Goal: Transaction & Acquisition: Purchase product/service

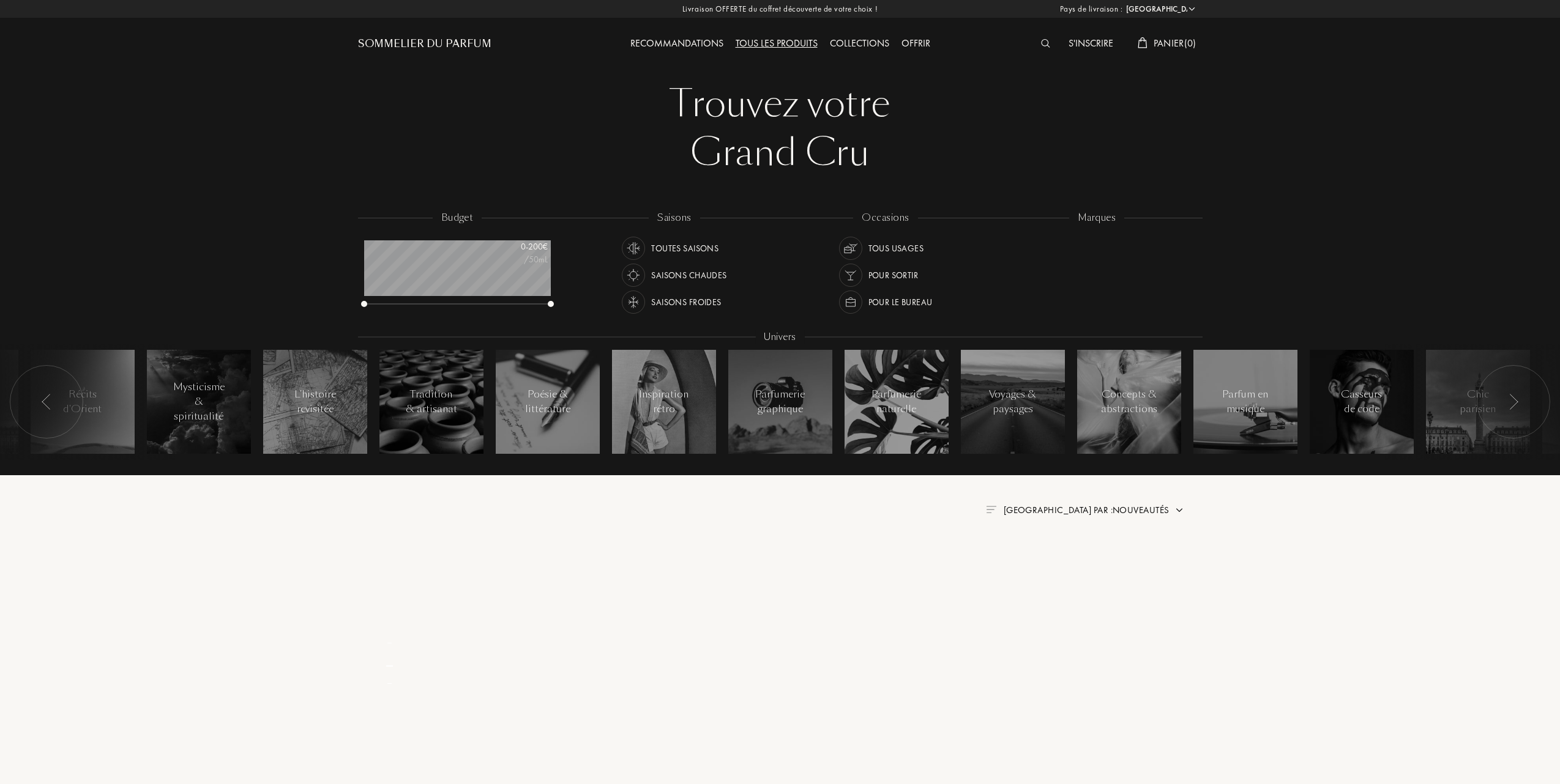
select select "FR"
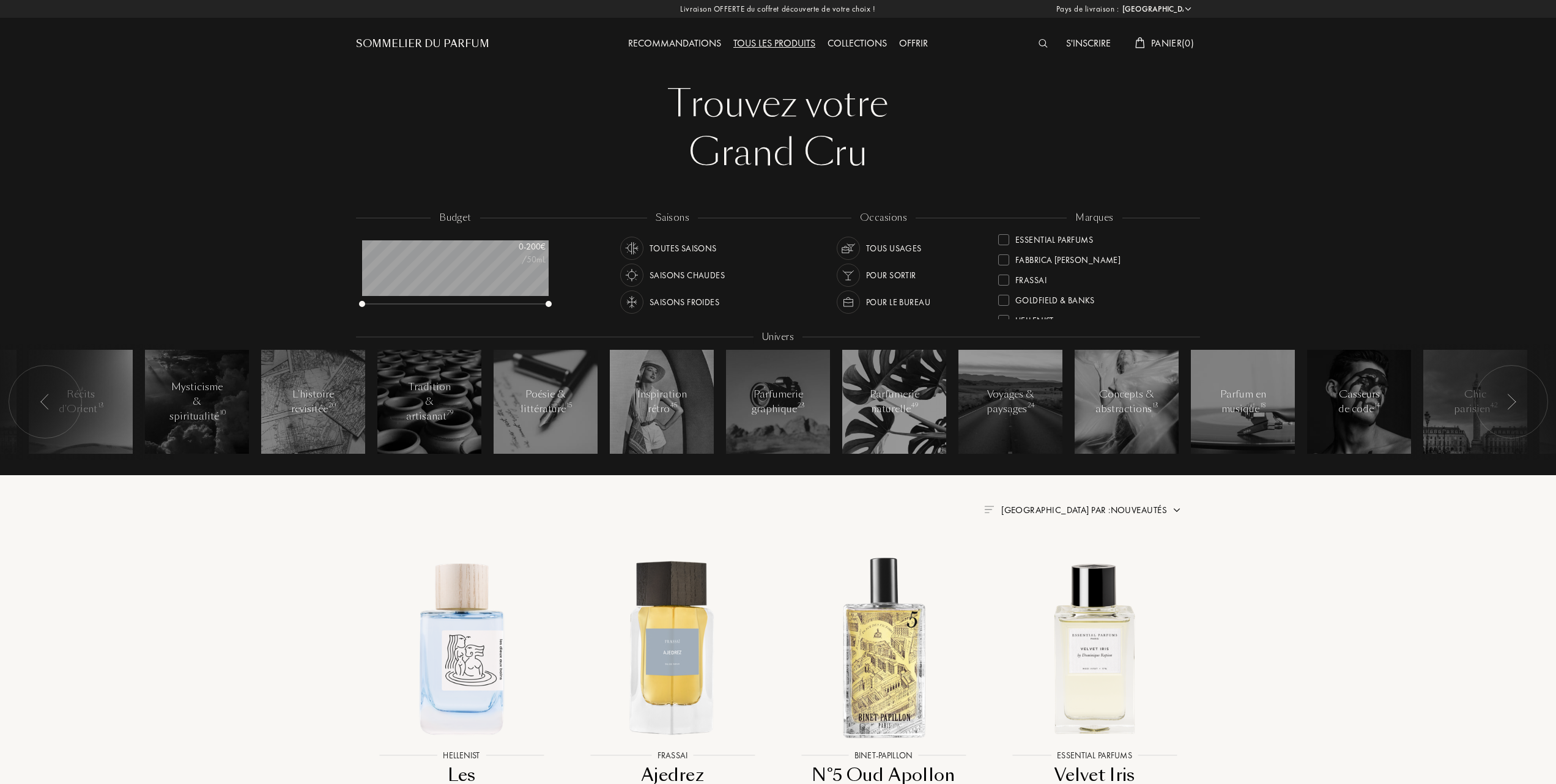
scroll to position [162, 0]
click at [1005, 254] on div "Frassai" at bounding box center [1023, 260] width 49 height 16
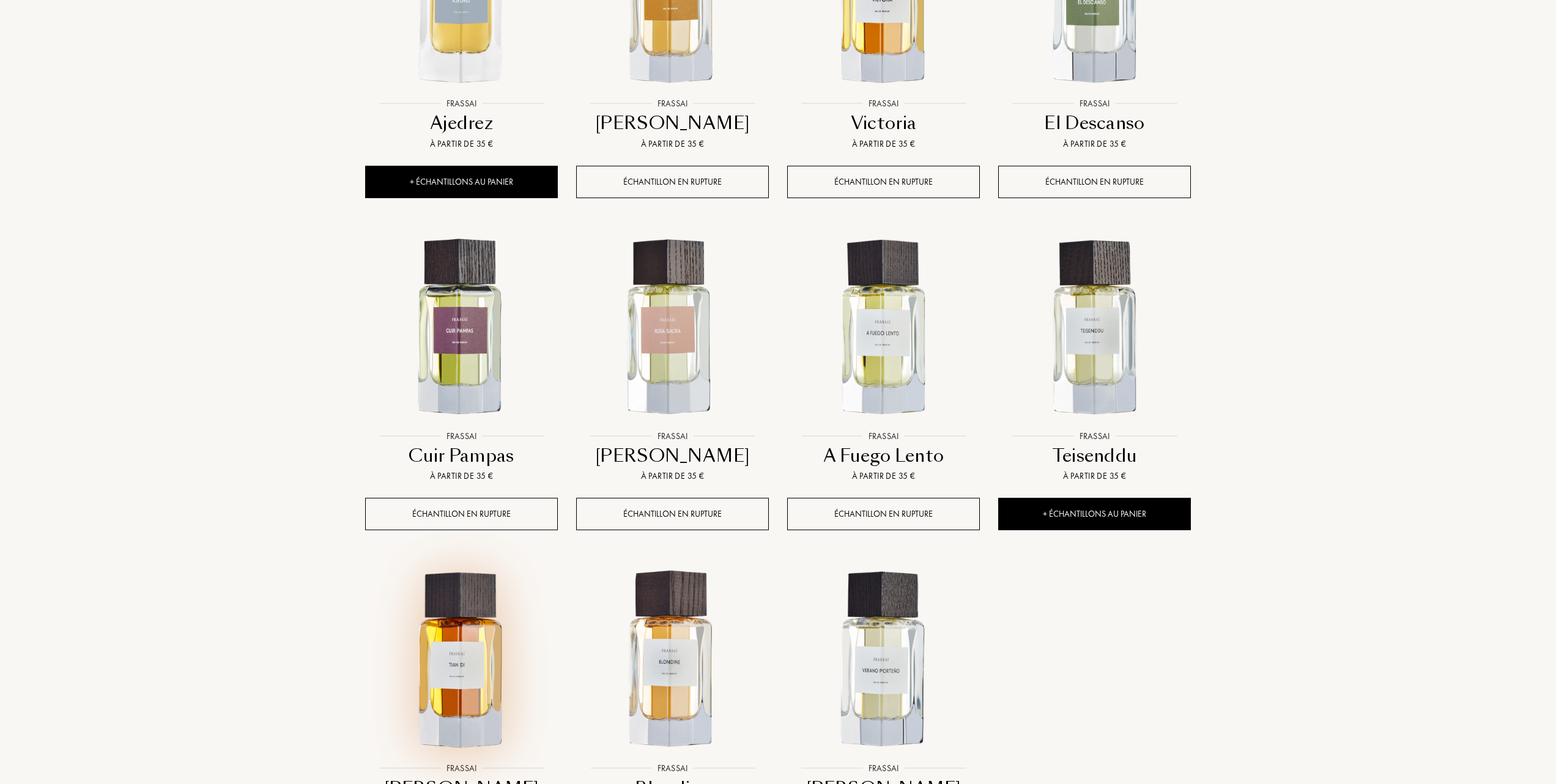
scroll to position [815, 0]
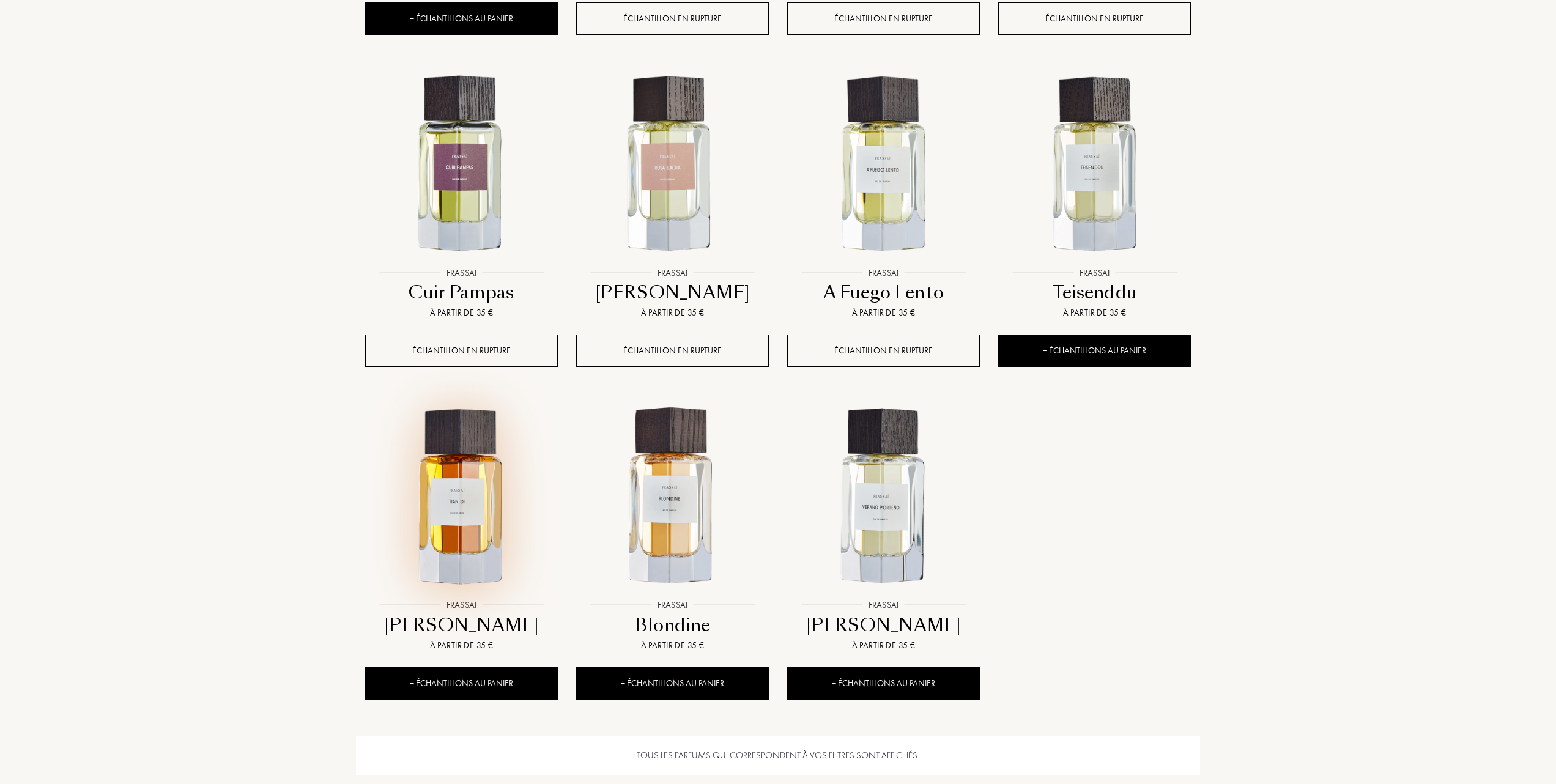
click at [471, 539] on img at bounding box center [461, 497] width 190 height 190
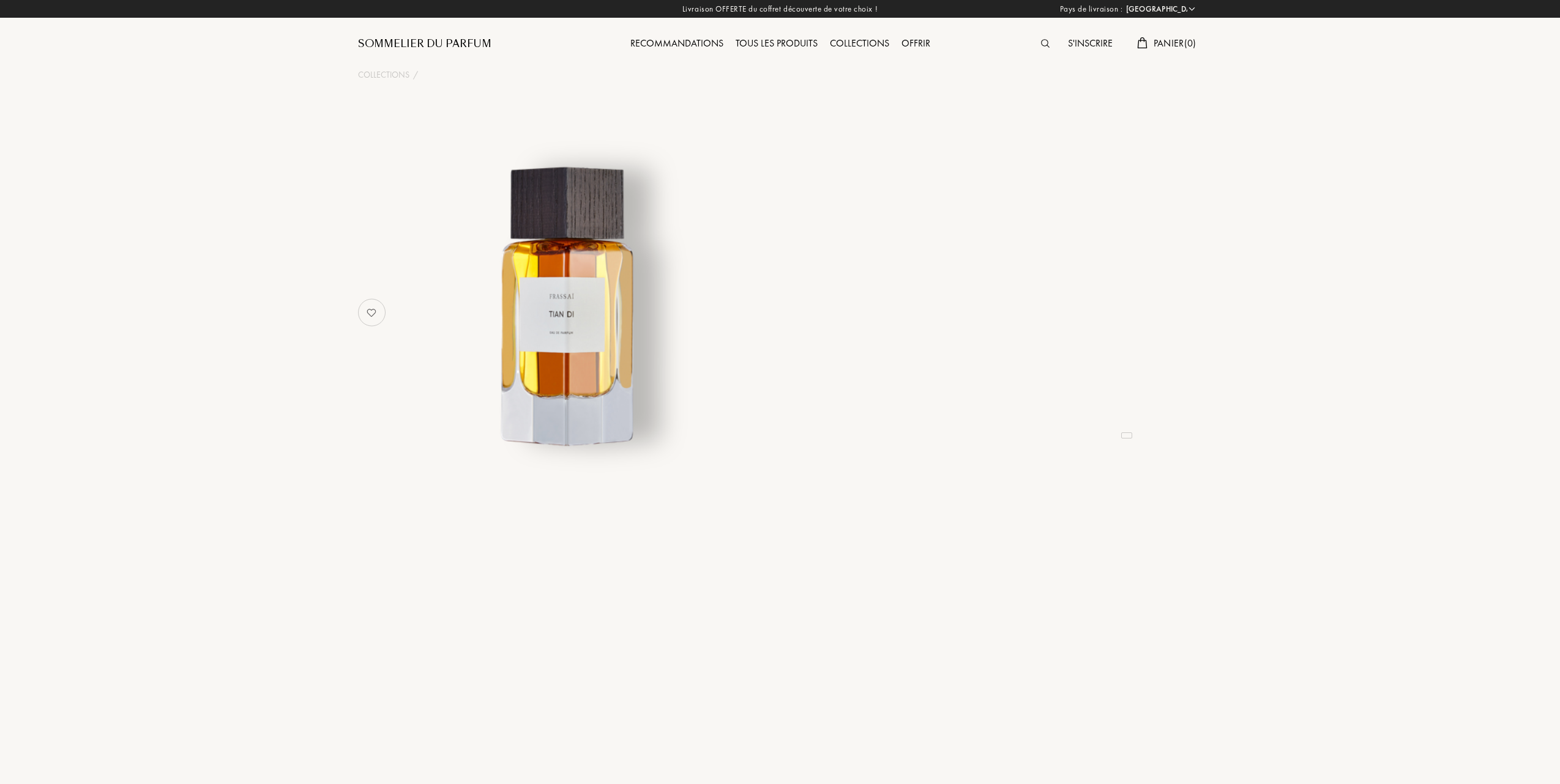
select select "FR"
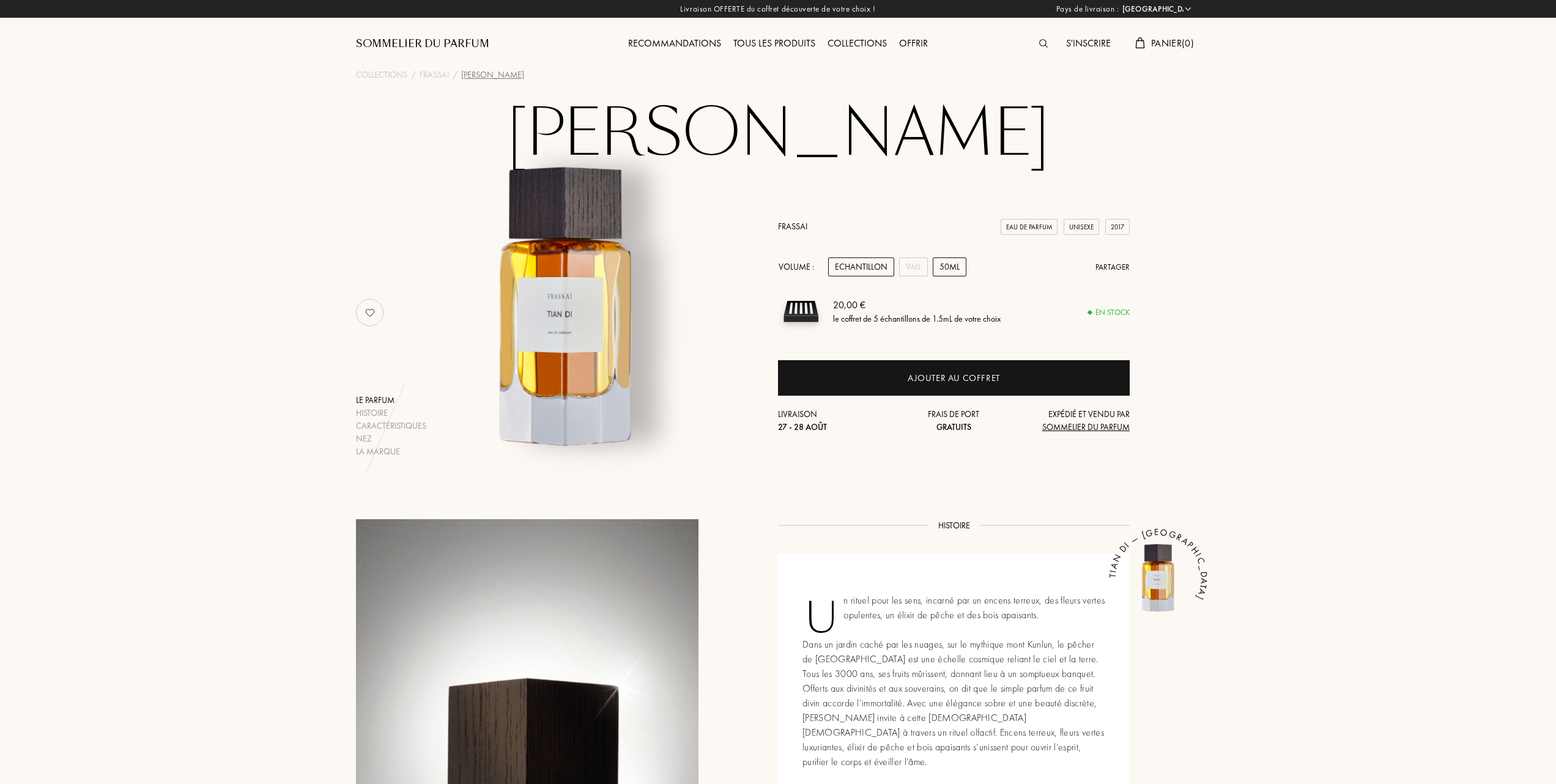
click at [957, 267] on div "50mL" at bounding box center [949, 267] width 34 height 19
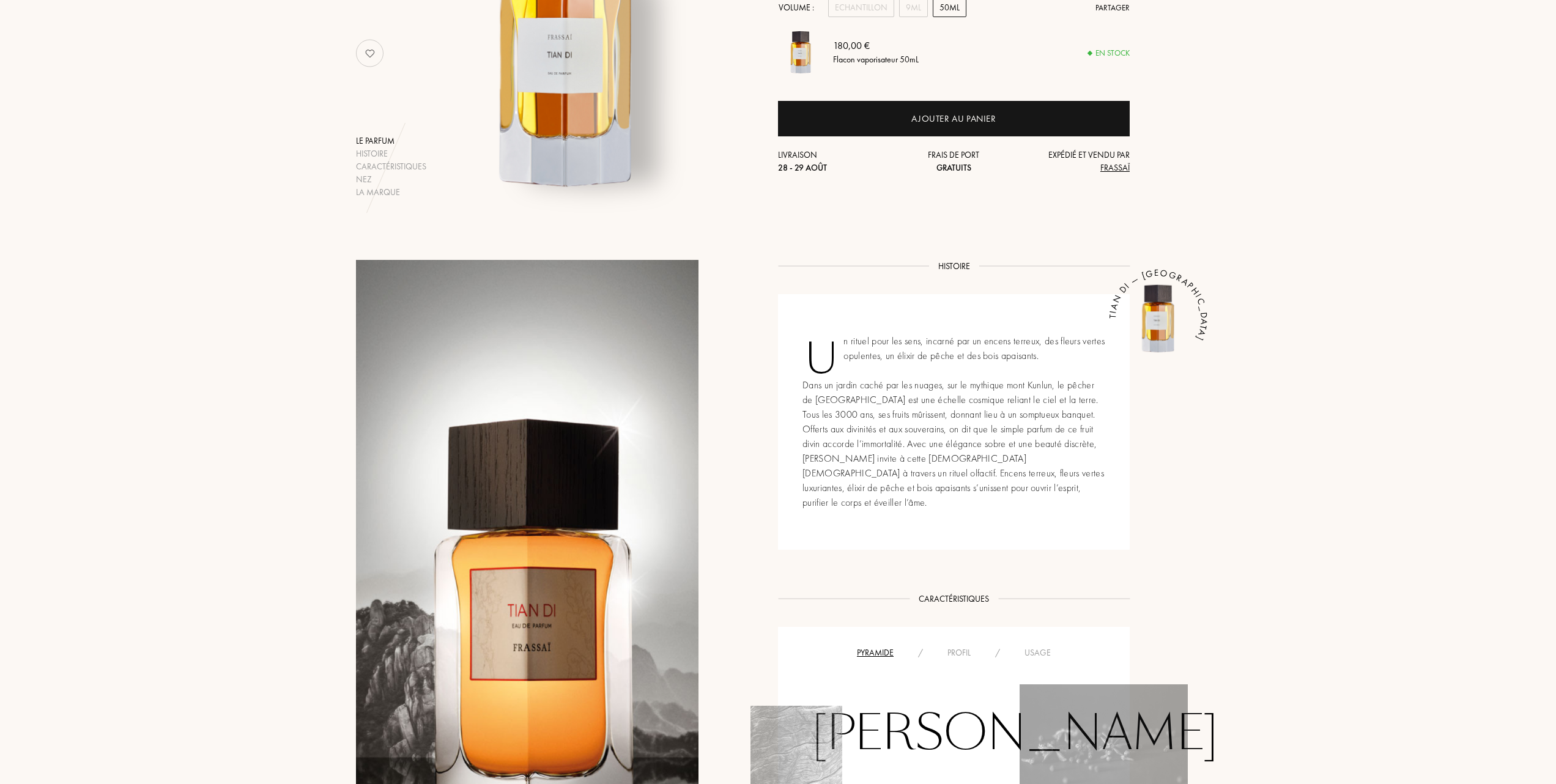
scroll to position [245, 0]
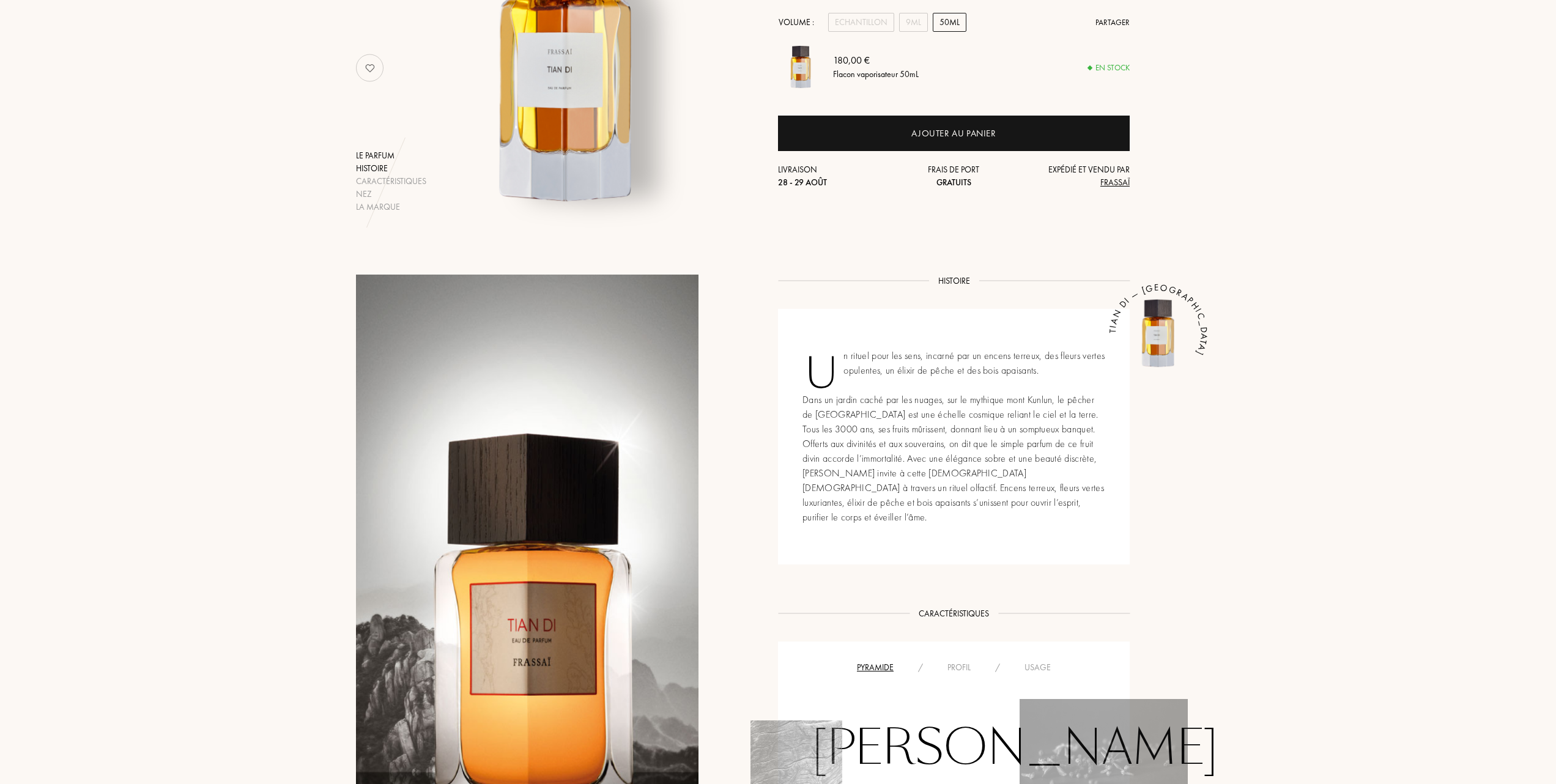
click at [373, 164] on div "Histoire" at bounding box center [391, 168] width 70 height 13
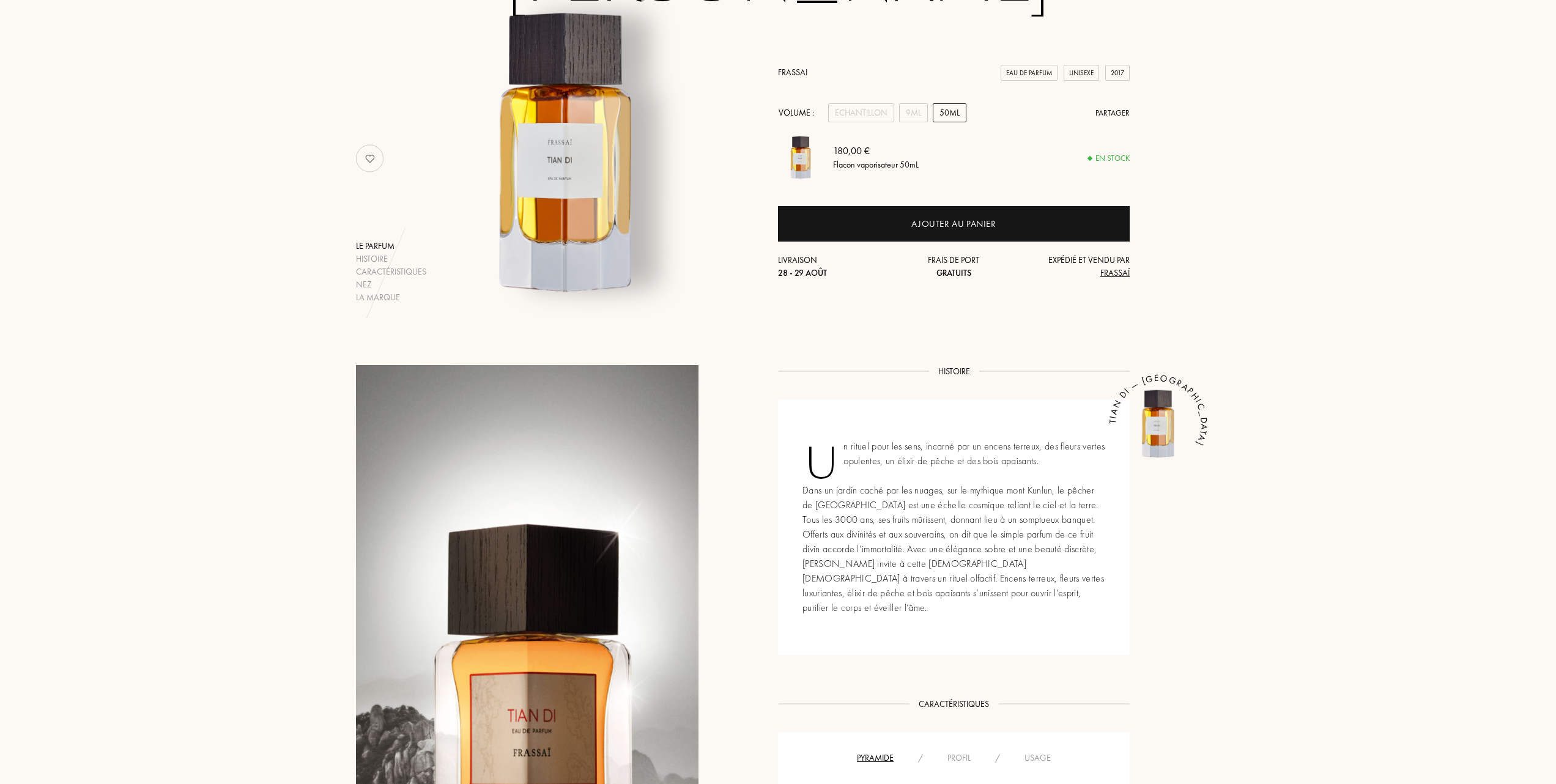
scroll to position [5, 0]
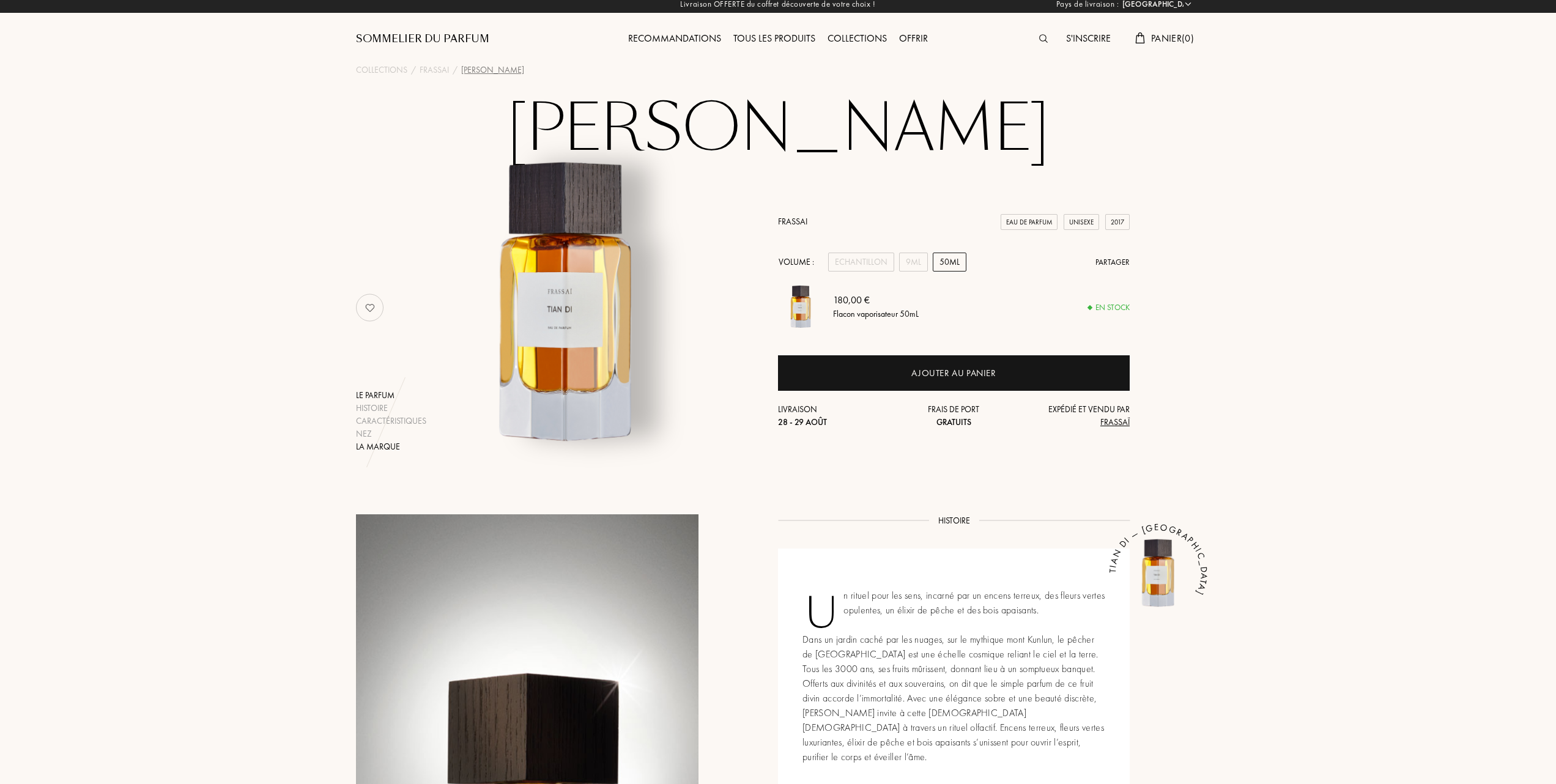
click at [370, 444] on div "La marque" at bounding box center [391, 446] width 70 height 13
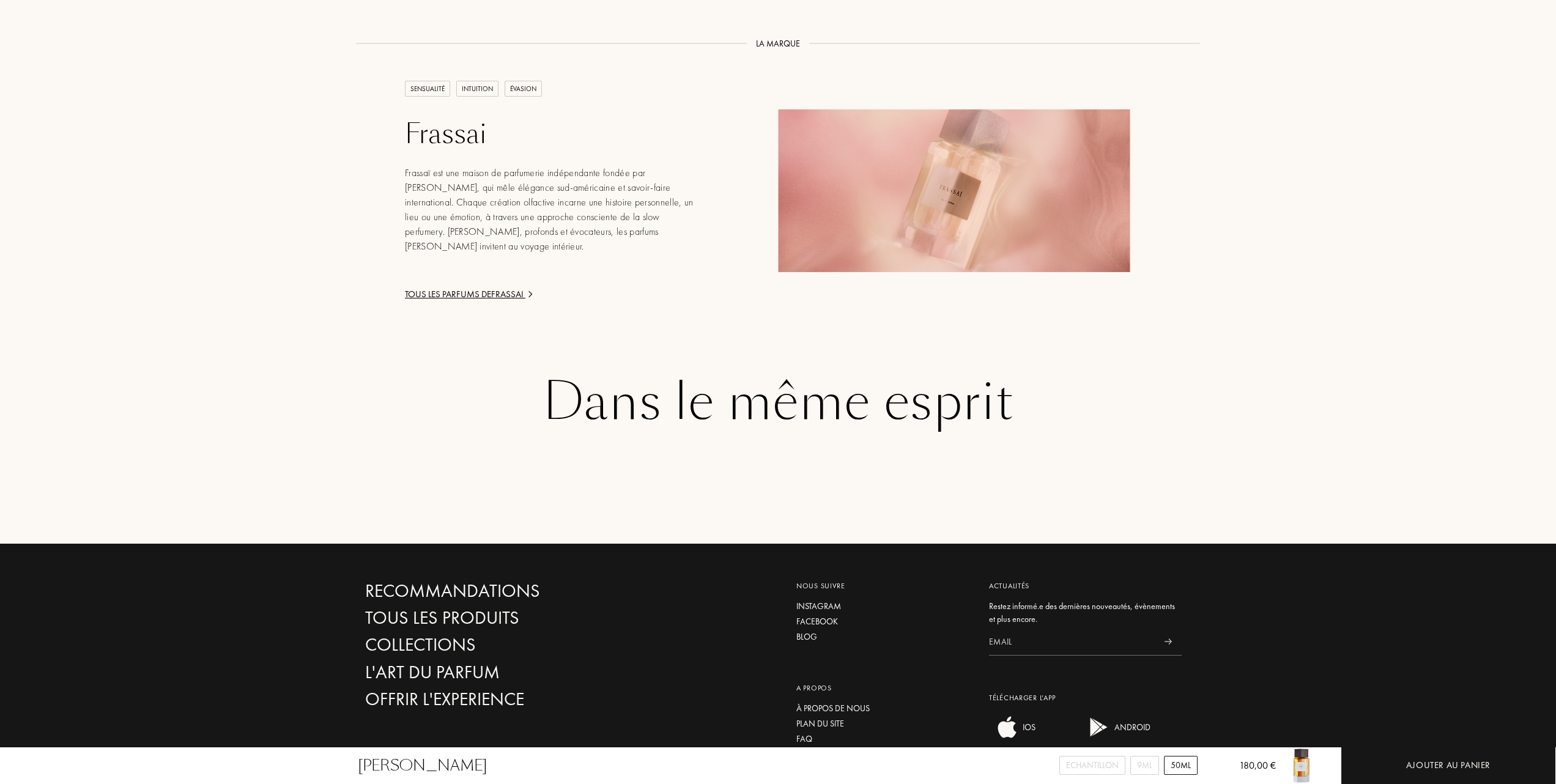
scroll to position [1547, 0]
click at [487, 287] on div "Tous les parfums de Frassai" at bounding box center [551, 293] width 293 height 14
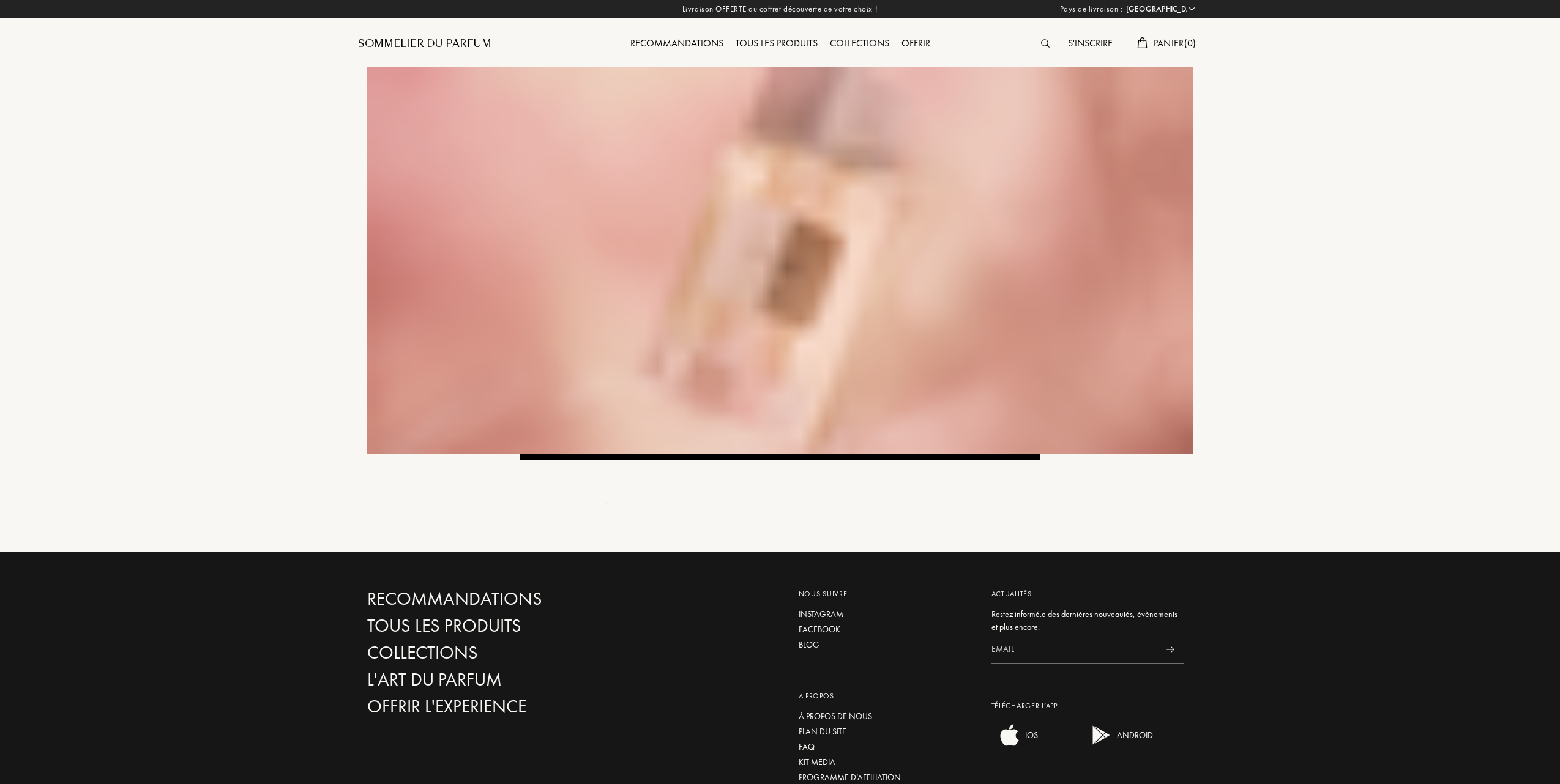
select select "FR"
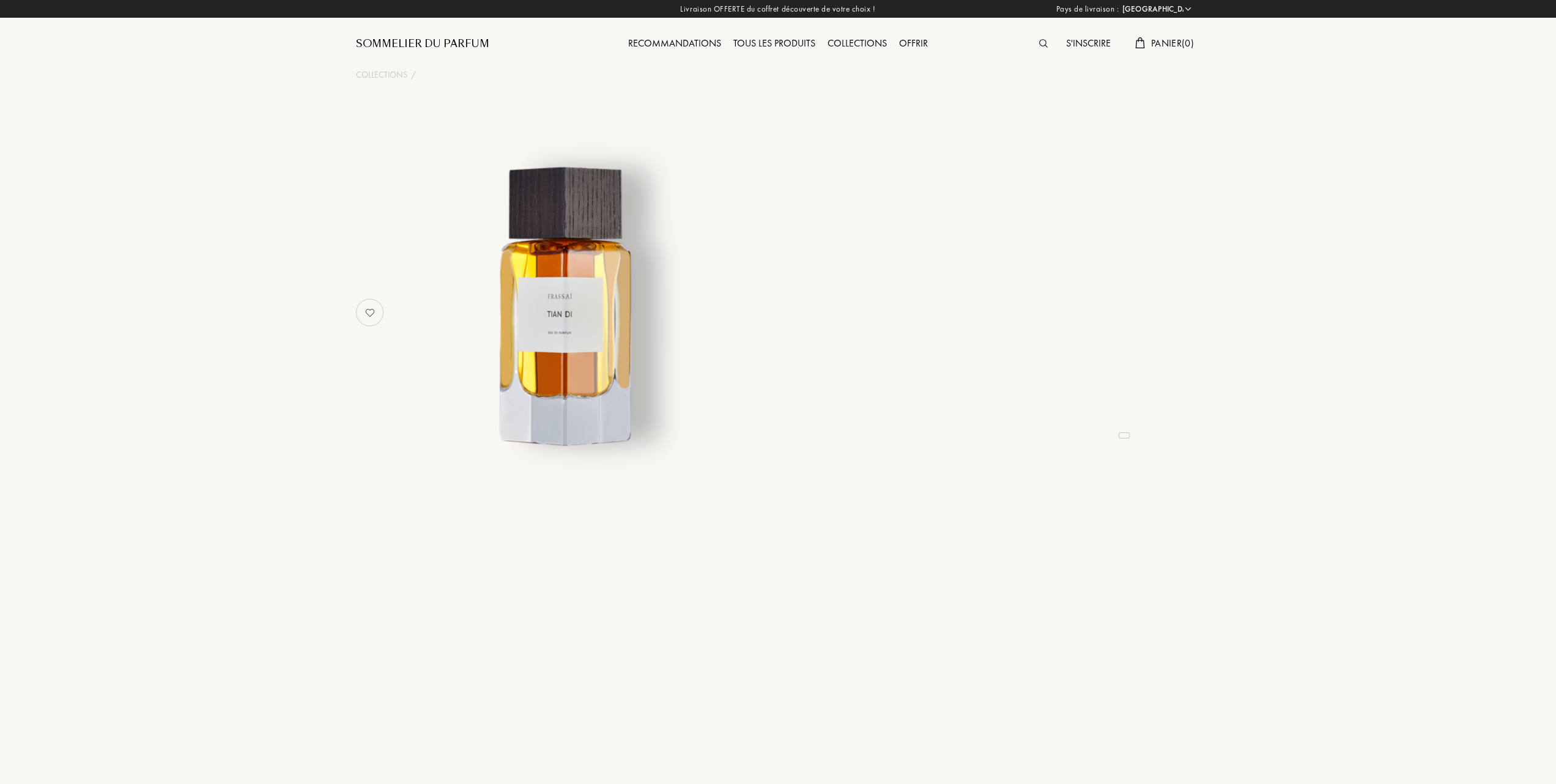
select select "FR"
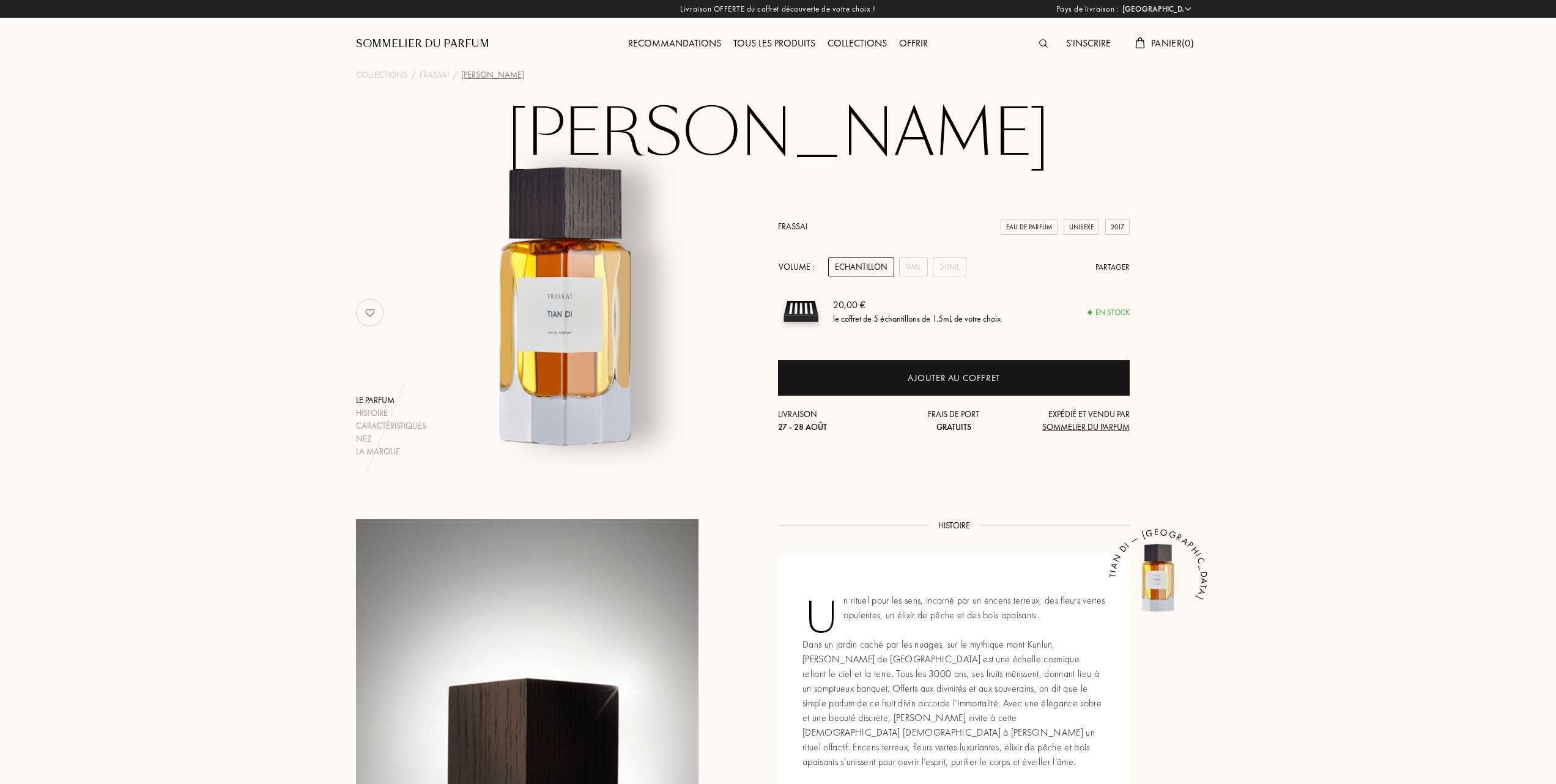
click at [786, 225] on link "Frassai" at bounding box center [793, 226] width 30 height 11
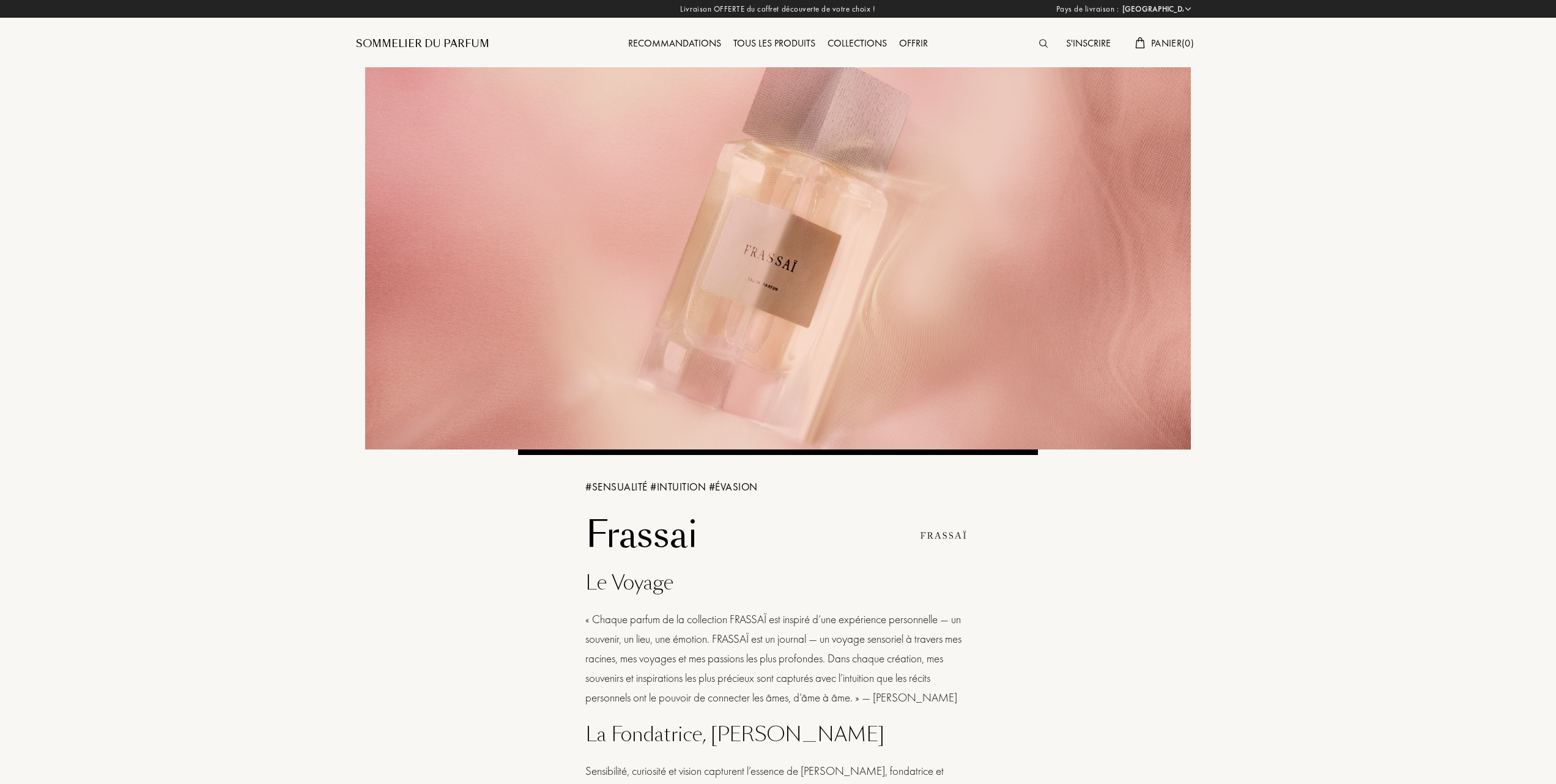
select select "FR"
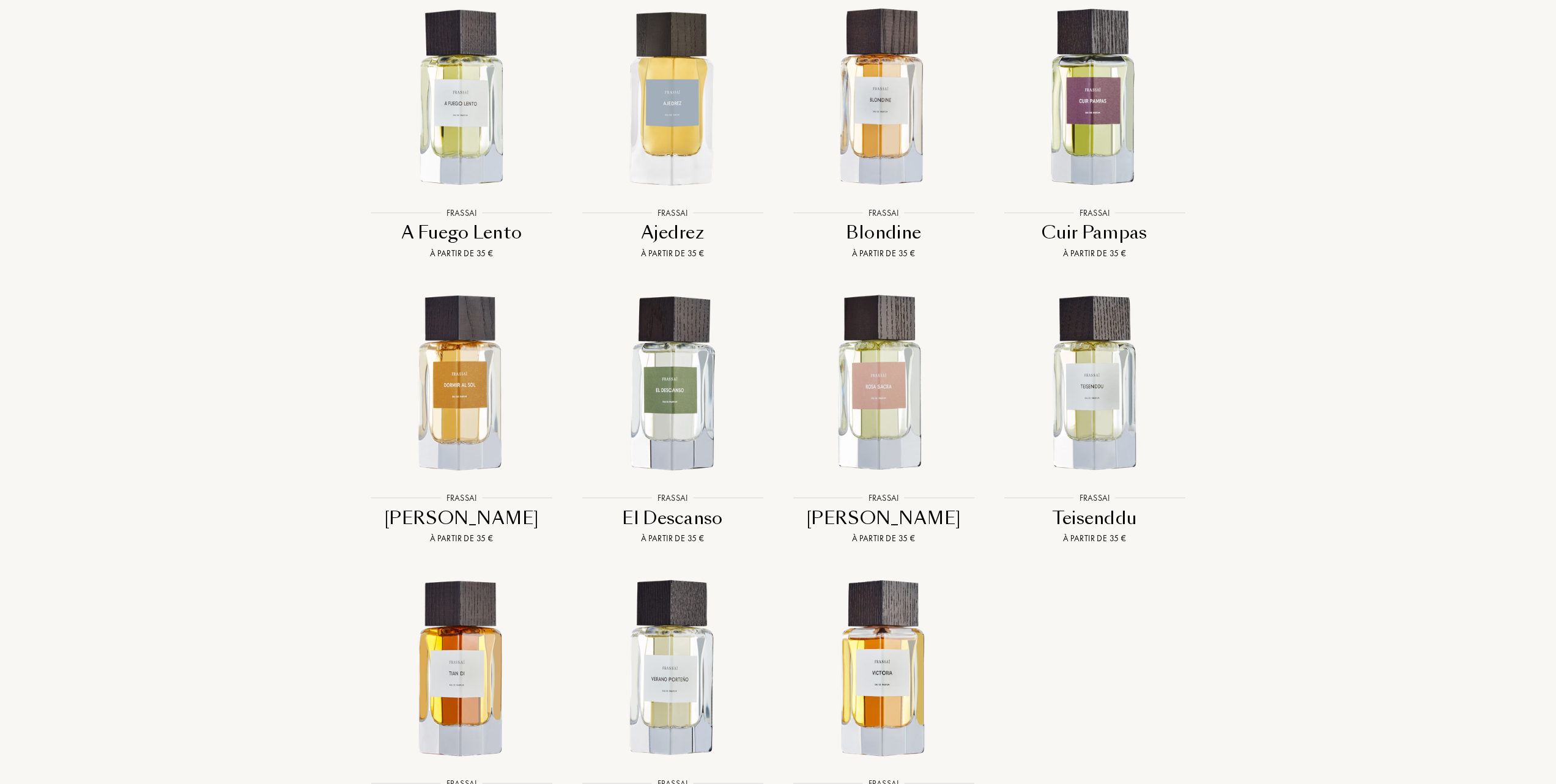
scroll to position [1223, 0]
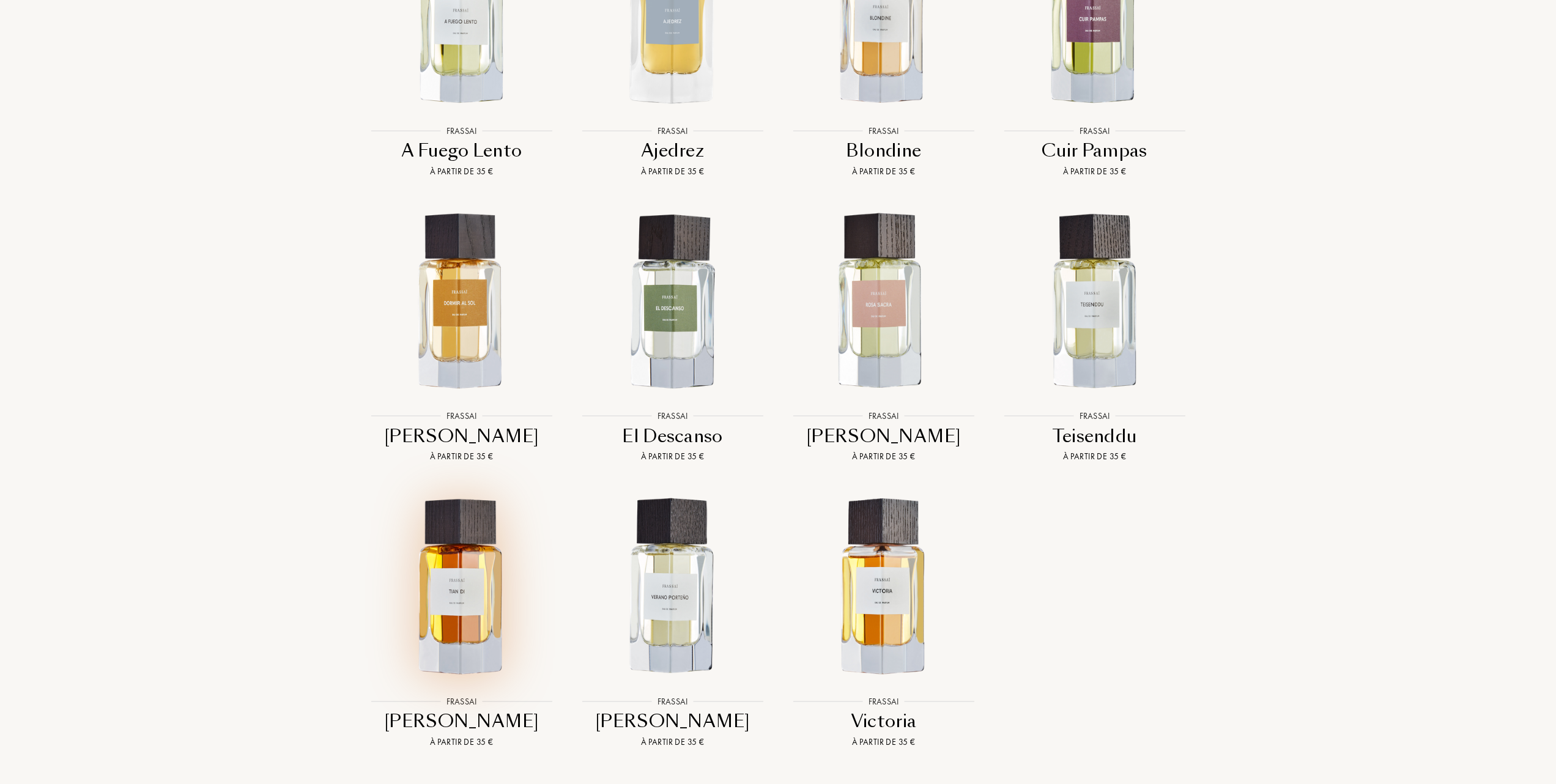
click at [463, 571] on img at bounding box center [461, 586] width 190 height 190
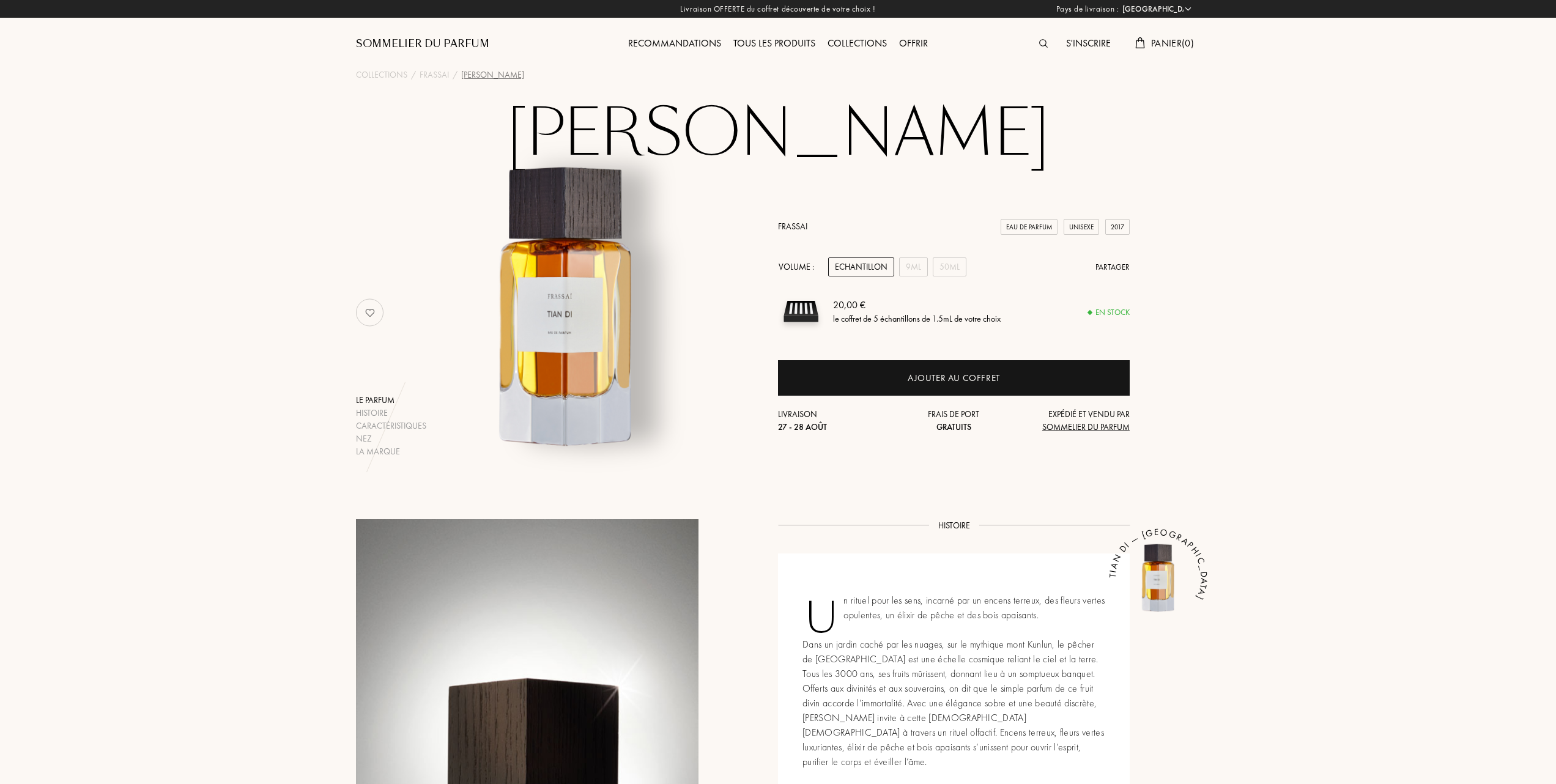
select select "FR"
click at [855, 40] on div "Collections" at bounding box center [857, 44] width 71 height 16
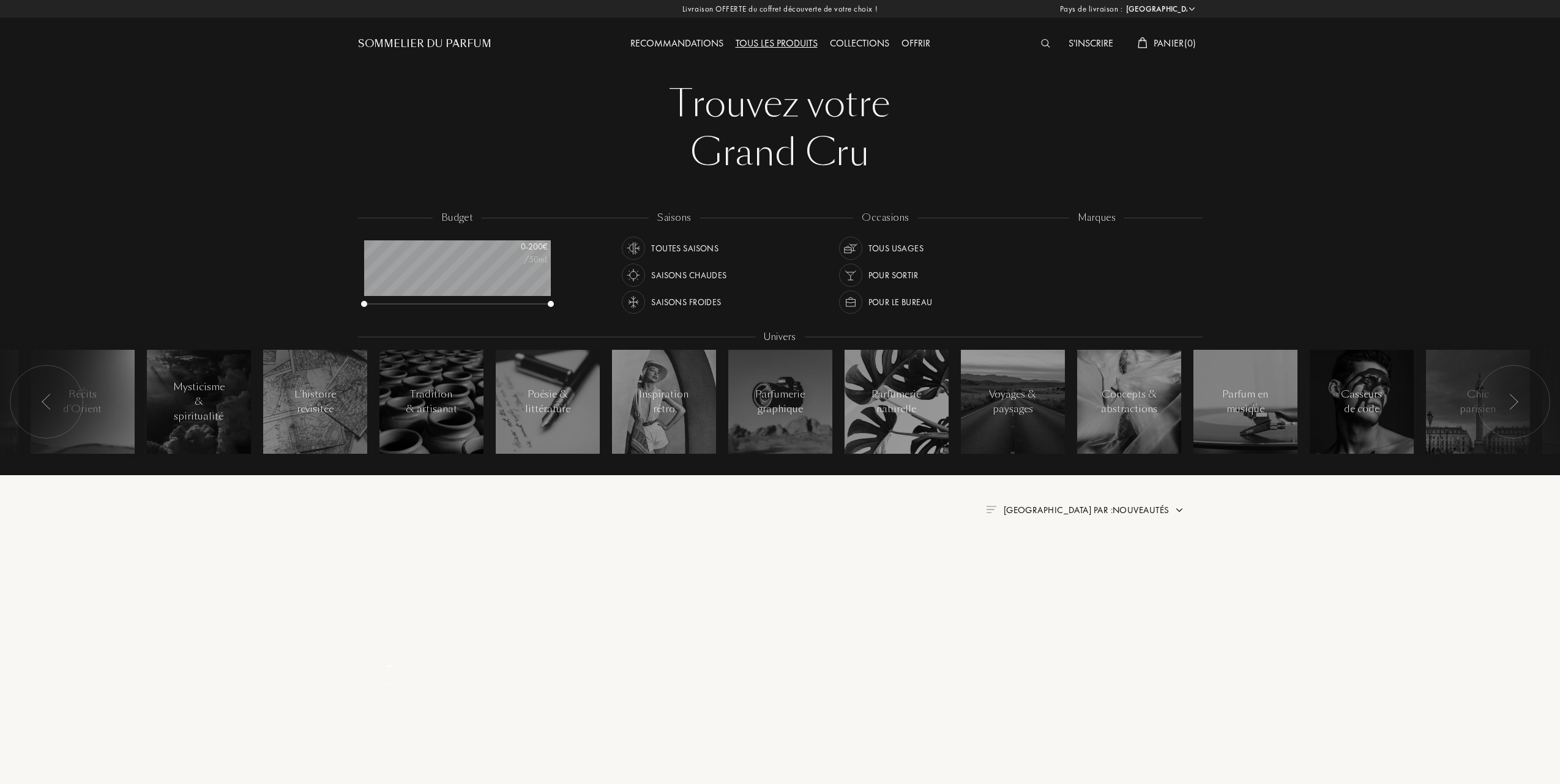
select select "FR"
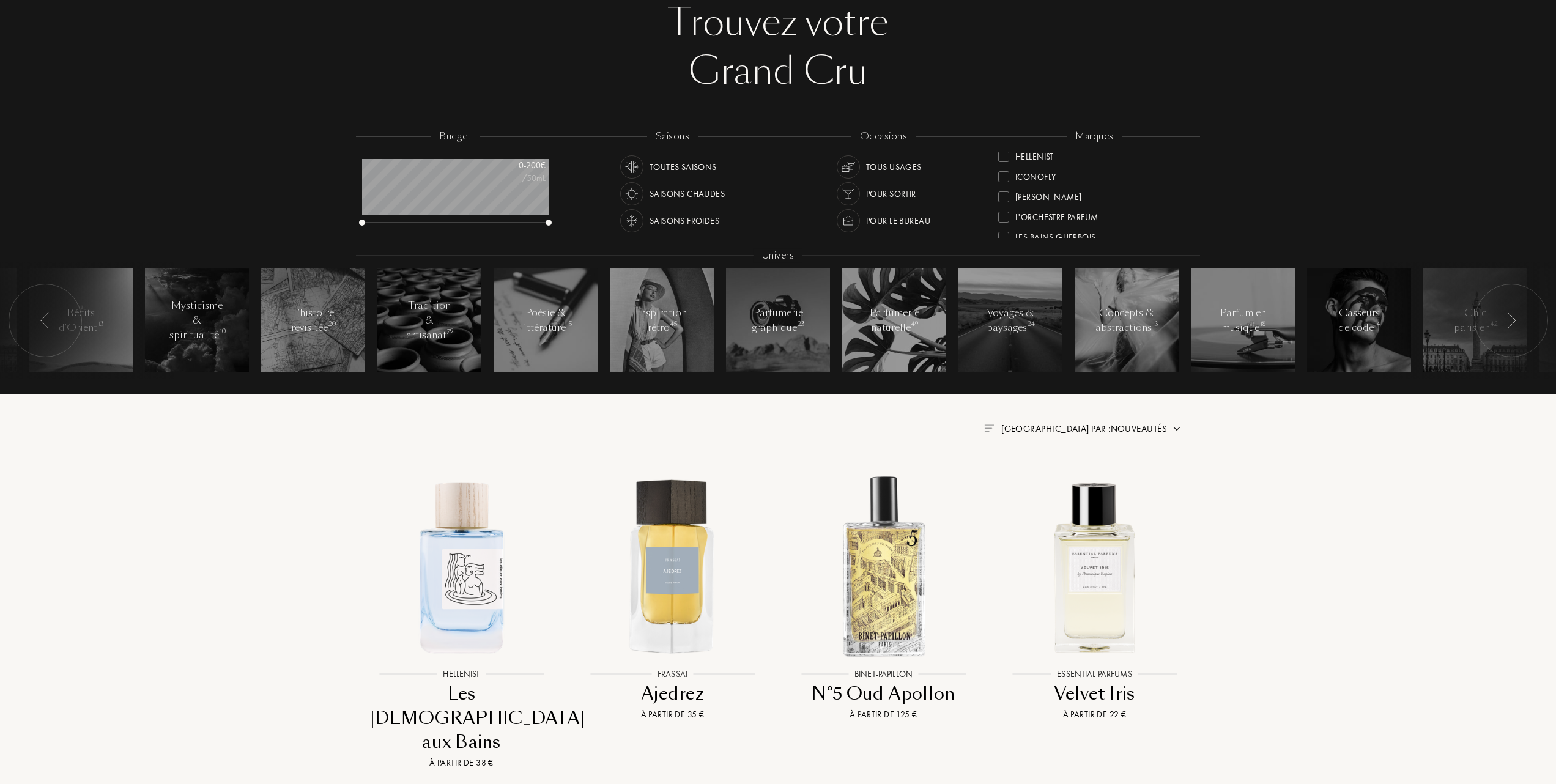
scroll to position [199, 0]
click at [1006, 160] on div at bounding box center [1004, 165] width 11 height 11
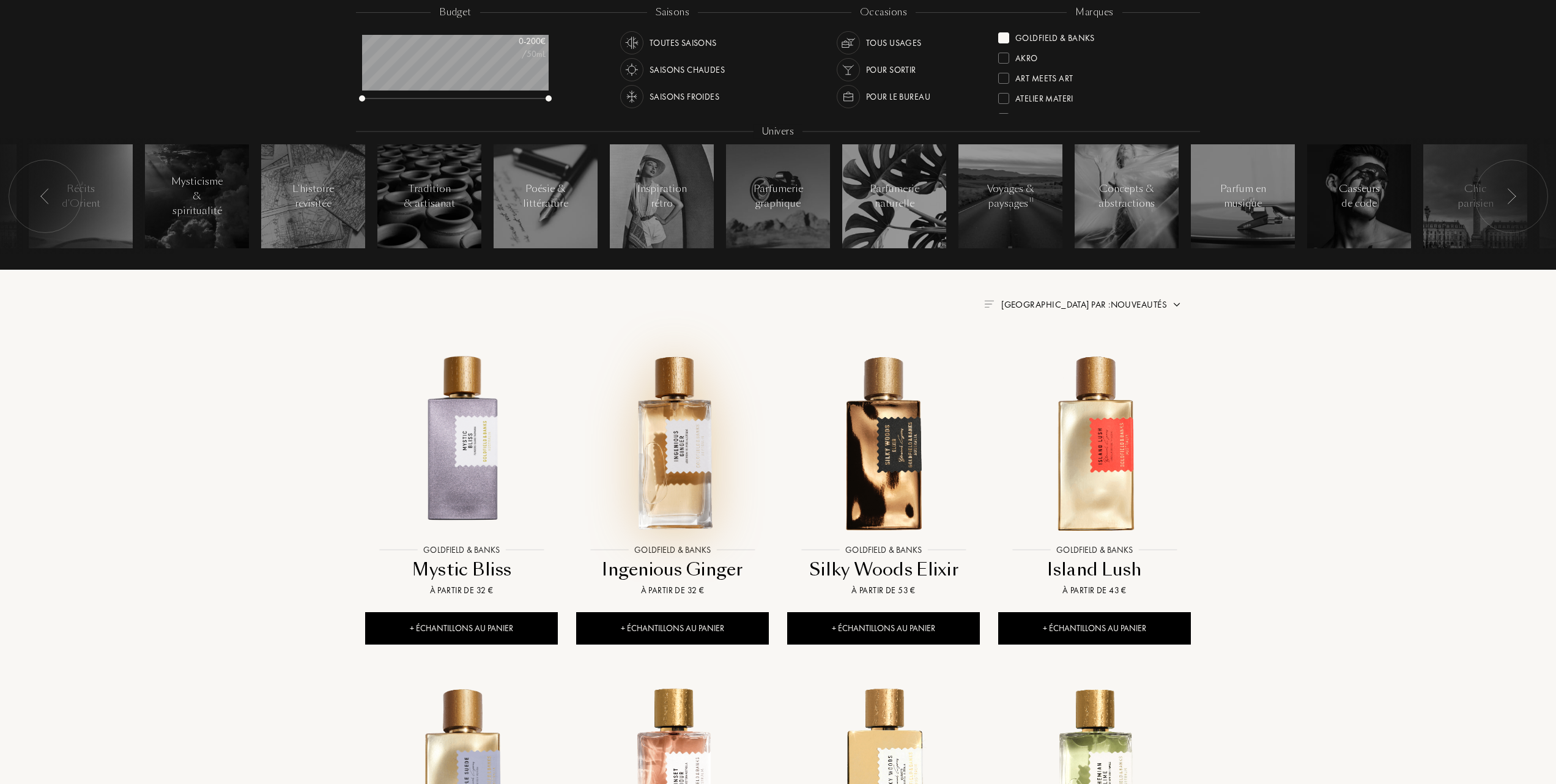
scroll to position [245, 0]
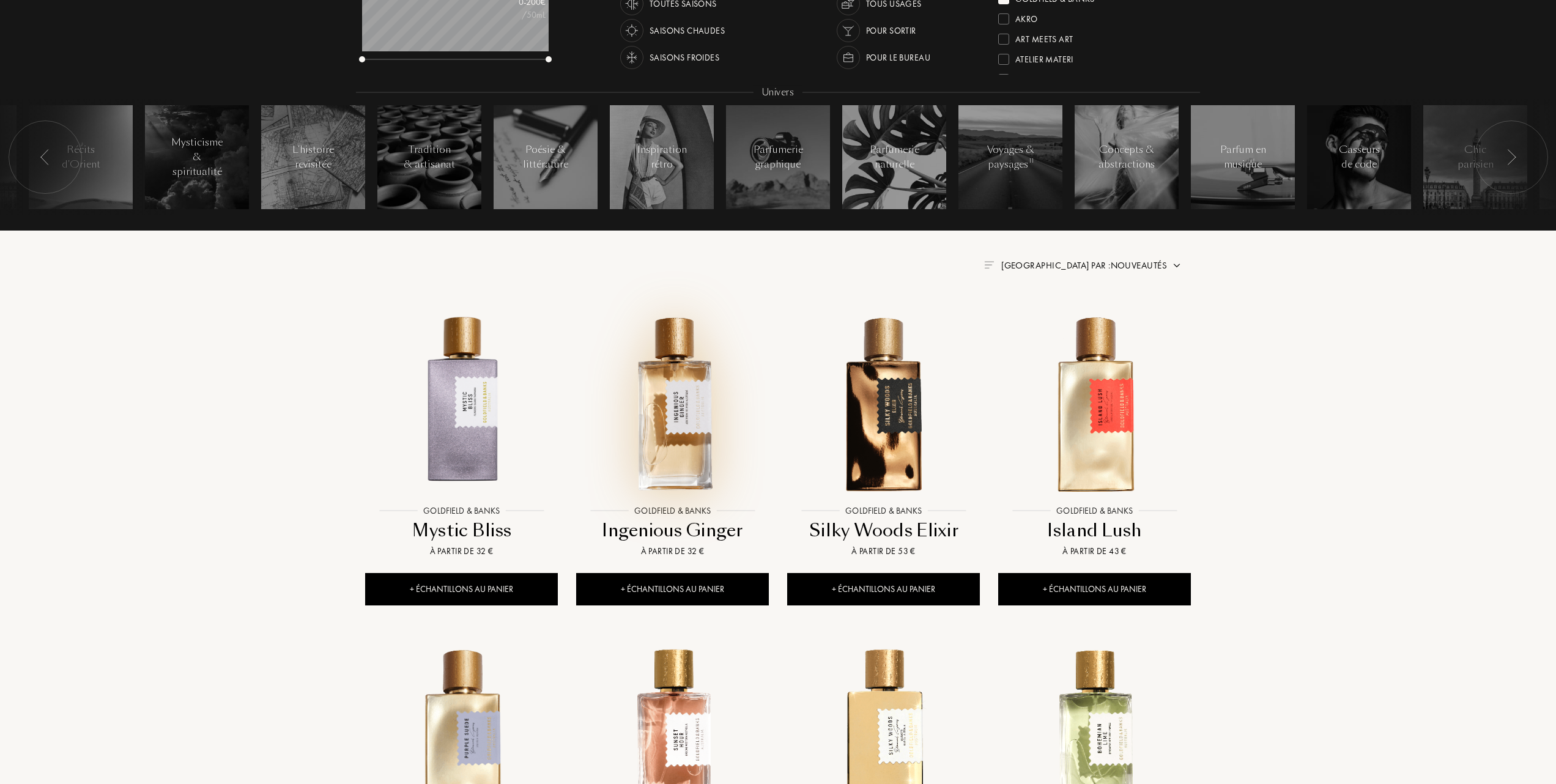
click at [670, 410] on img at bounding box center [672, 402] width 190 height 190
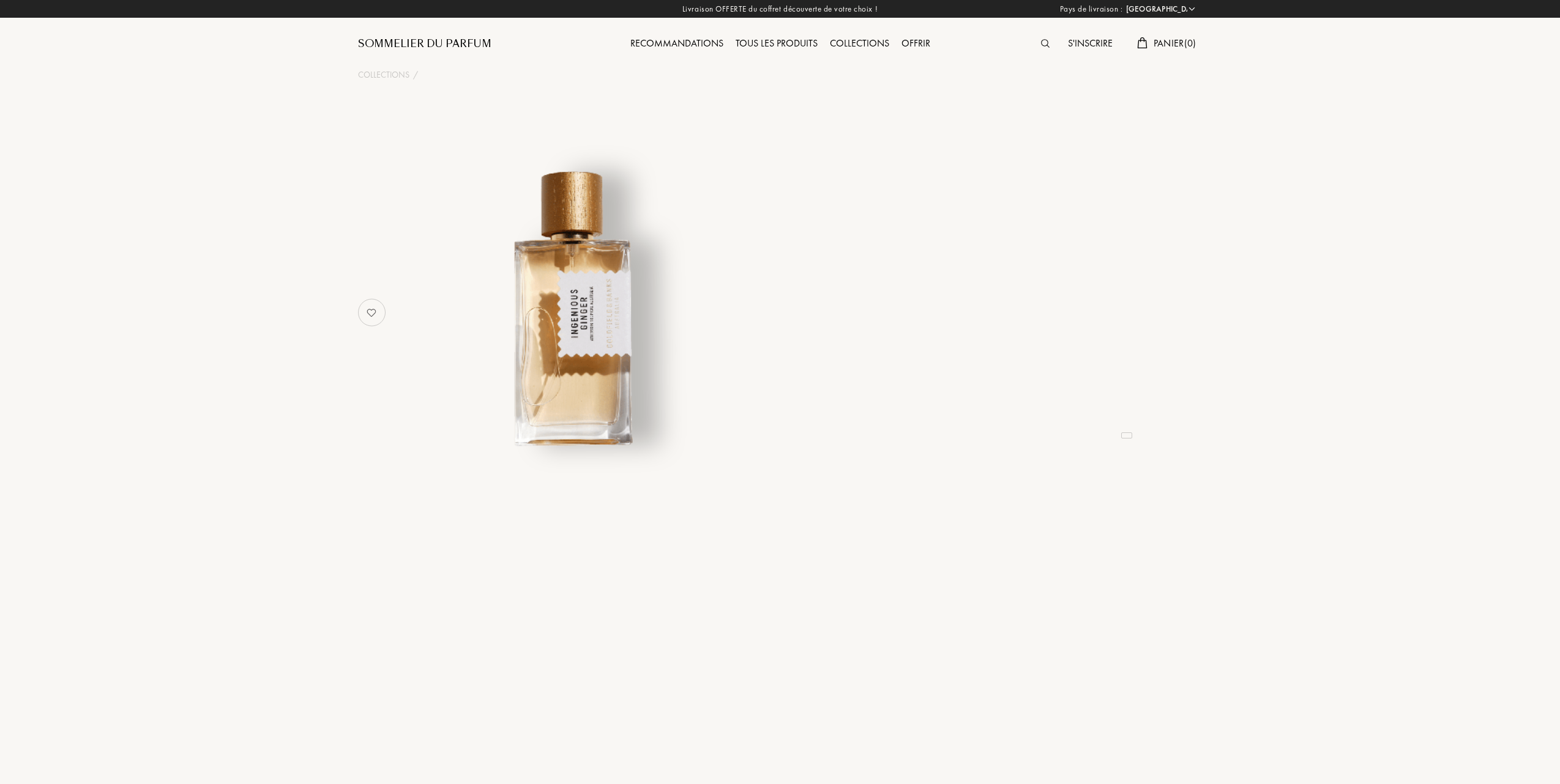
select select "FR"
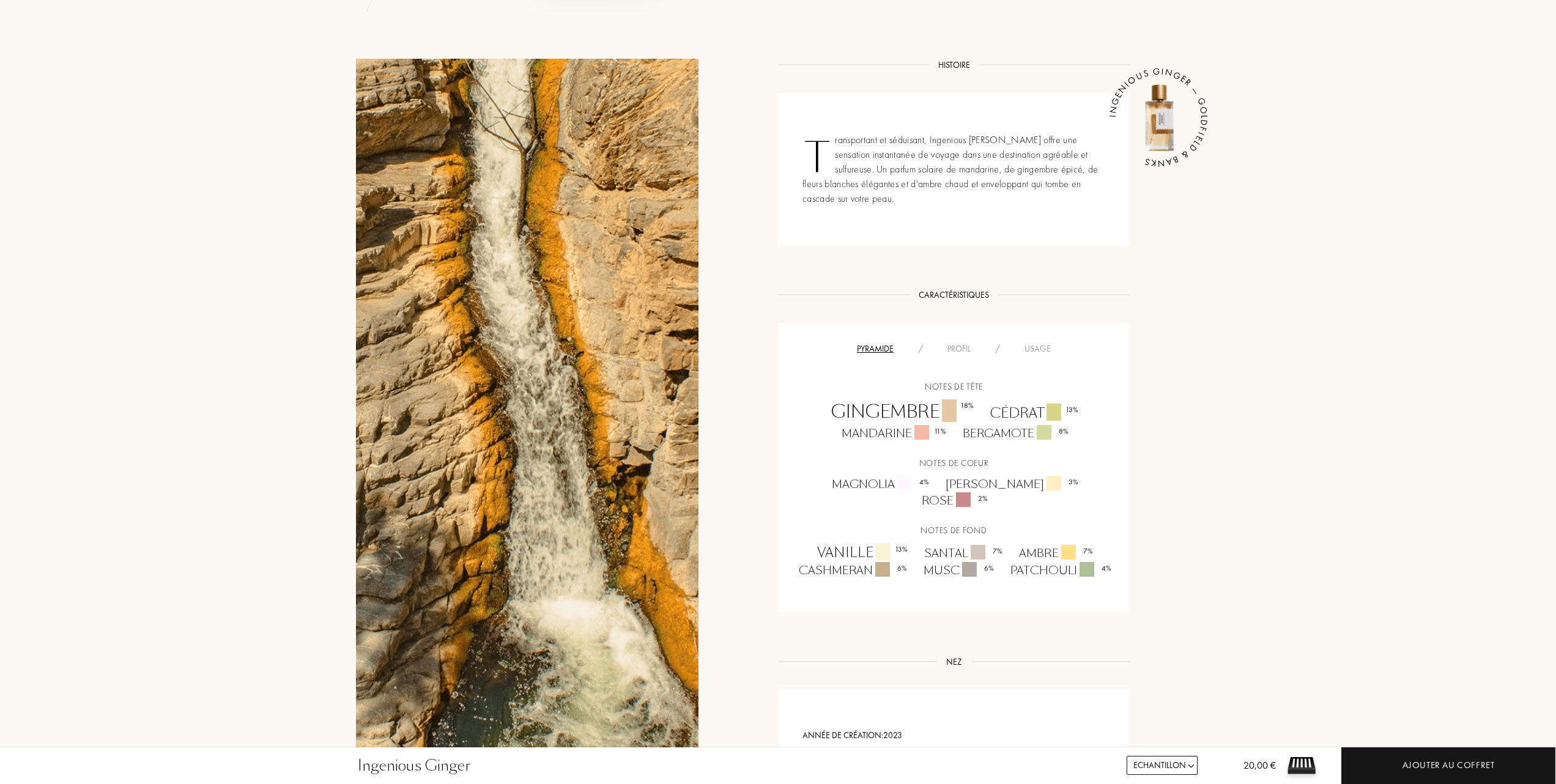
scroll to position [490, 0]
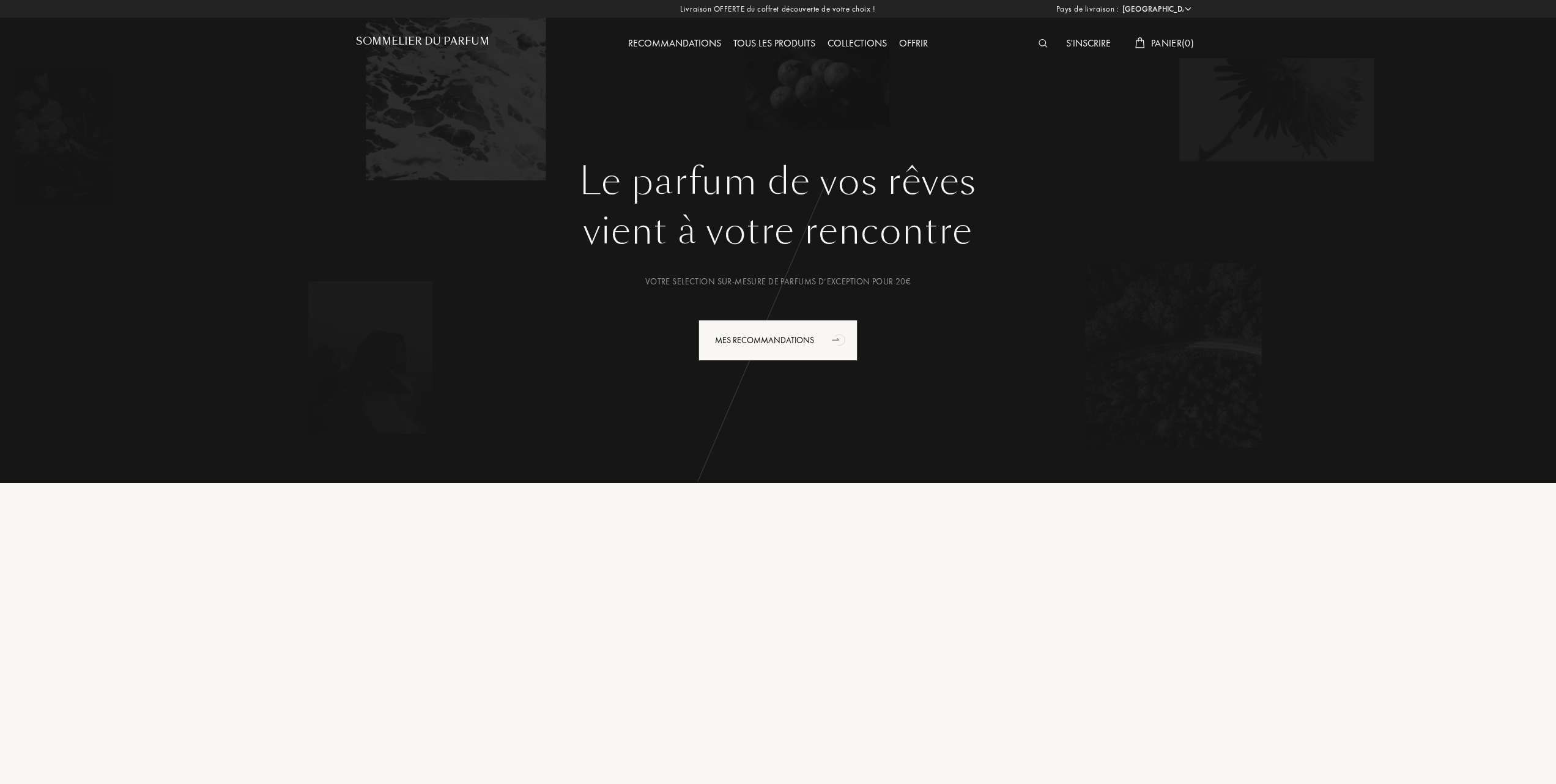
select select "FR"
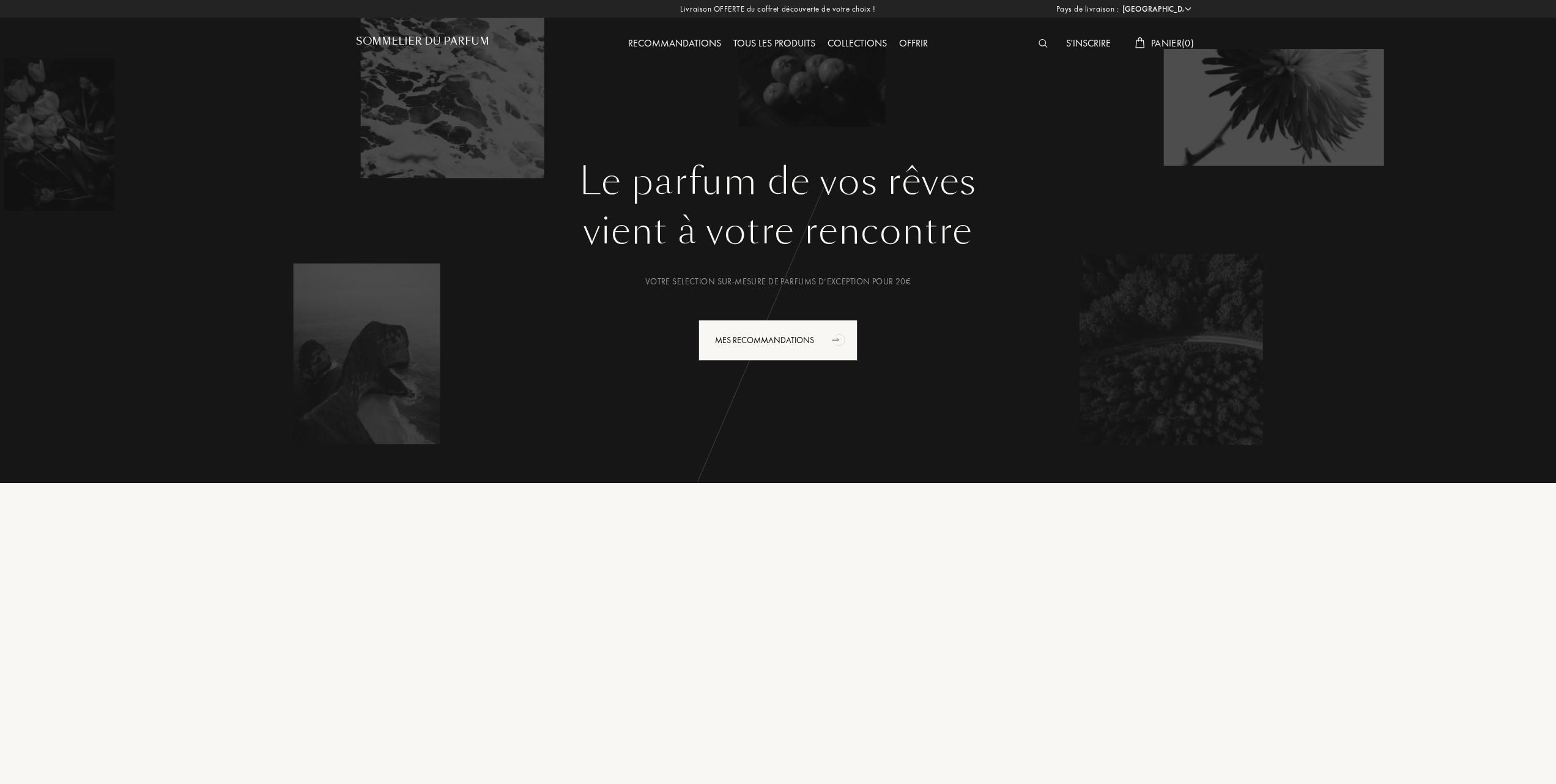
click at [768, 36] on div "Tous les produits" at bounding box center [775, 44] width 94 height 16
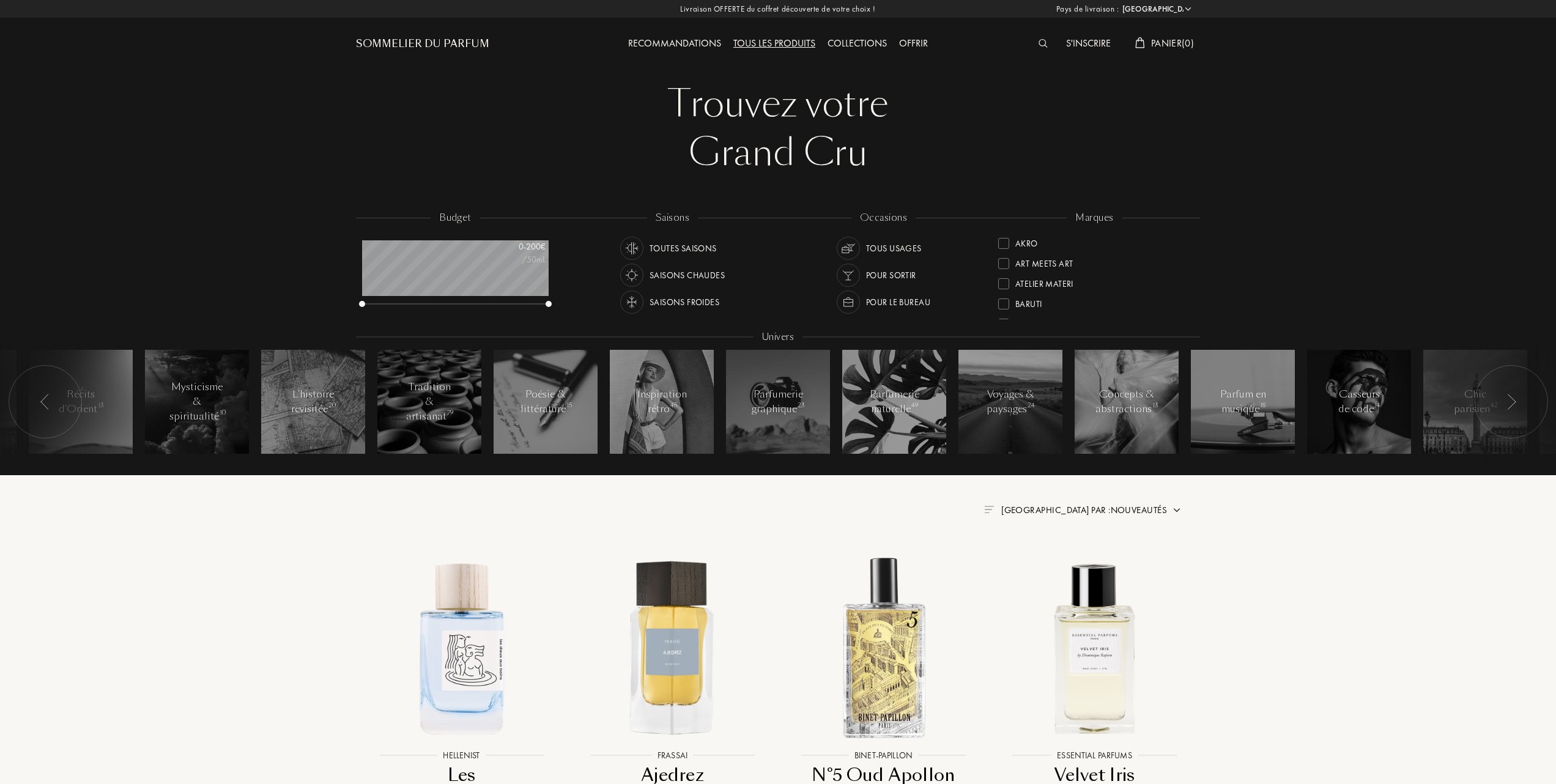
select select "FR"
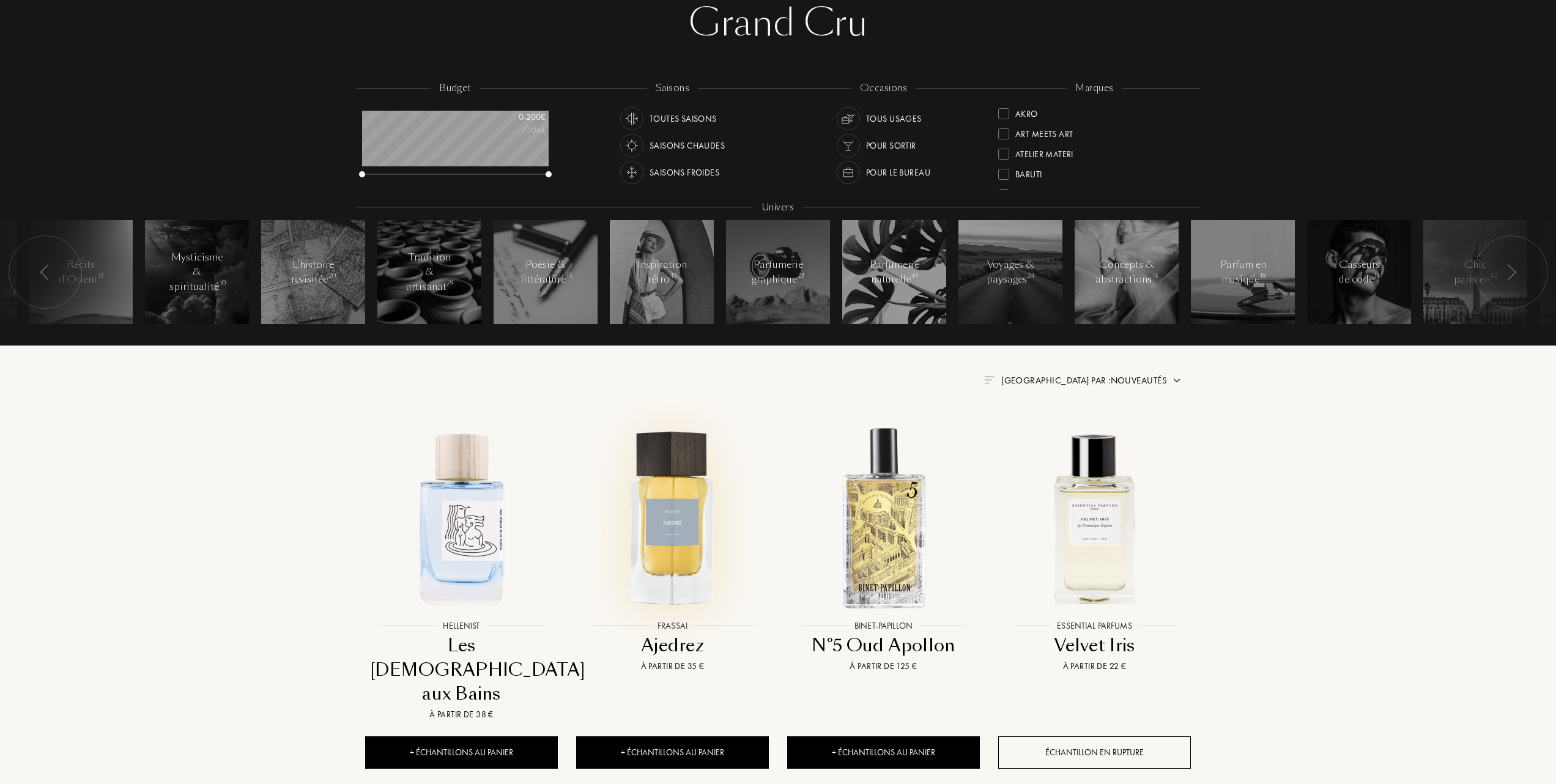
scroll to position [162, 0]
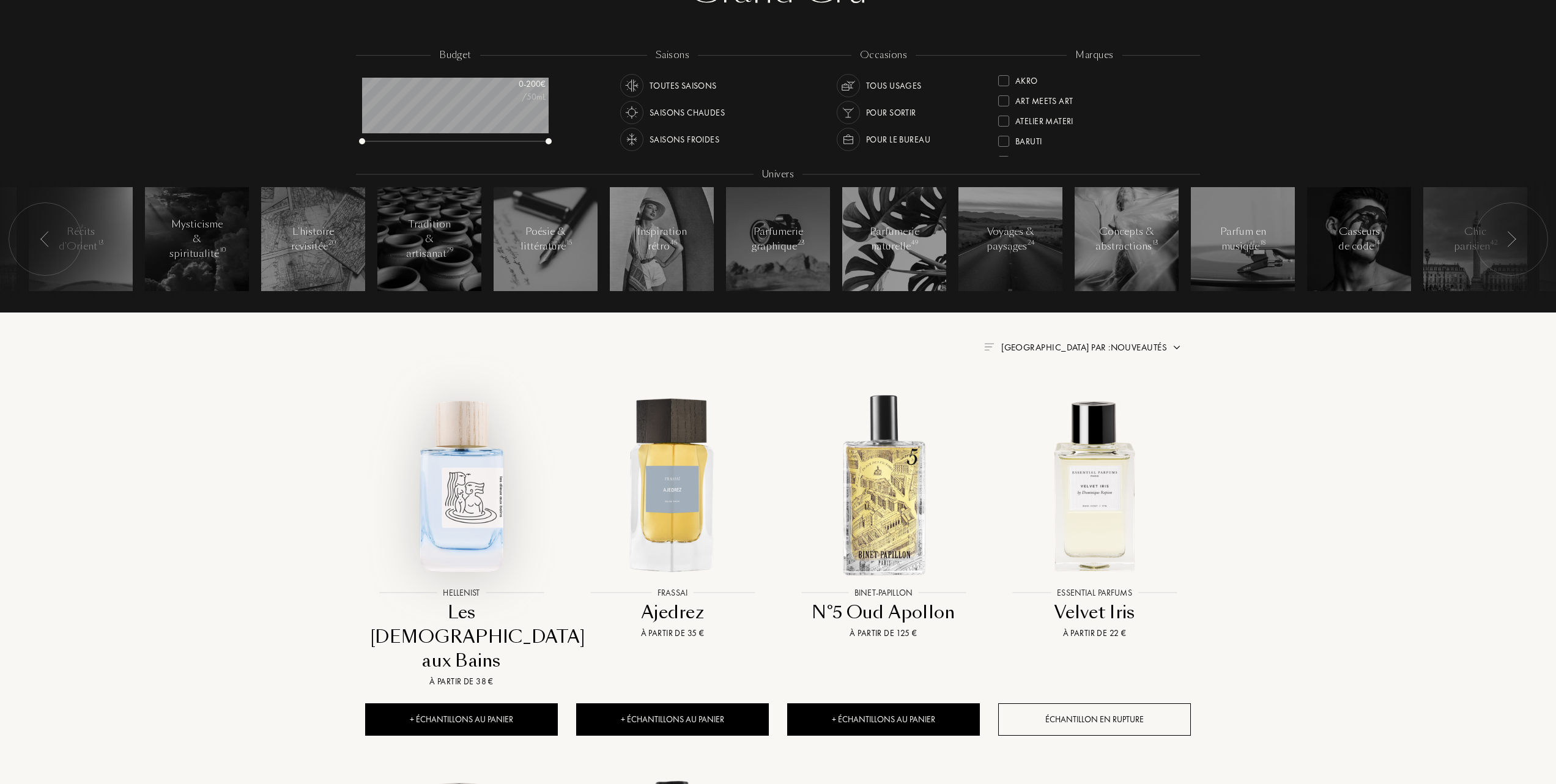
click at [458, 517] on img at bounding box center [461, 484] width 190 height 190
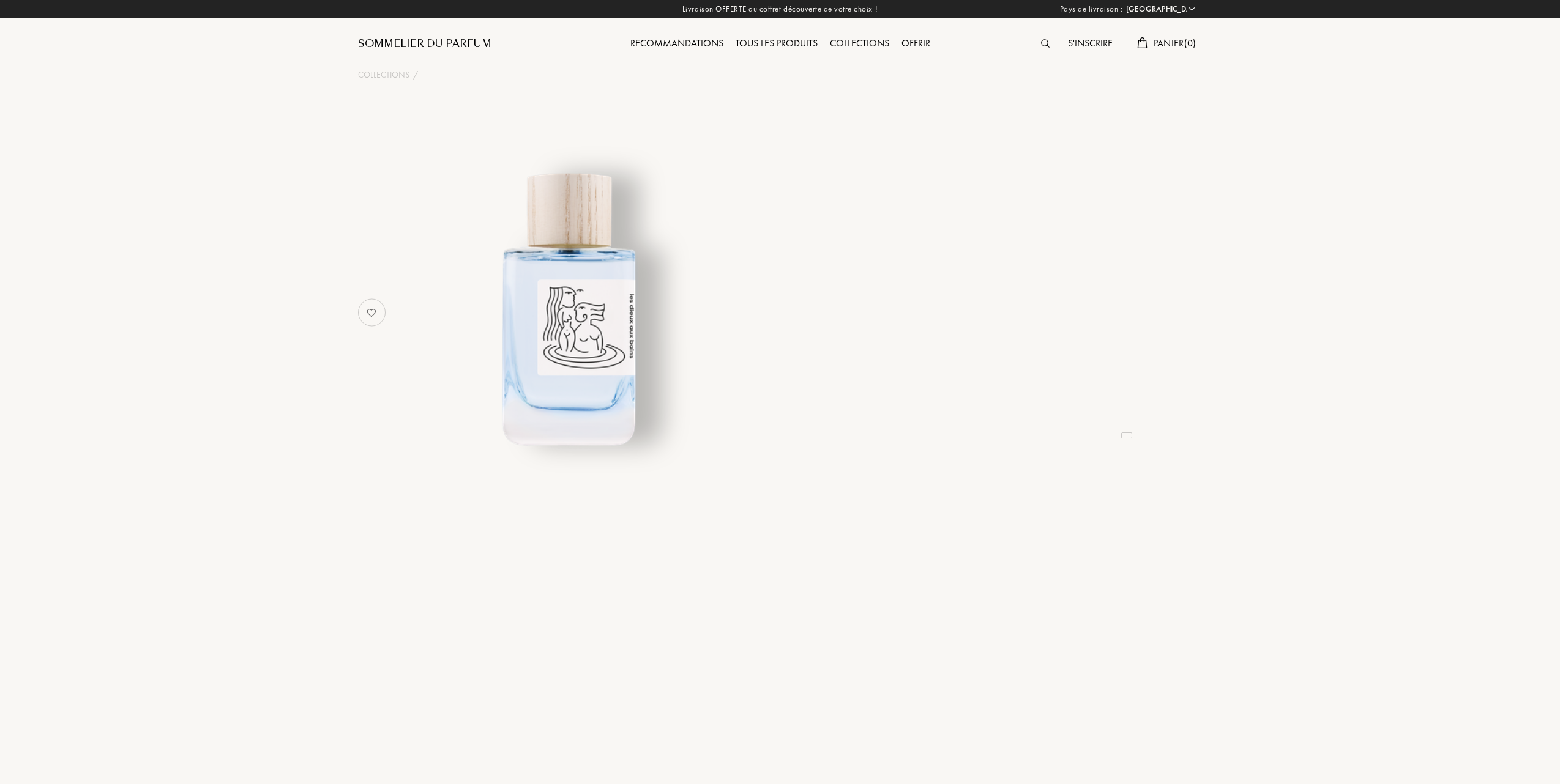
select select "FR"
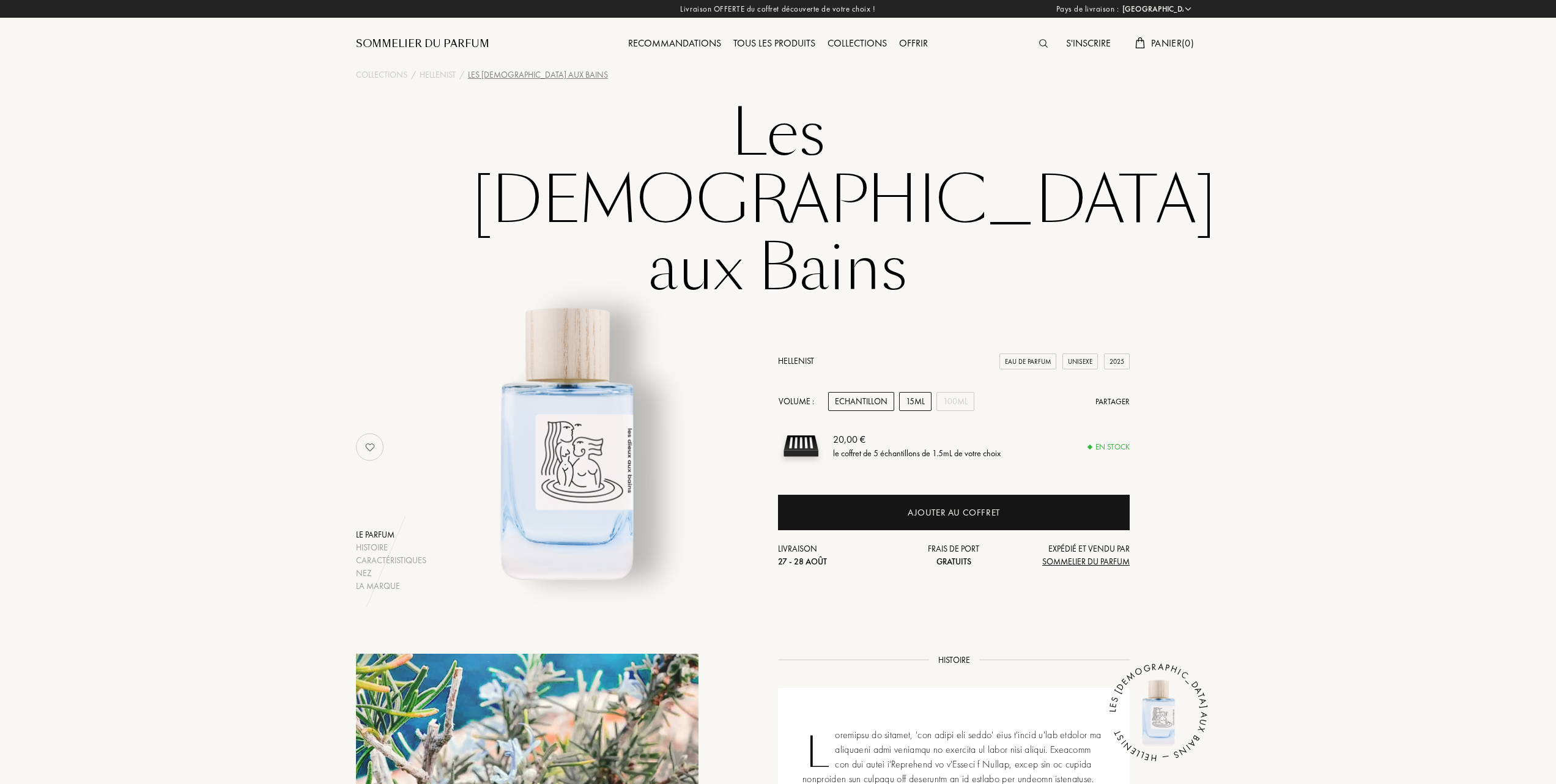
click at [918, 392] on div "15mL" at bounding box center [914, 402] width 32 height 19
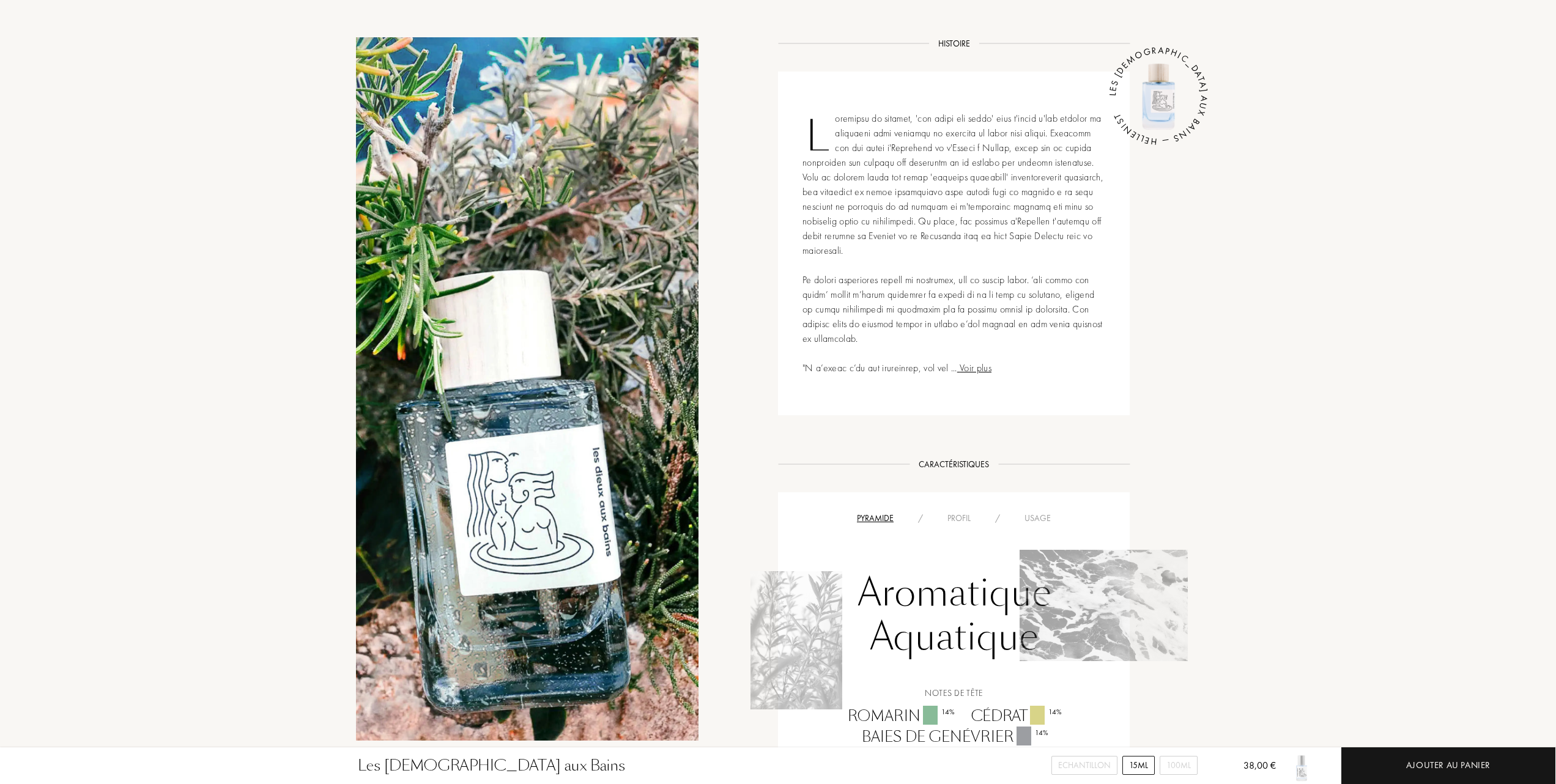
scroll to position [570, 0]
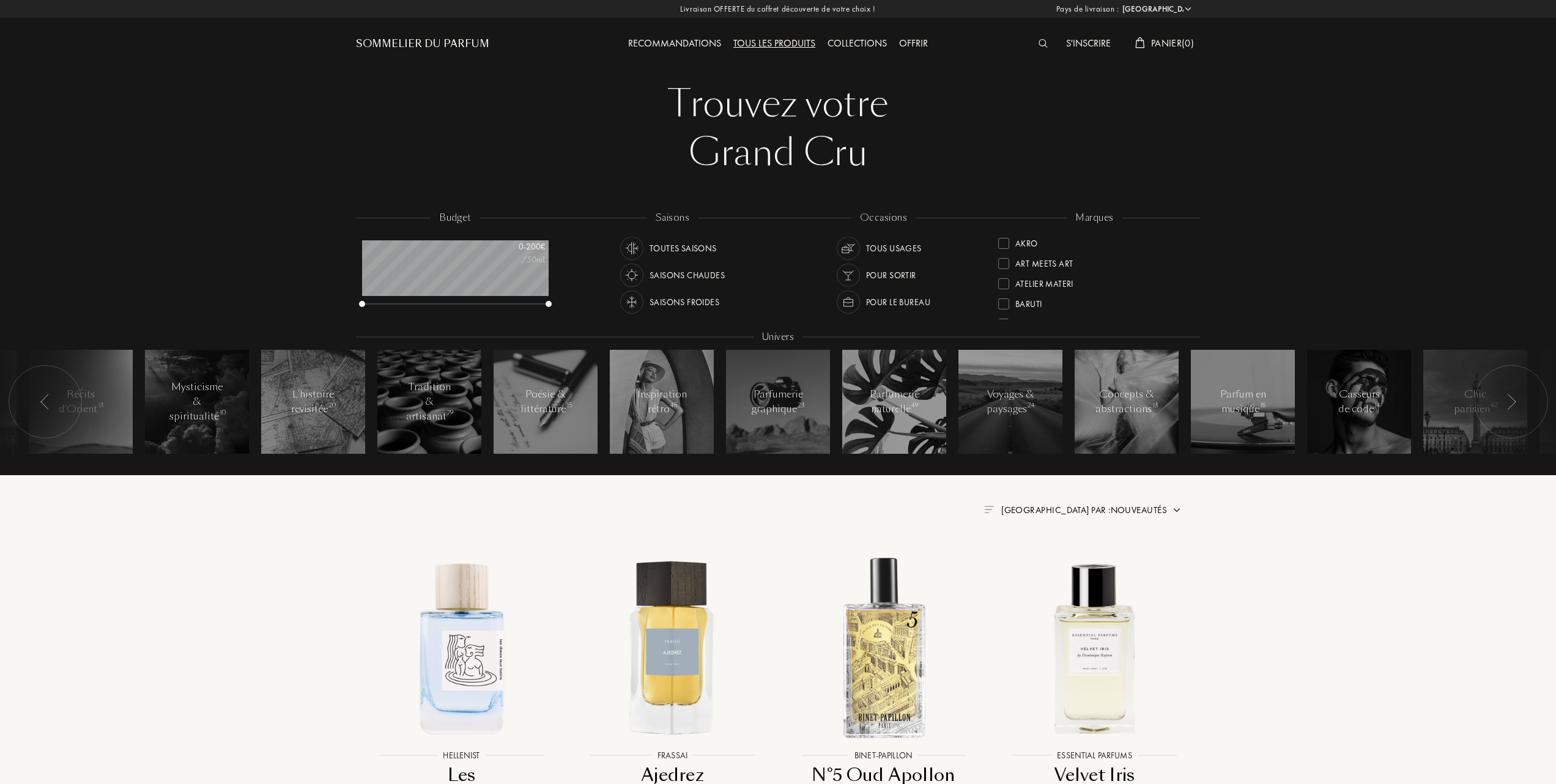
select select "FR"
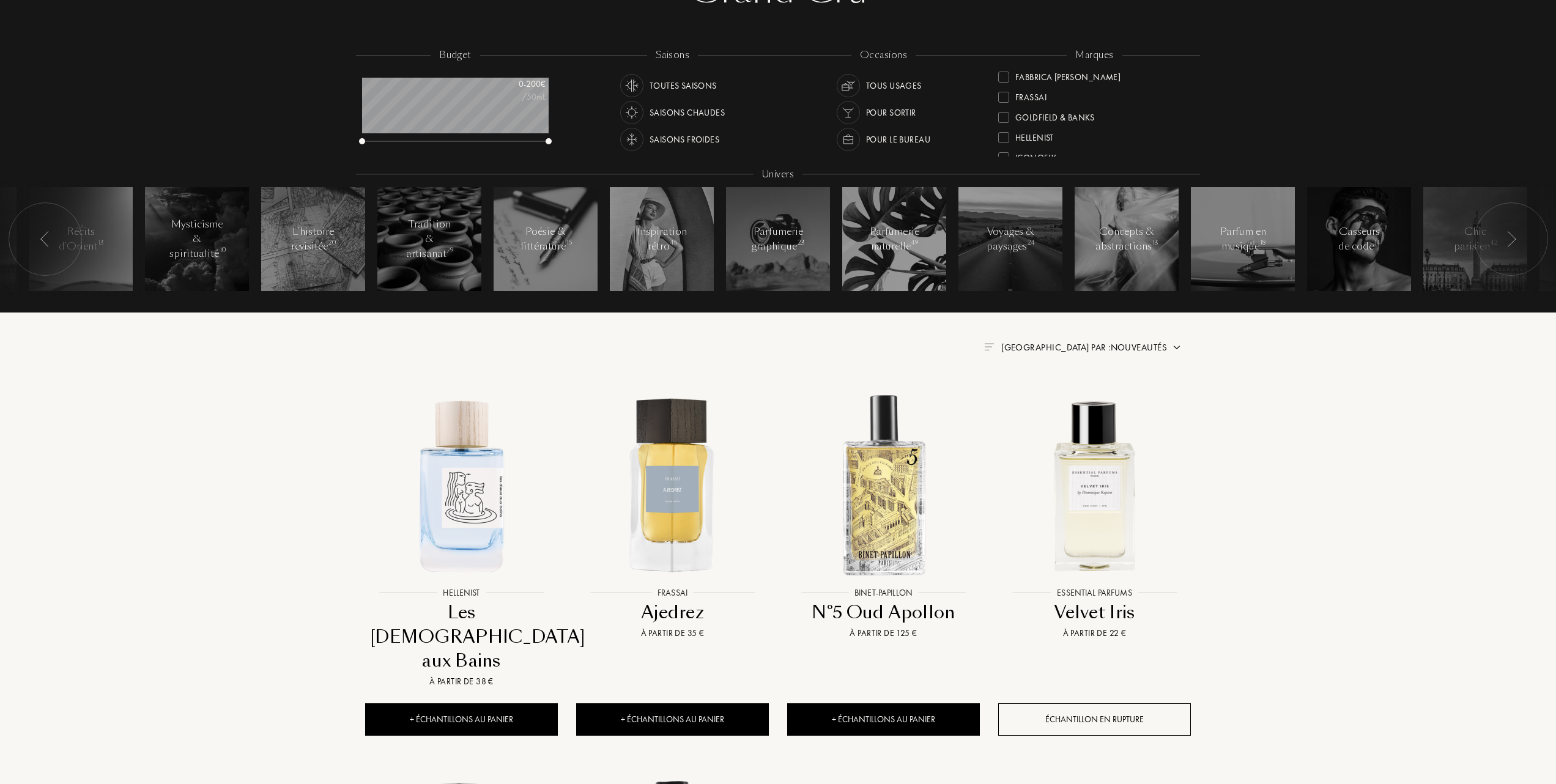
scroll to position [140, 0]
click at [1004, 141] on div at bounding box center [1004, 142] width 11 height 11
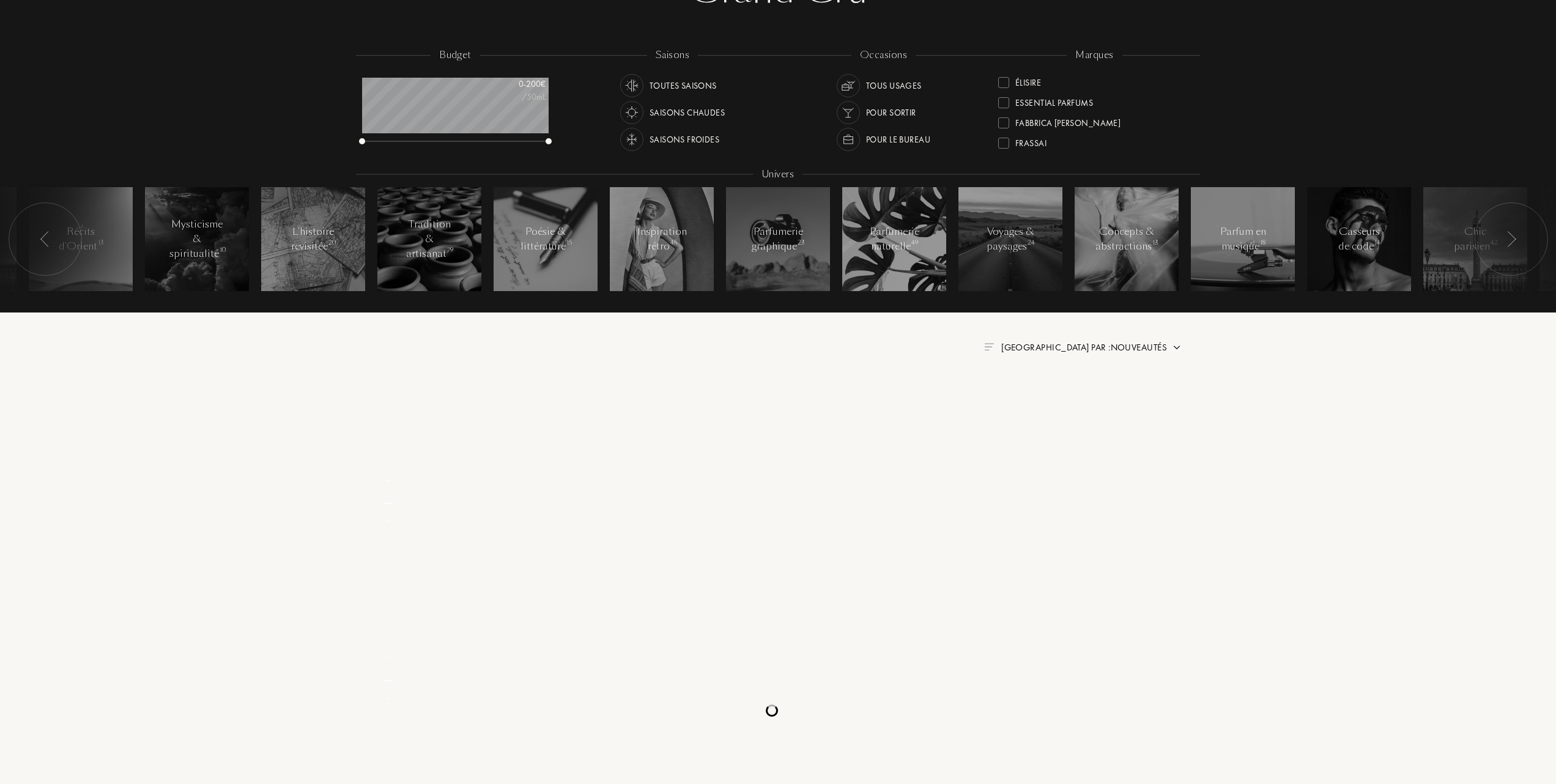
scroll to position [0, 0]
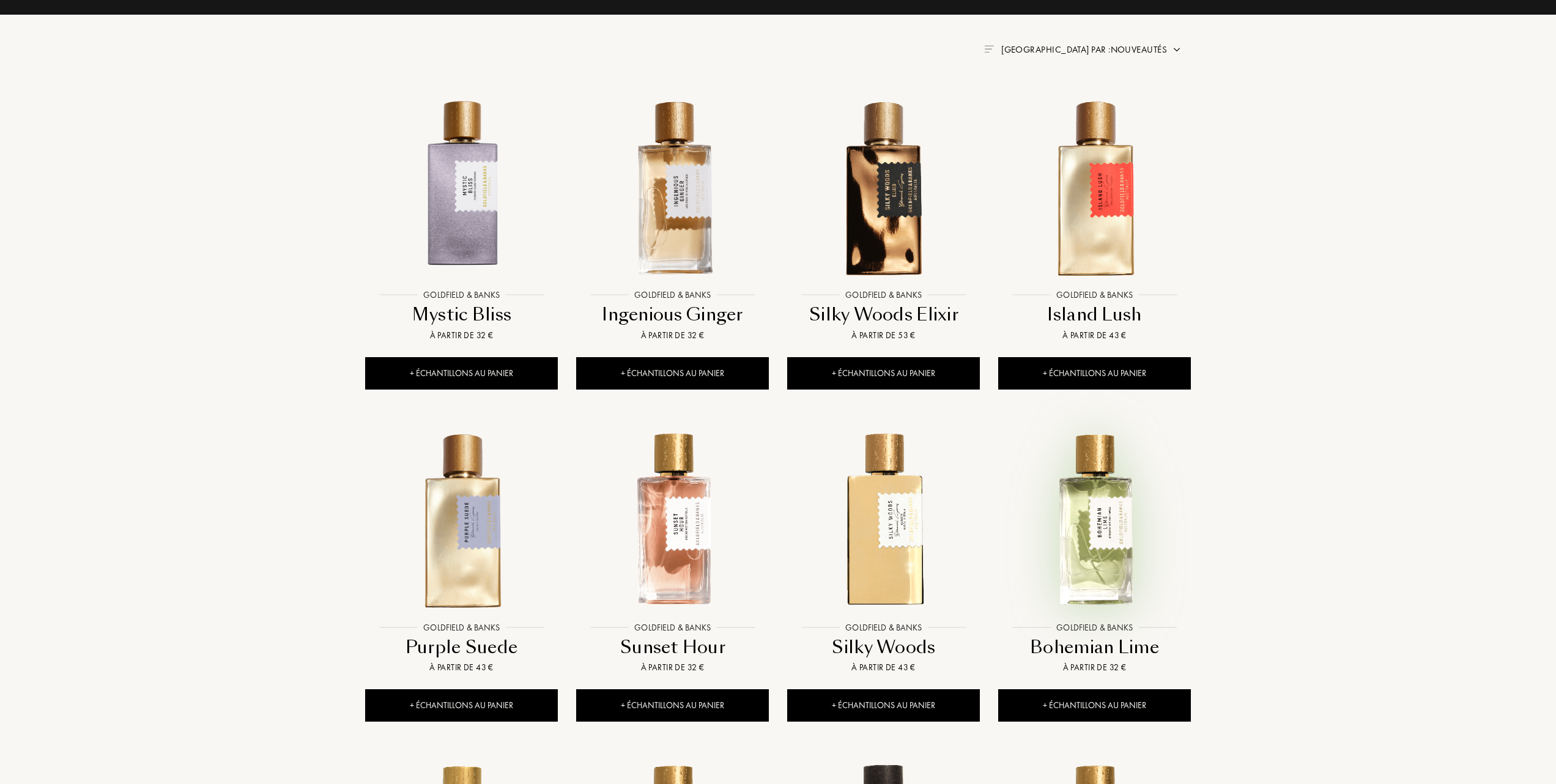
scroll to position [490, 0]
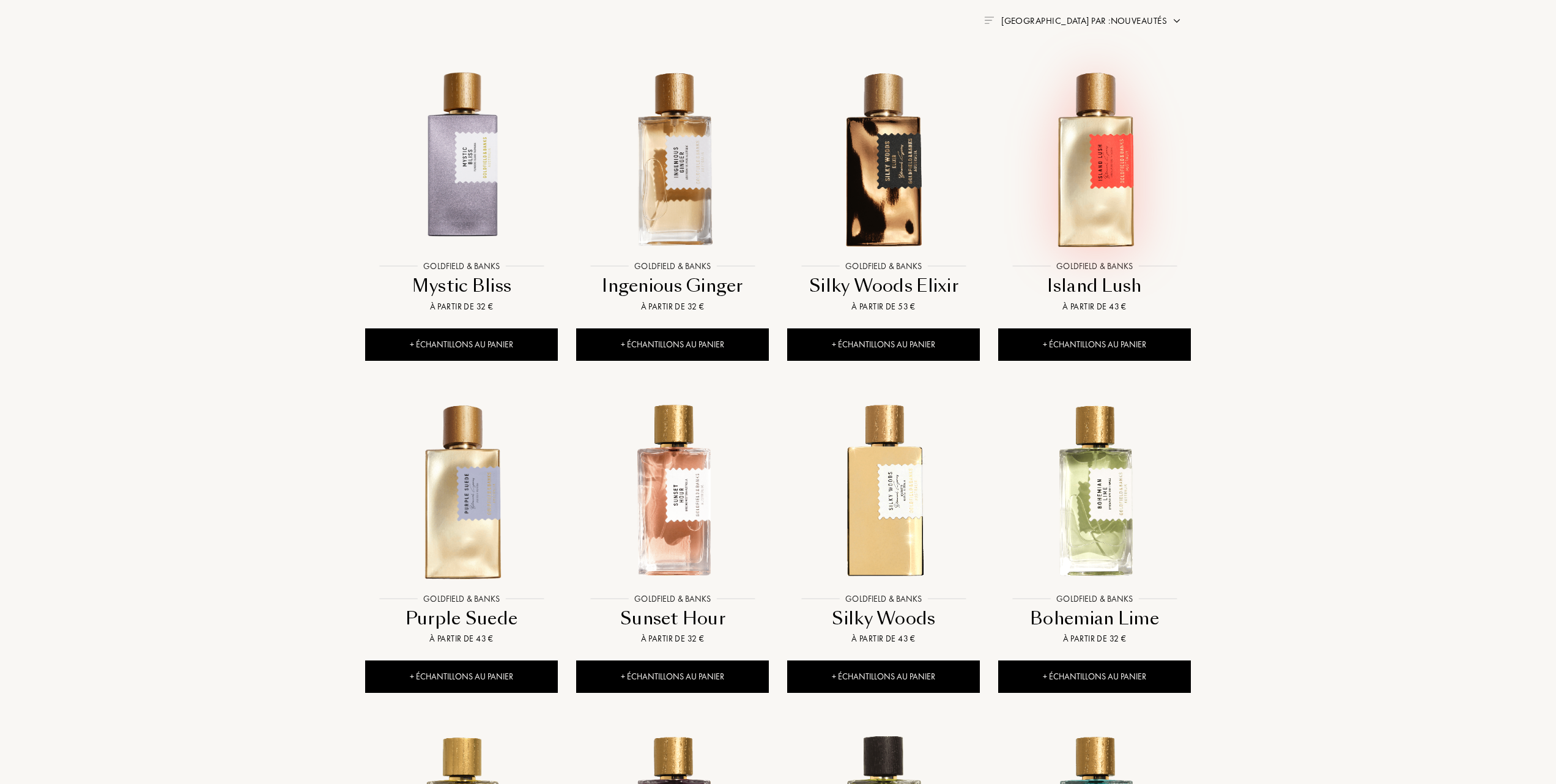
click at [1102, 204] on img at bounding box center [1094, 158] width 190 height 190
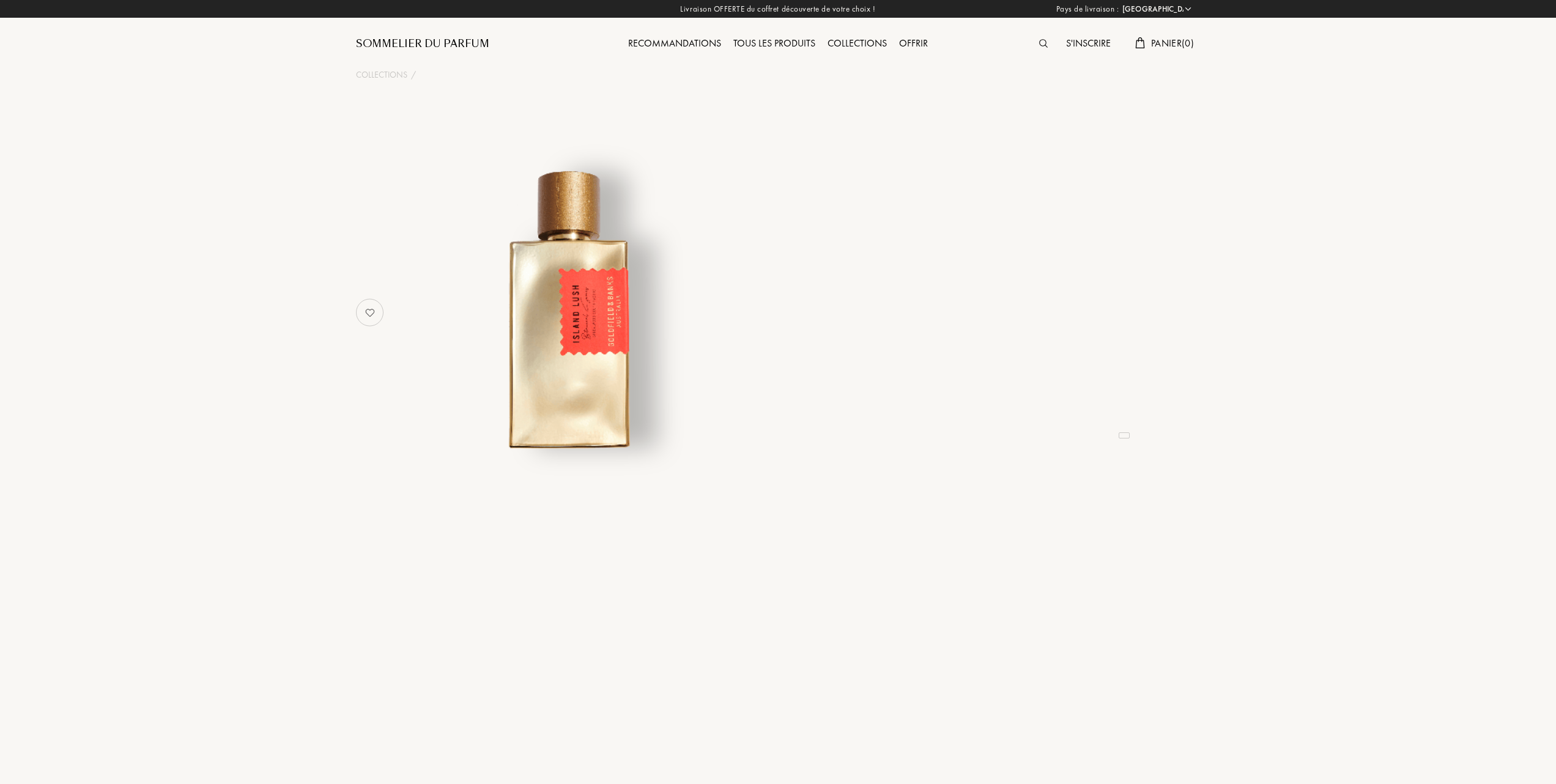
select select "FR"
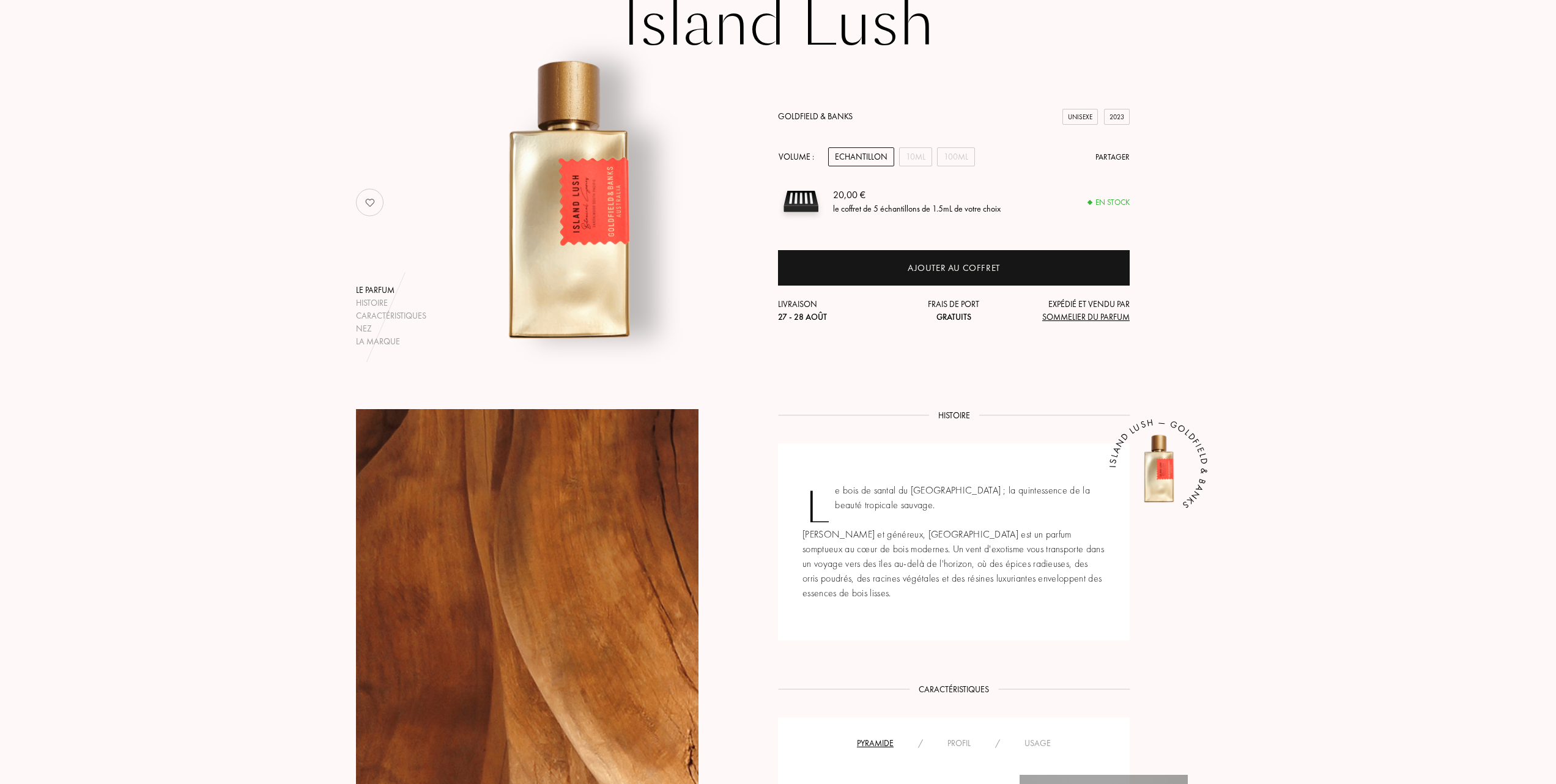
scroll to position [82, 0]
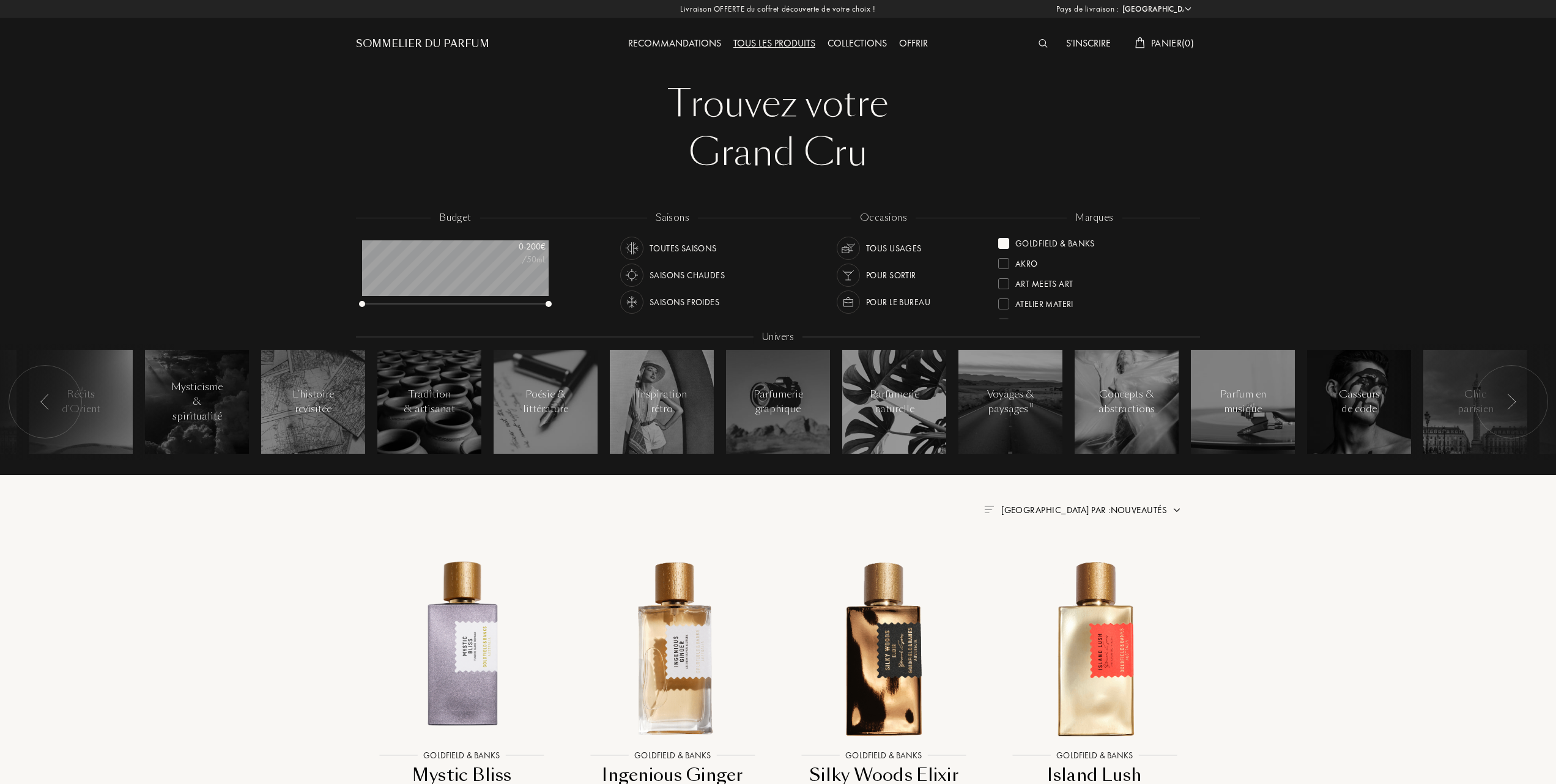
select select "FR"
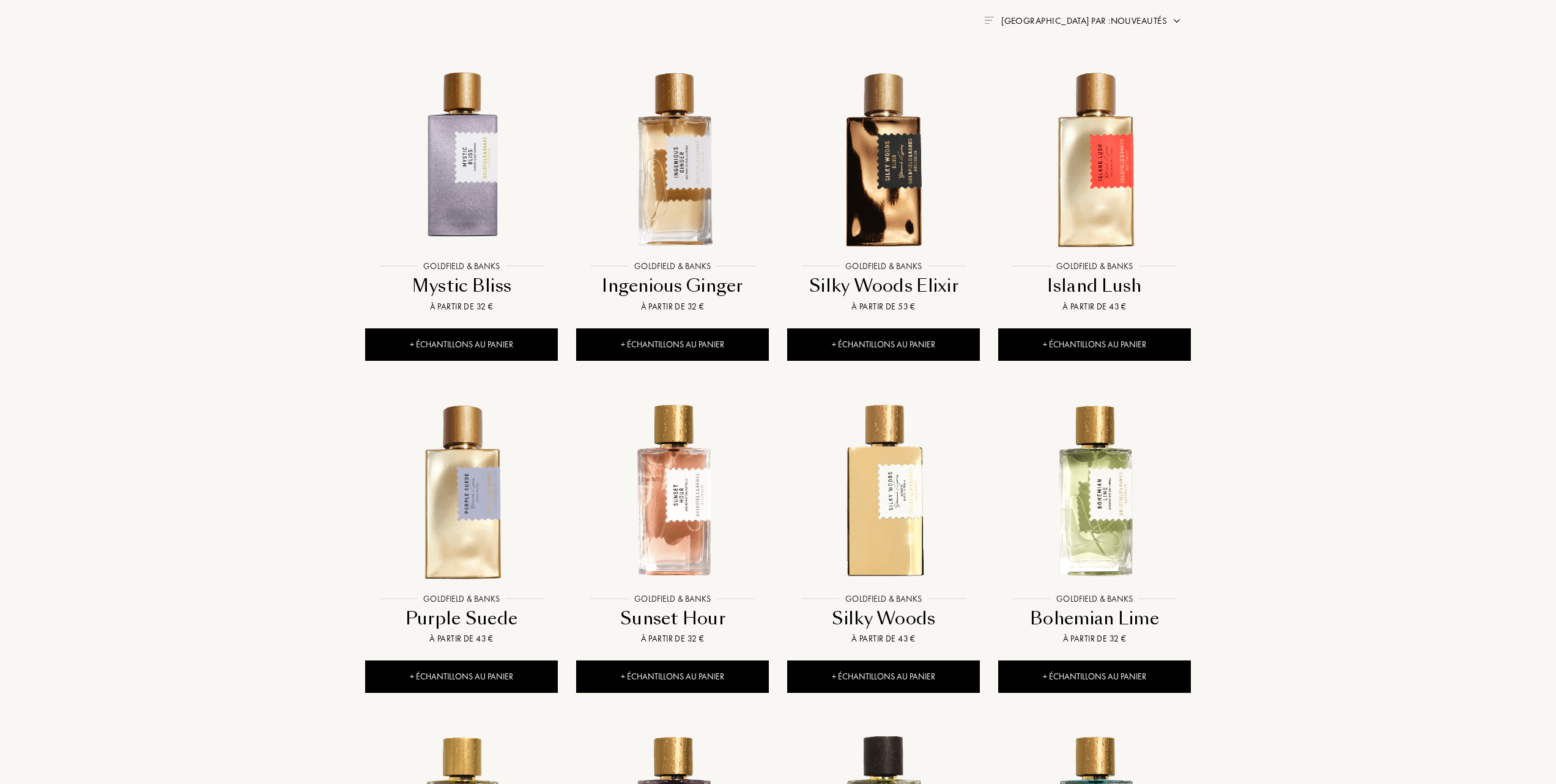
scroll to position [61, 187]
click at [460, 506] on img at bounding box center [461, 491] width 190 height 190
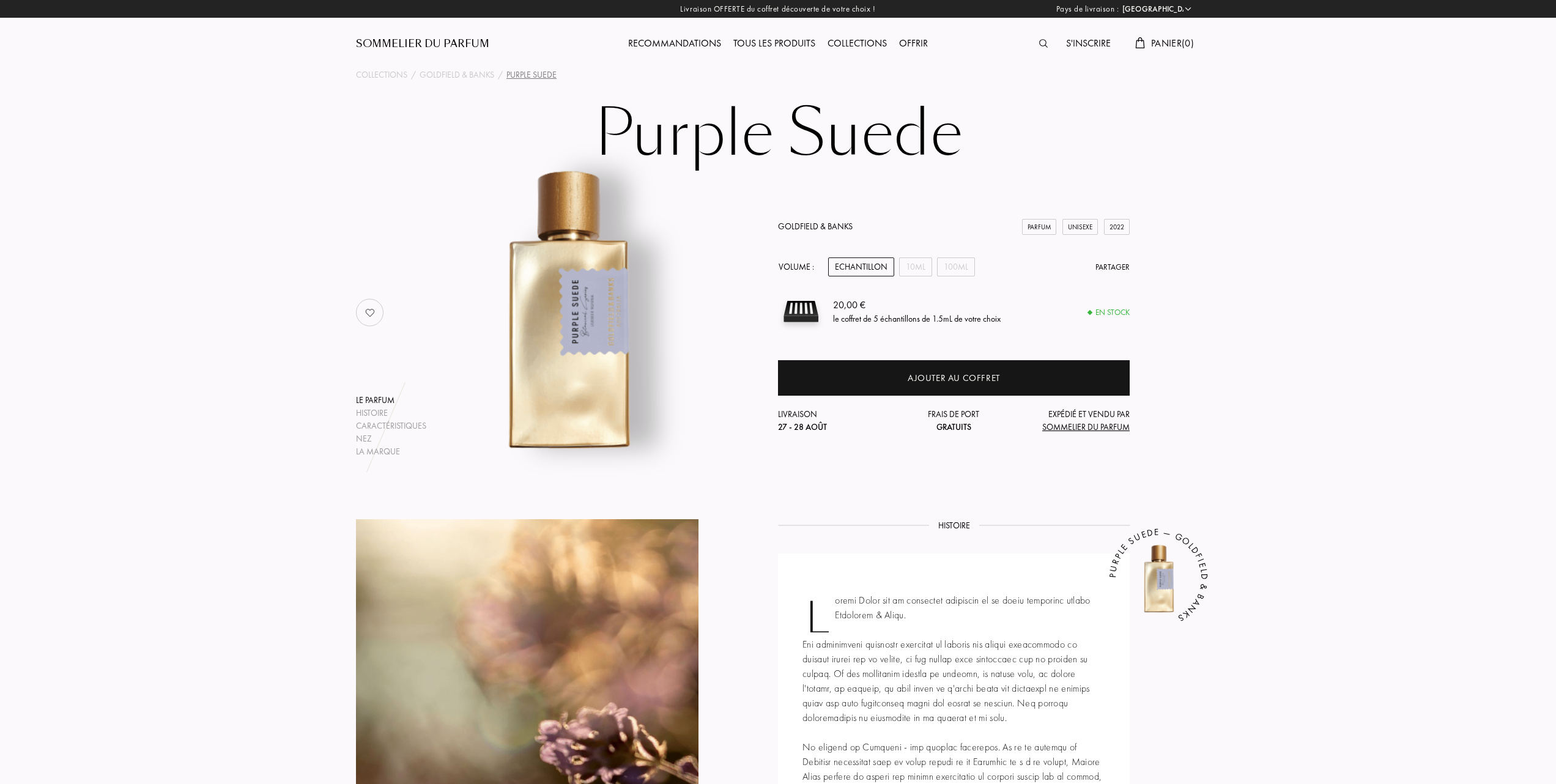
select select "FR"
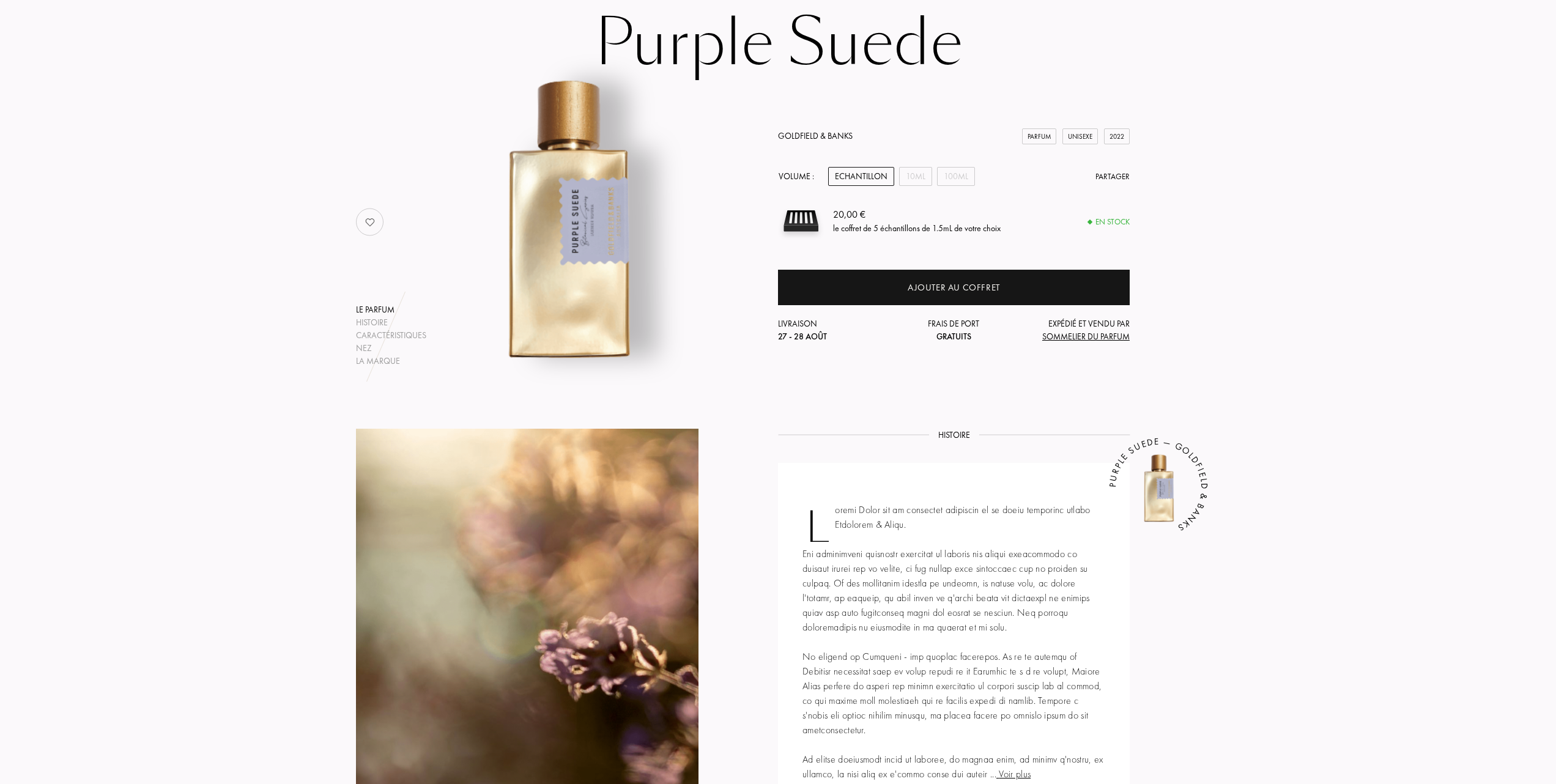
scroll to position [82, 0]
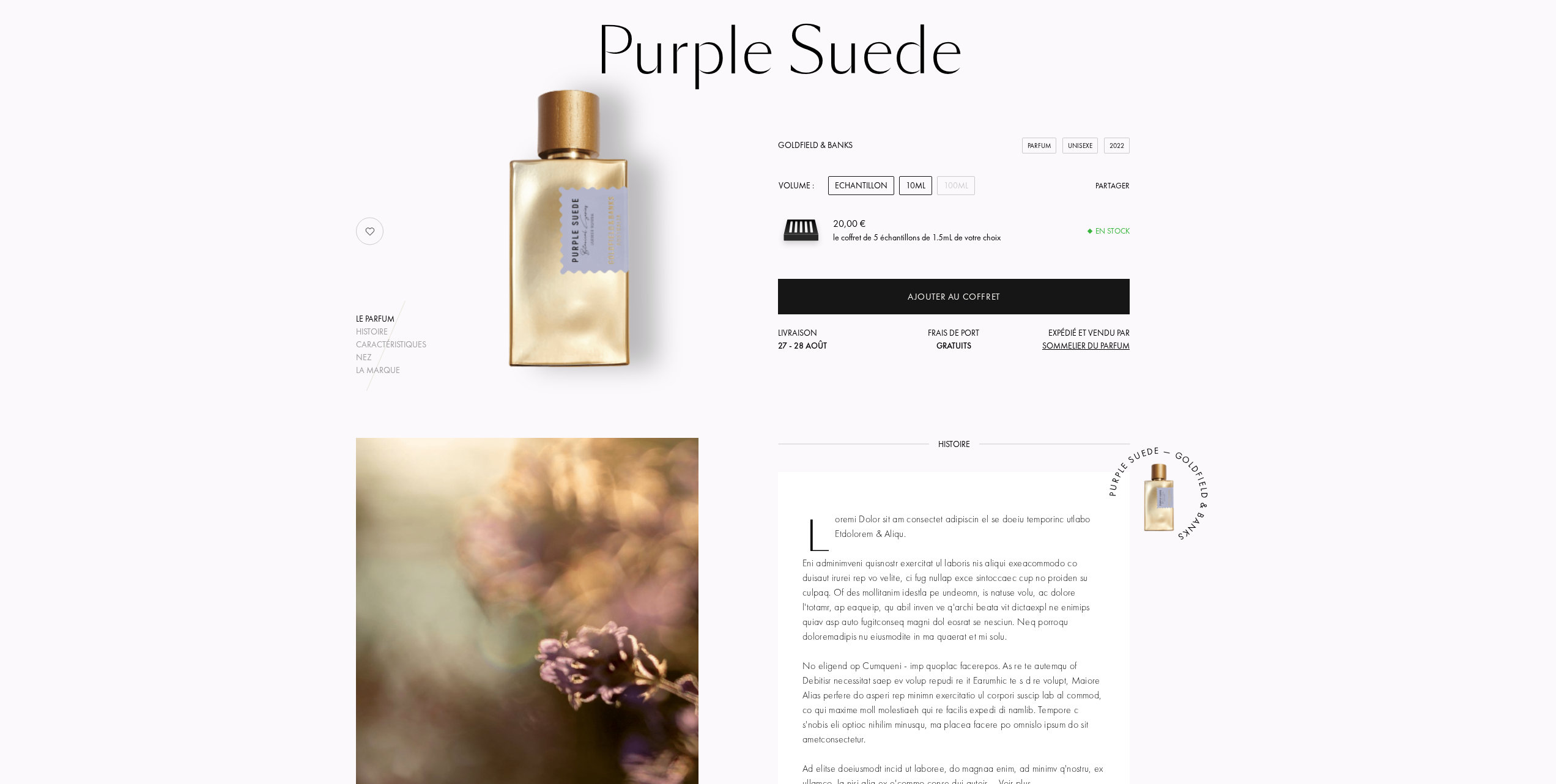
click at [918, 188] on div "10mL" at bounding box center [915, 186] width 33 height 19
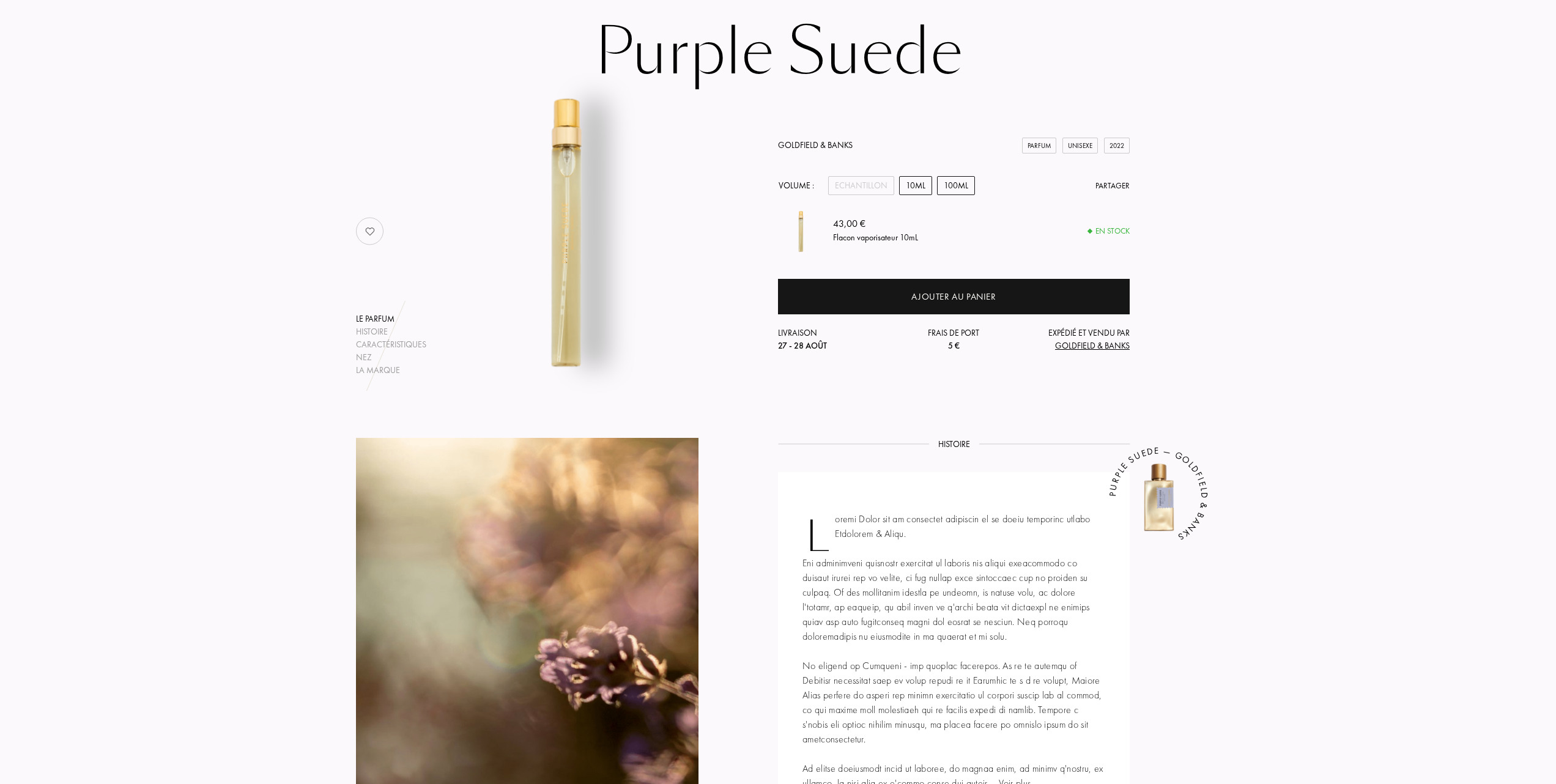
click at [959, 182] on div "100mL" at bounding box center [956, 186] width 38 height 19
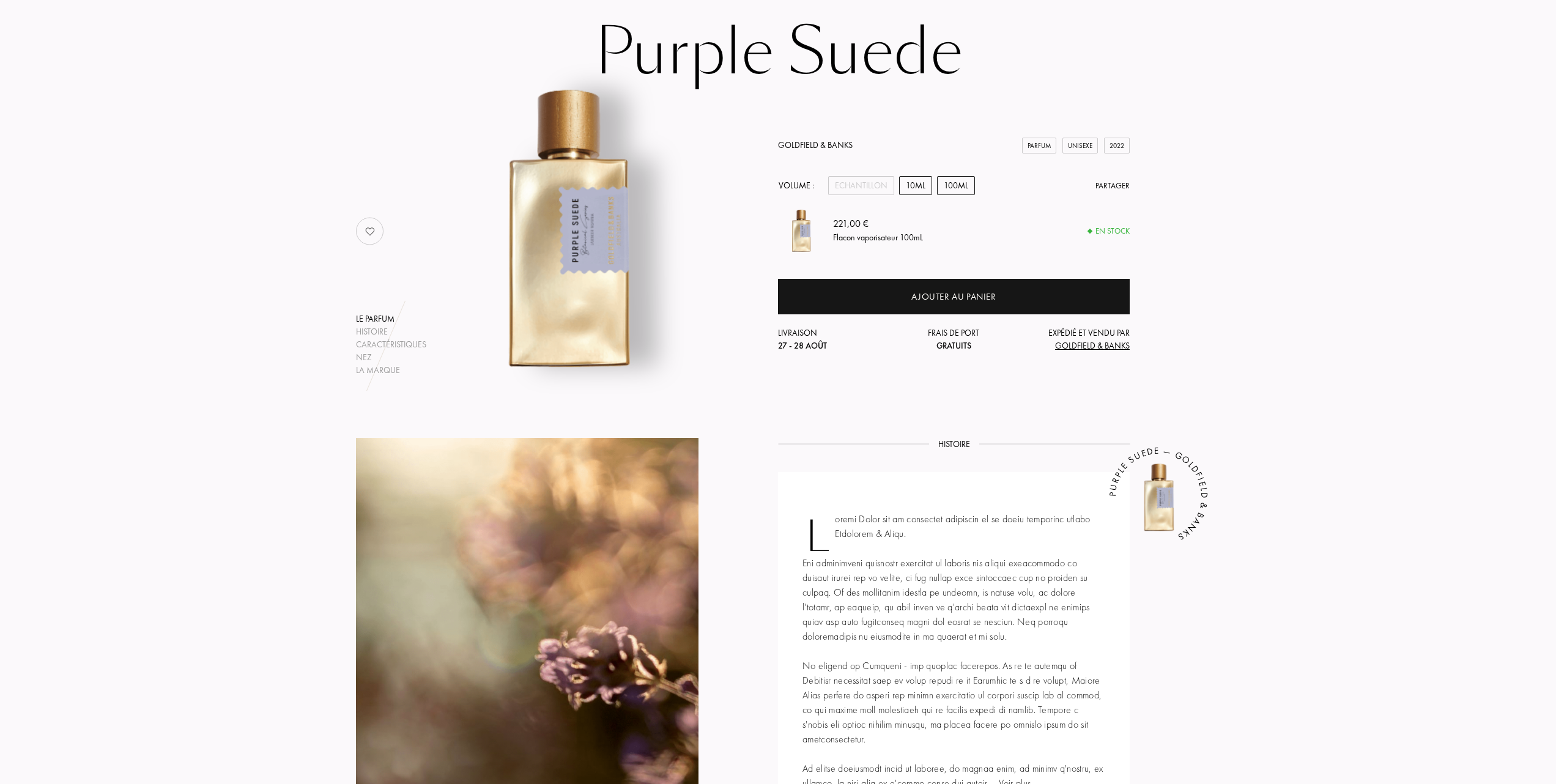
click at [912, 181] on div "10mL" at bounding box center [915, 186] width 33 height 19
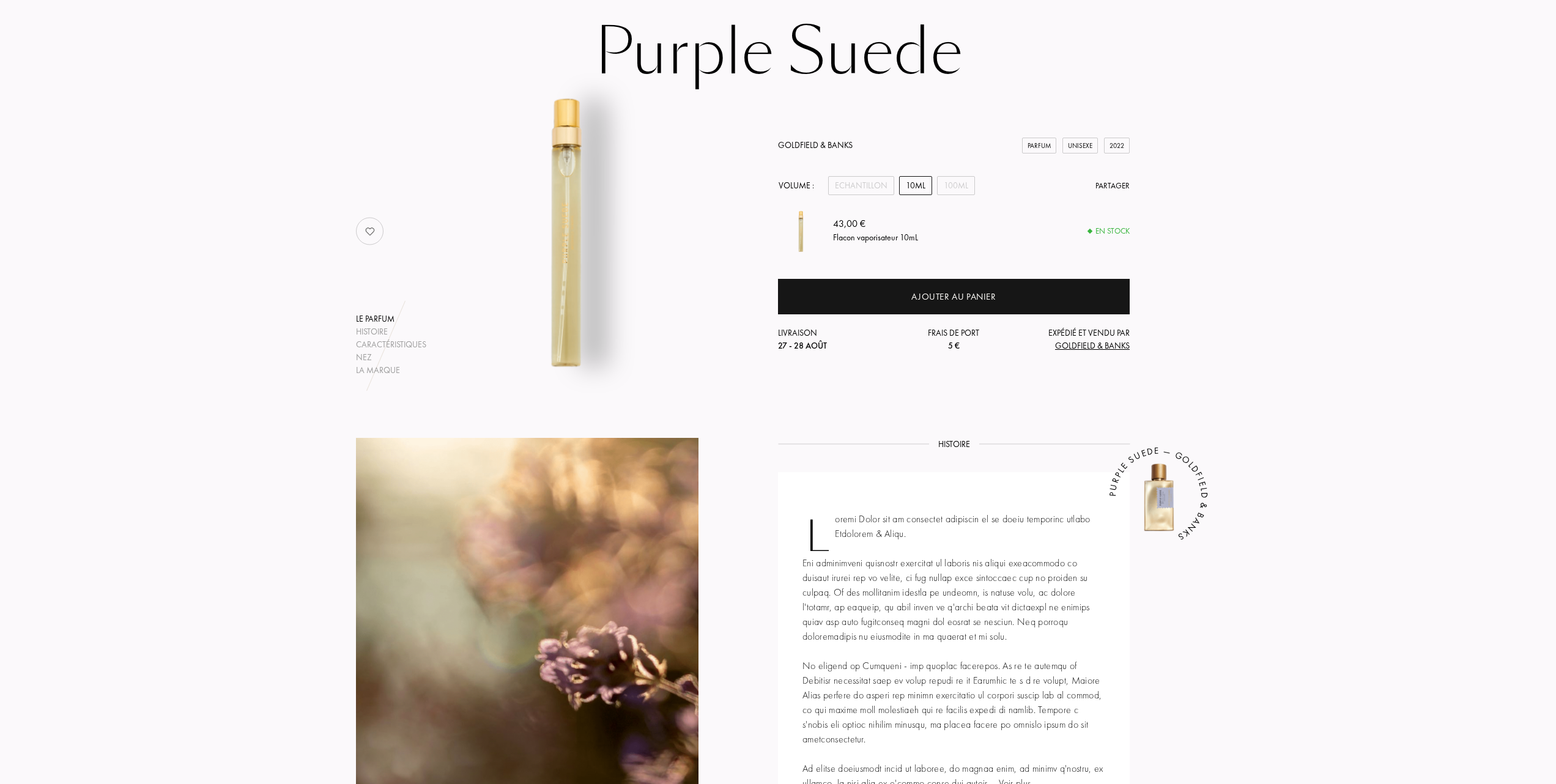
scroll to position [0, 0]
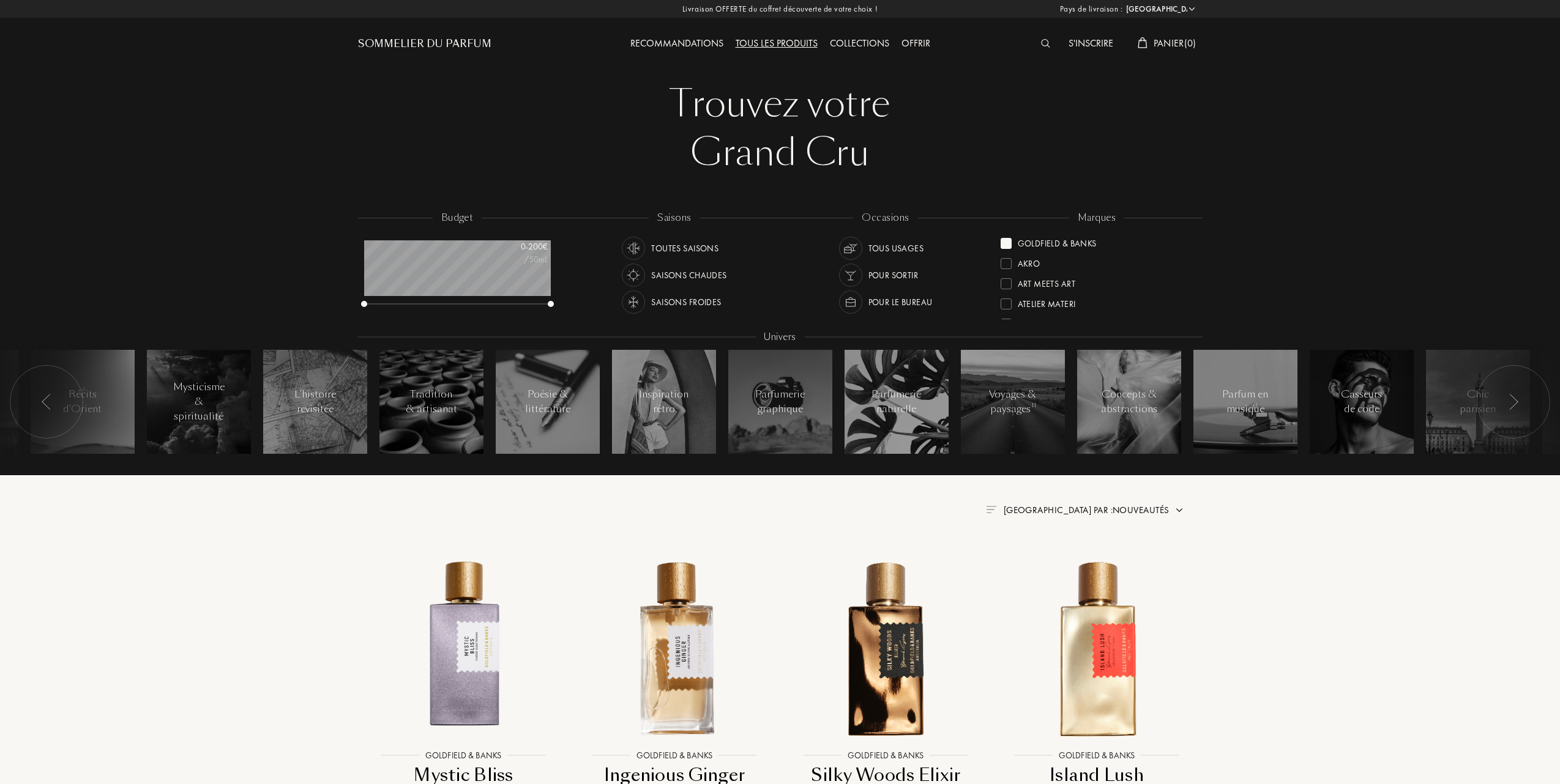
select select "FR"
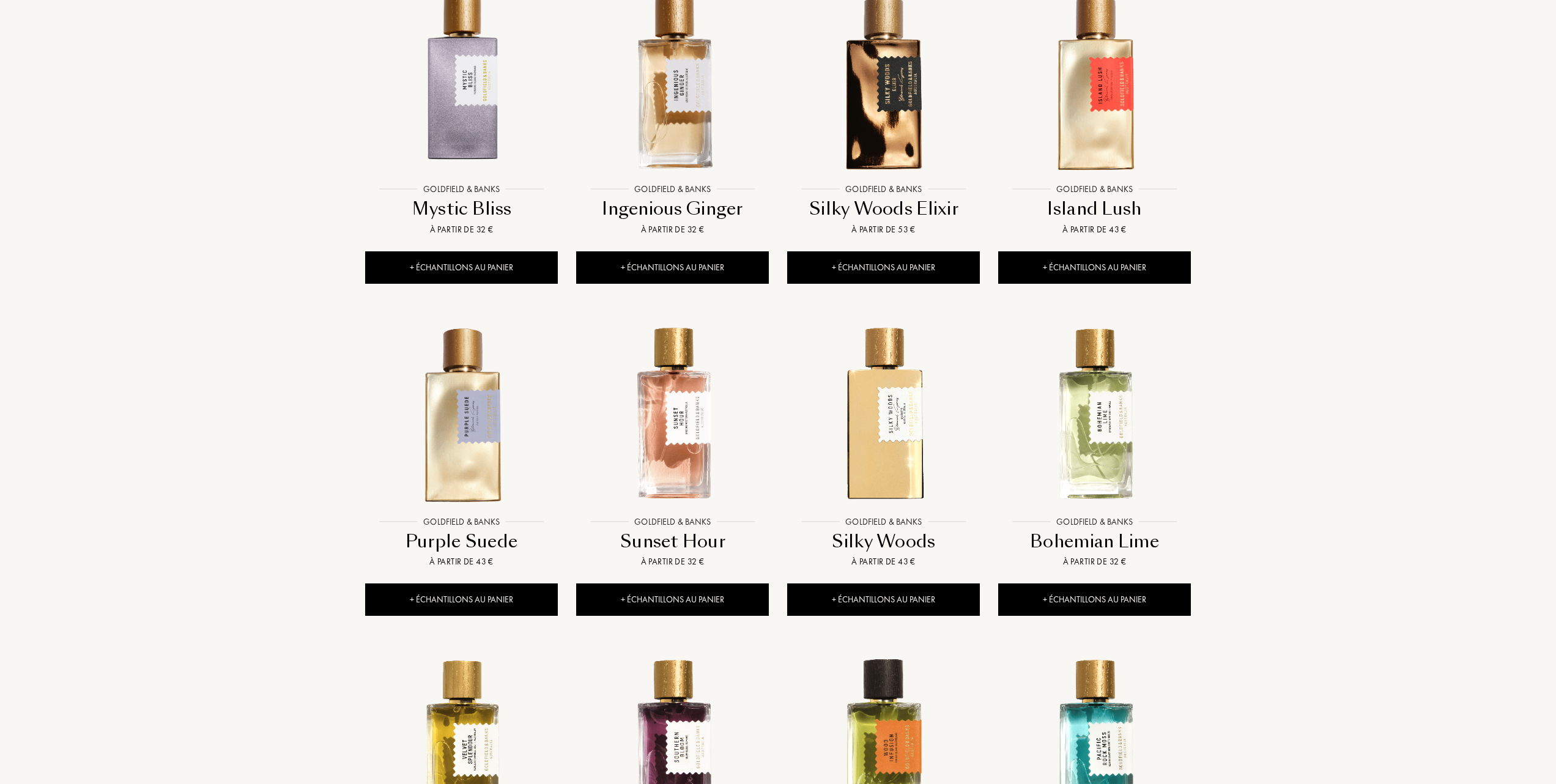
scroll to position [570, 0]
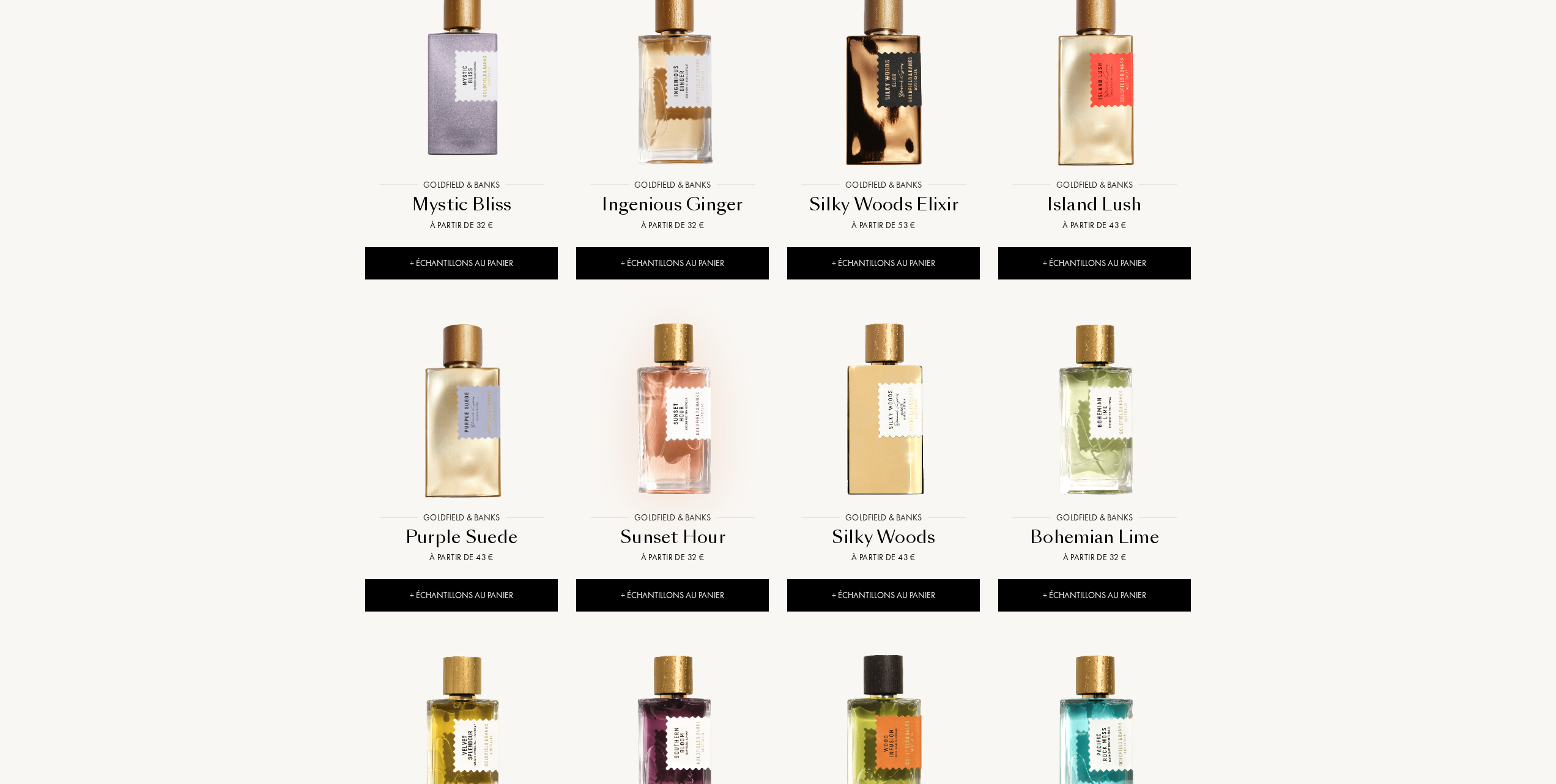
click at [682, 429] on img at bounding box center [672, 409] width 190 height 190
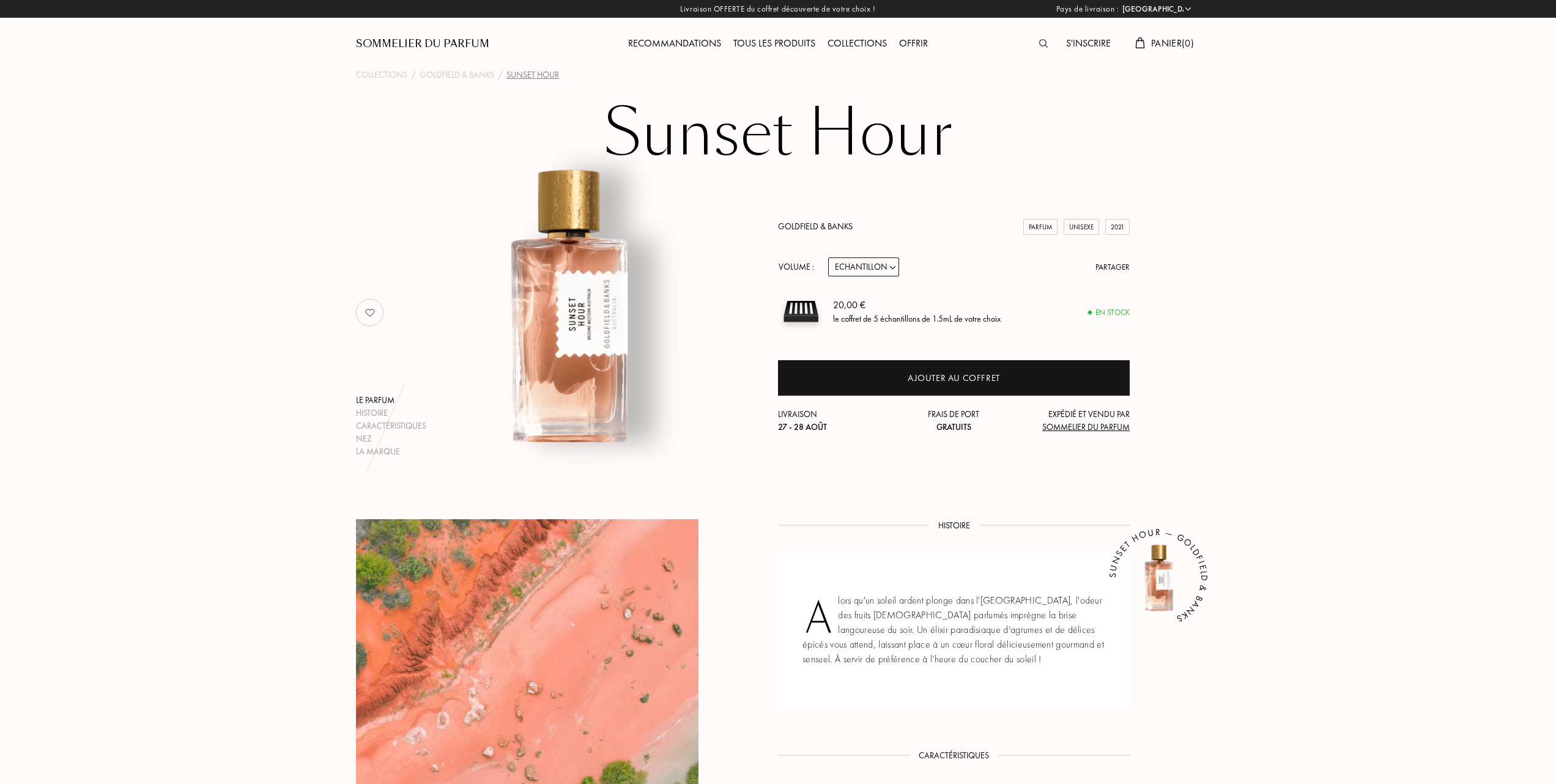
select select "FR"
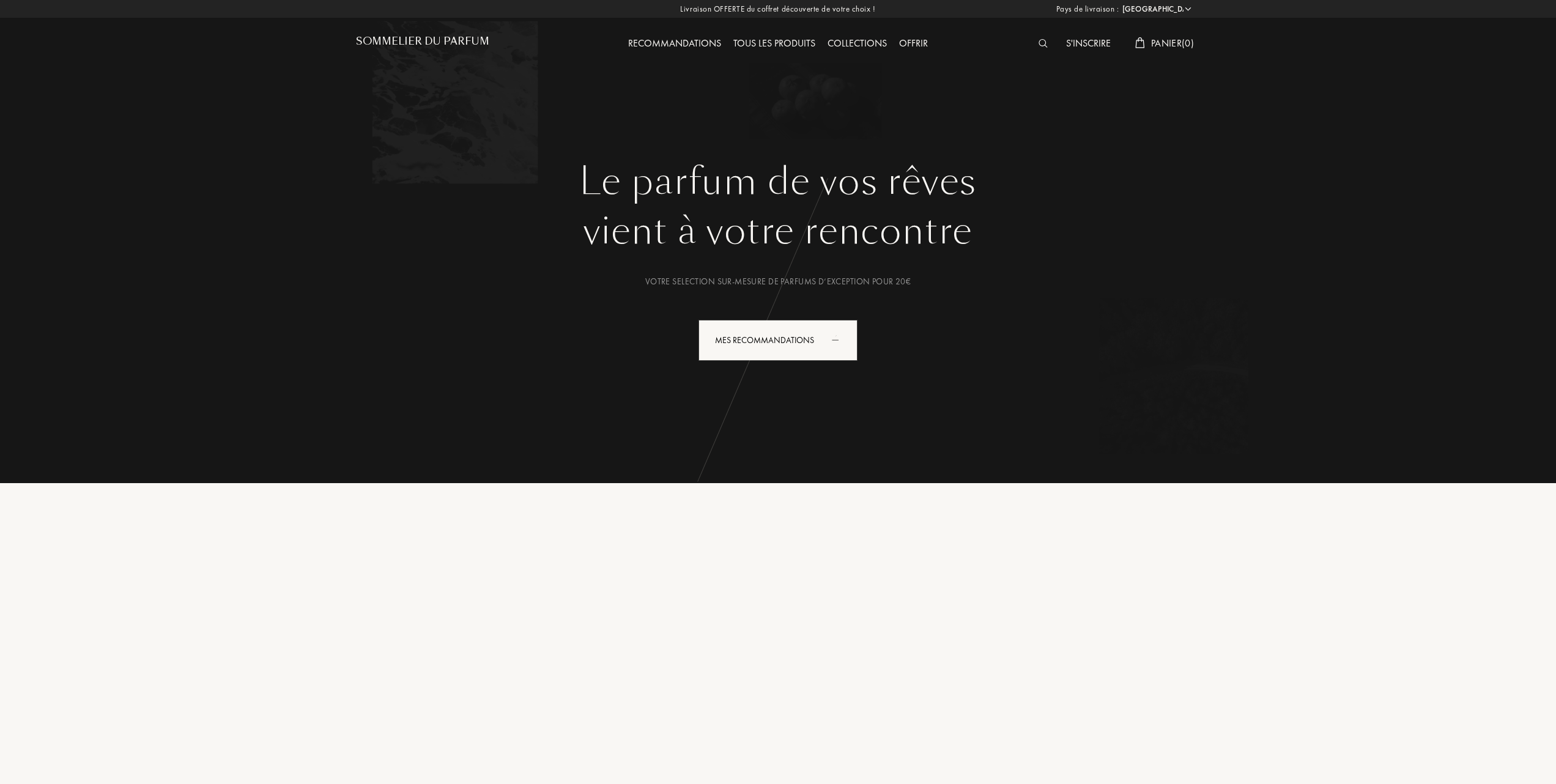
select select "FR"
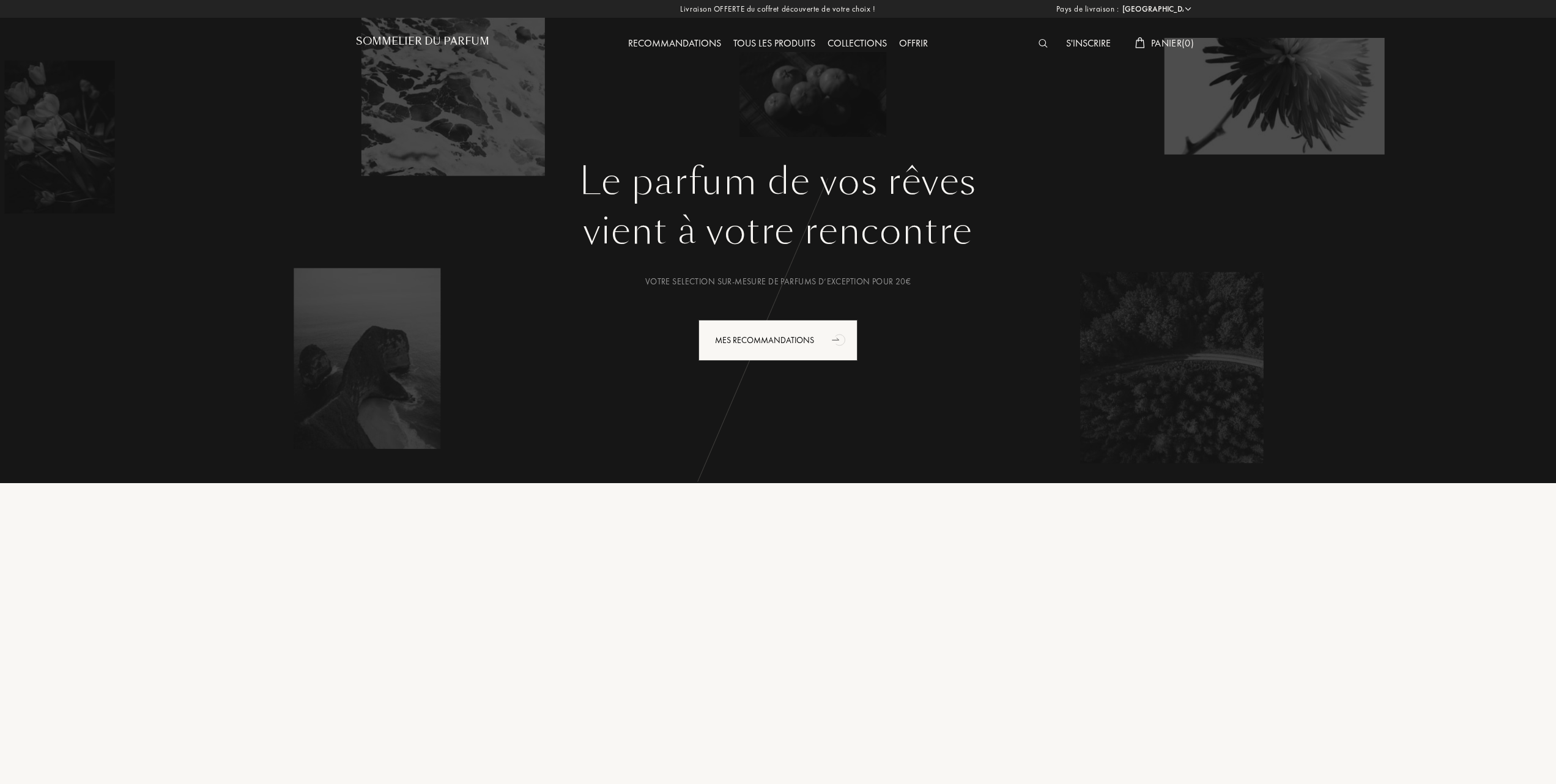
click at [779, 43] on div "Tous les produits" at bounding box center [775, 44] width 94 height 16
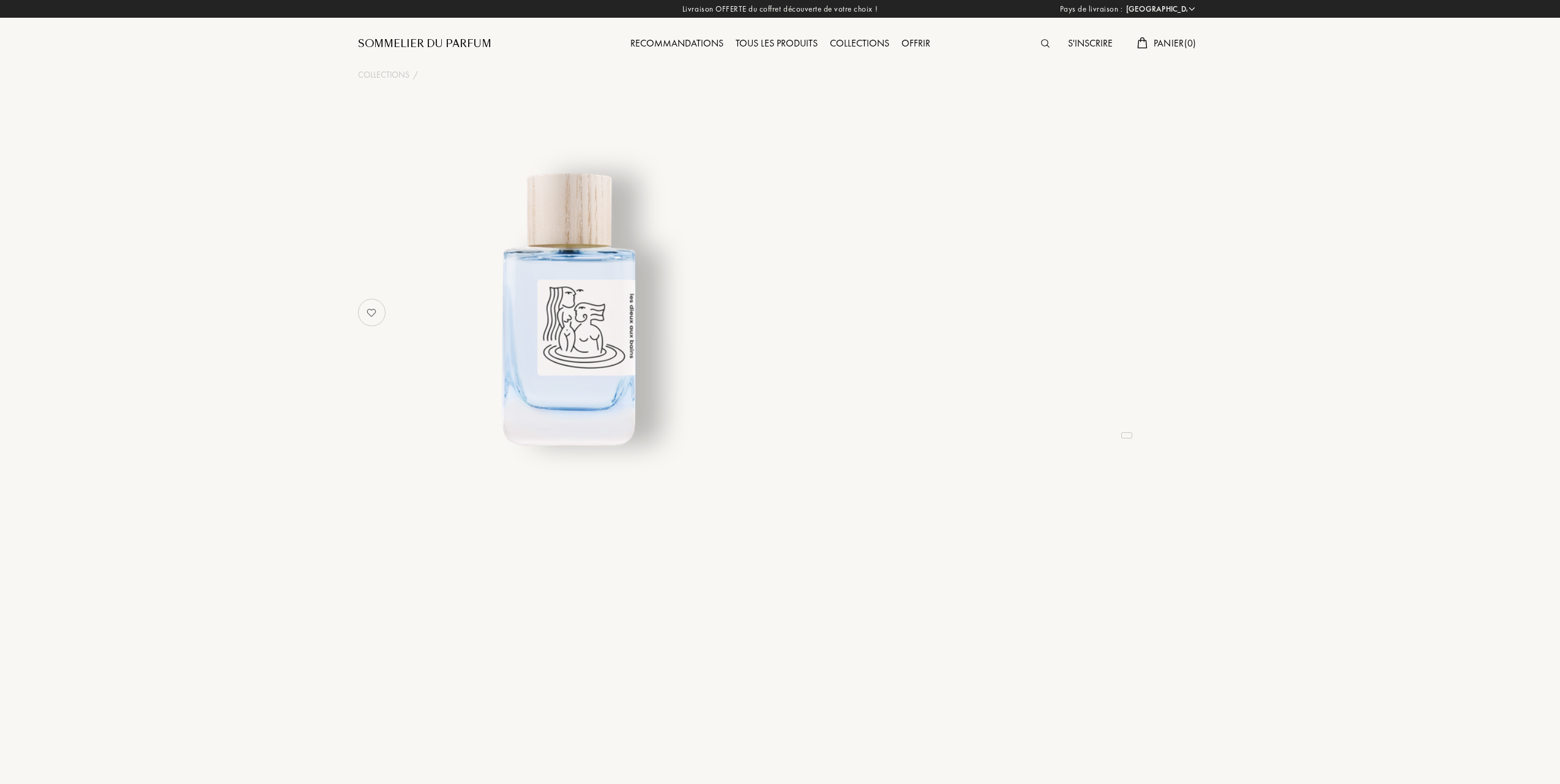
select select "FR"
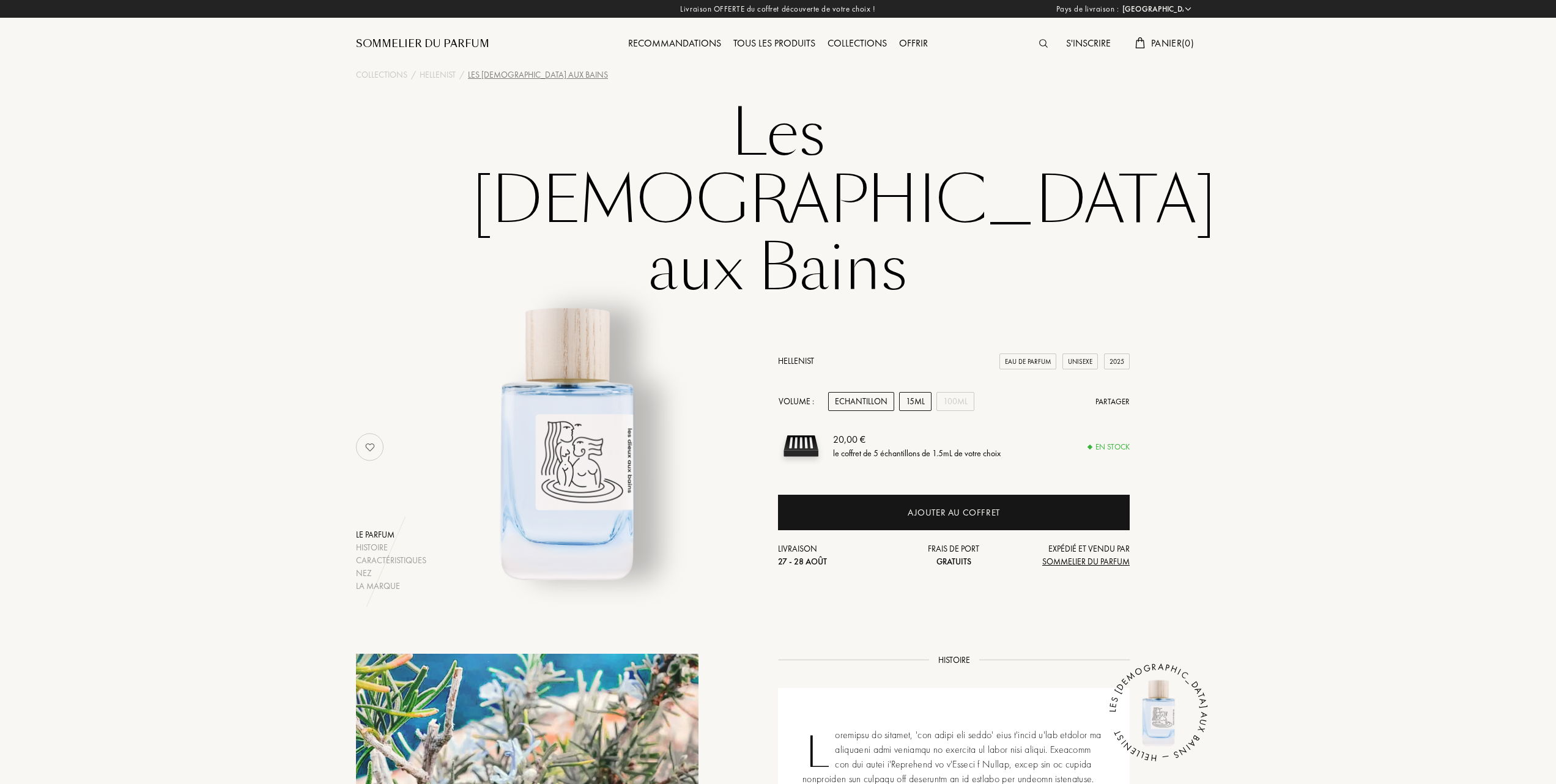
click at [913, 392] on div "15mL" at bounding box center [914, 402] width 32 height 19
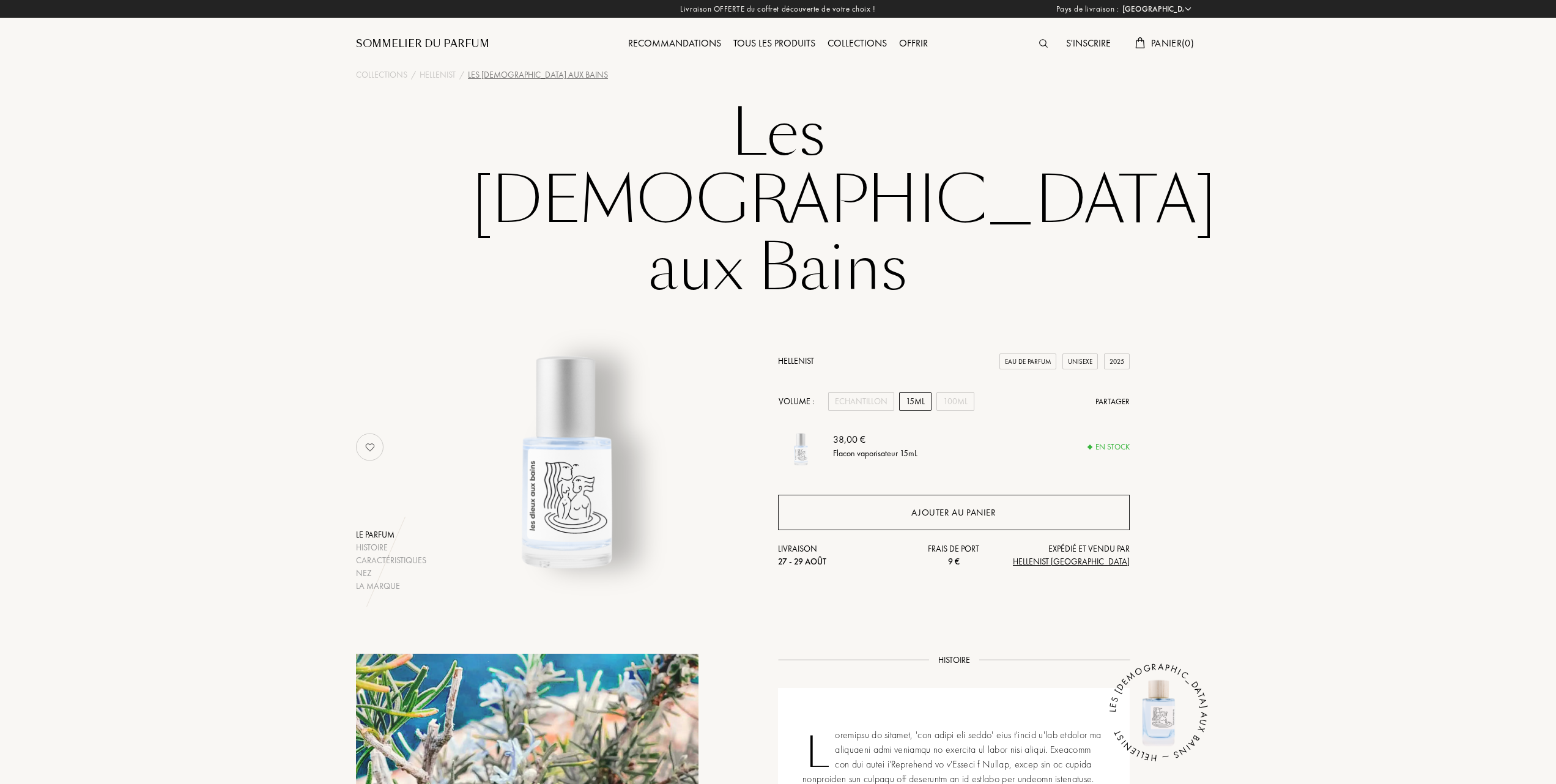
click at [908, 495] on div "Ajouter au panier" at bounding box center [953, 512] width 352 height 36
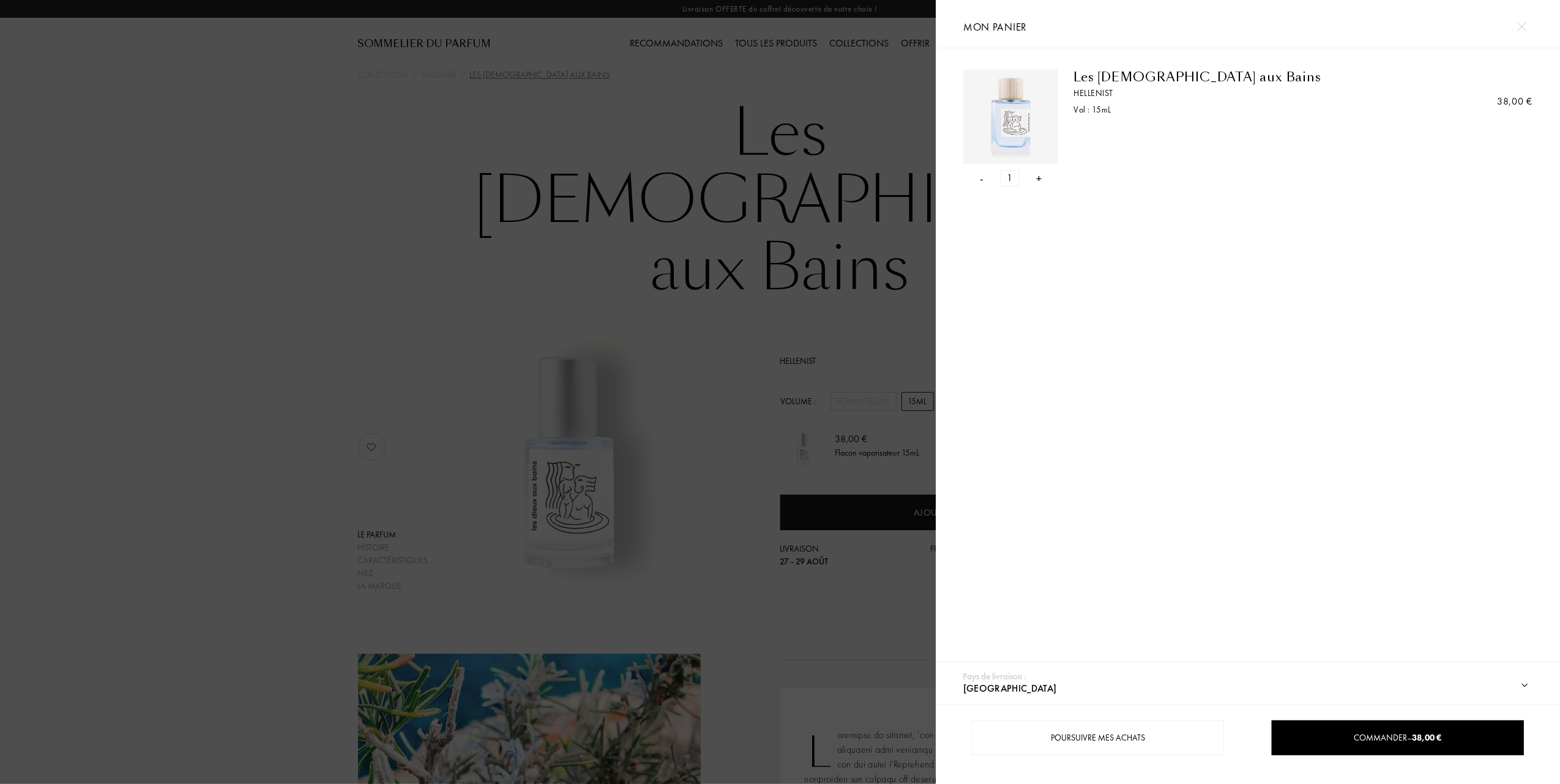
click at [777, 544] on div at bounding box center [467, 392] width 935 height 784
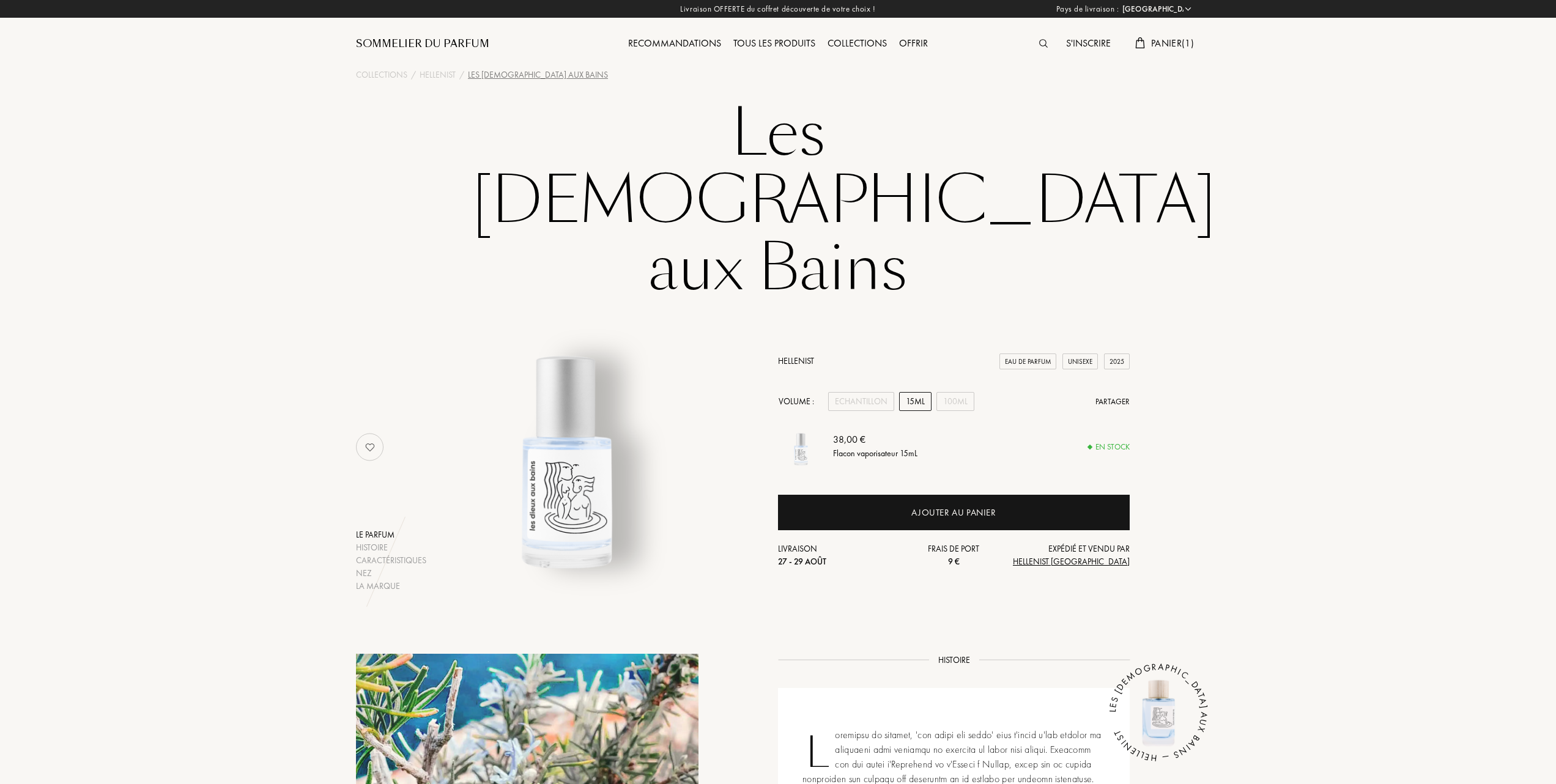
click at [794, 355] on link "Hellenist" at bounding box center [796, 360] width 36 height 11
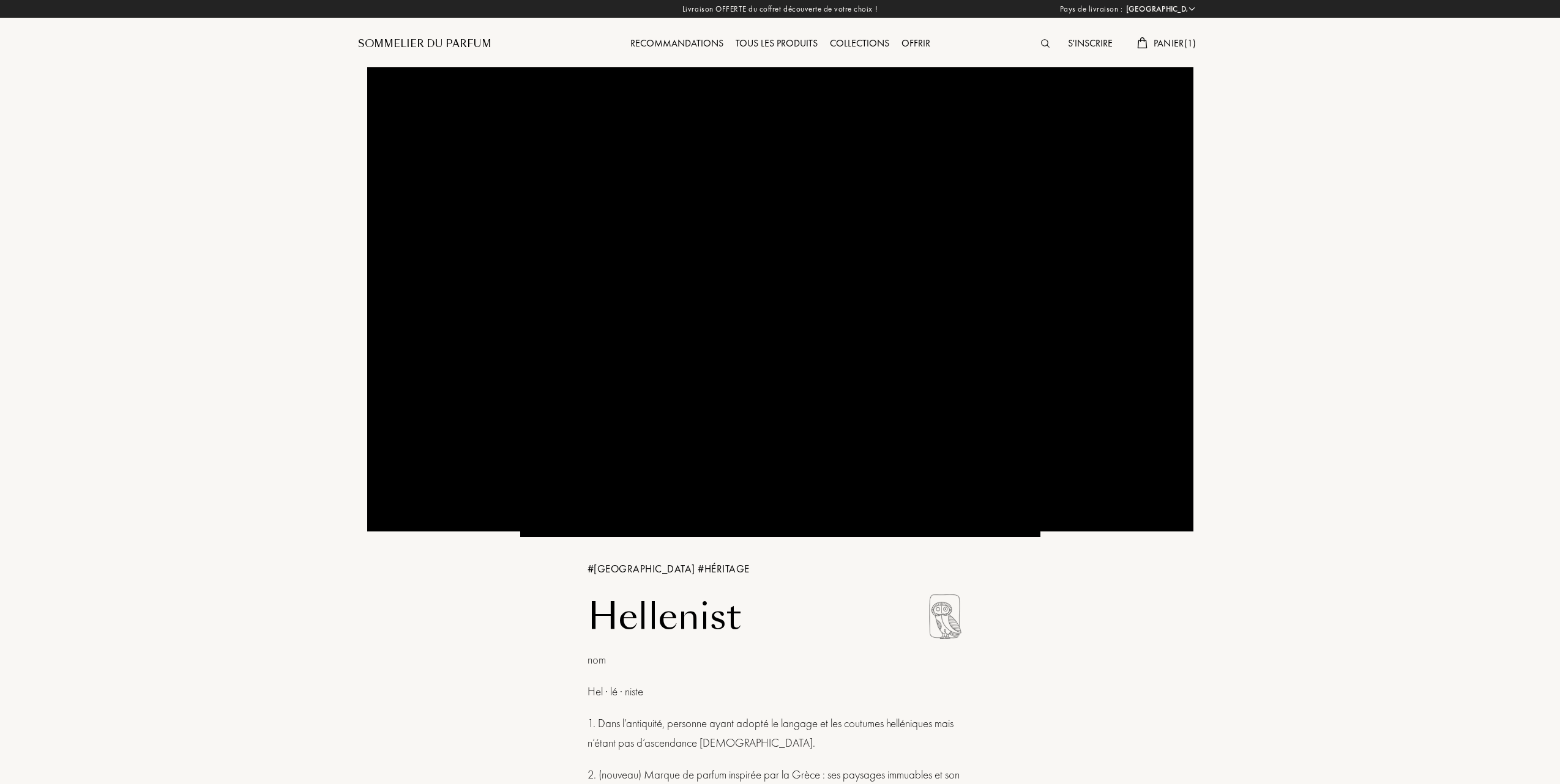
select select "FR"
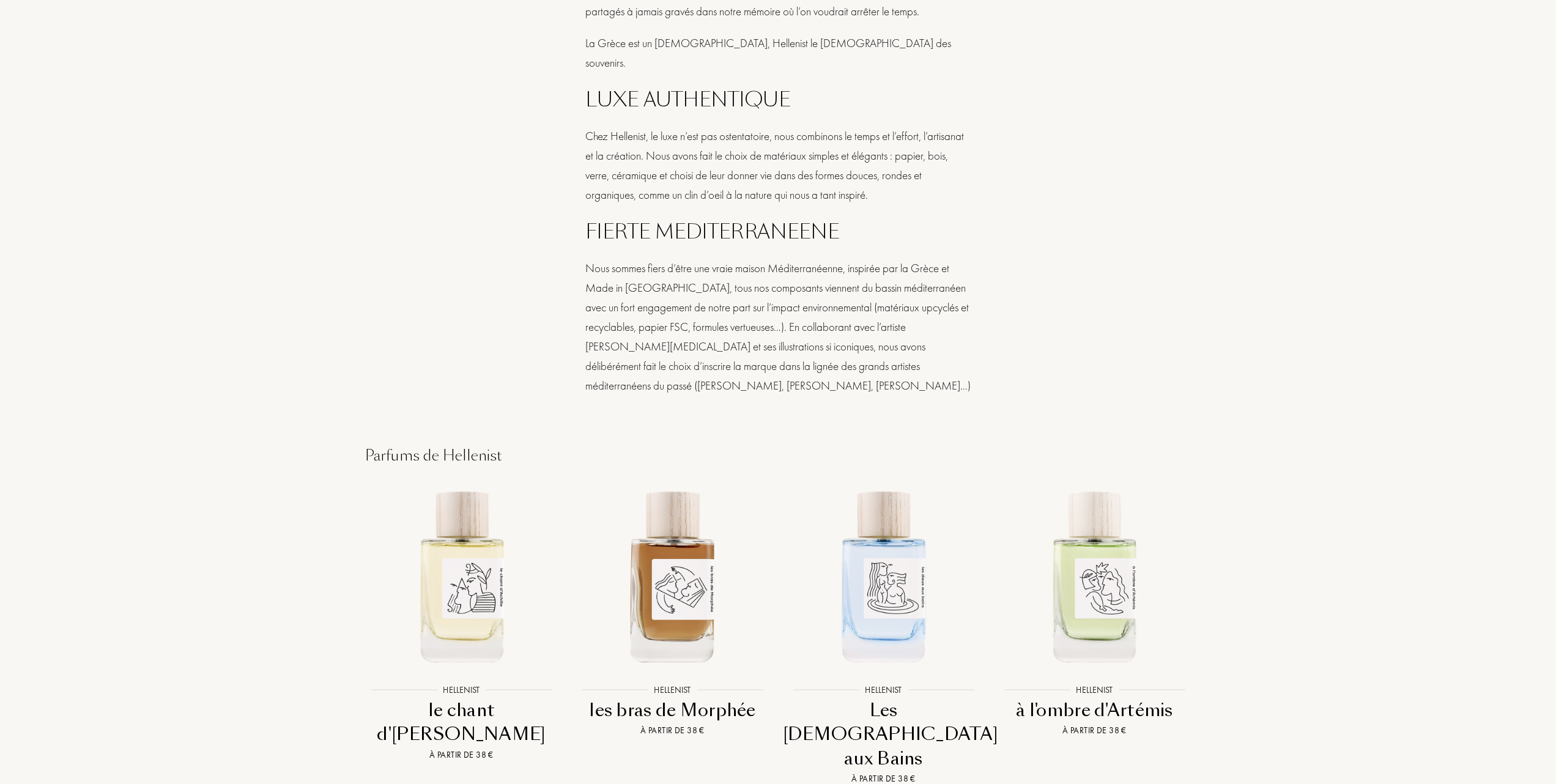
scroll to position [1060, 0]
click at [468, 566] on img at bounding box center [461, 574] width 190 height 190
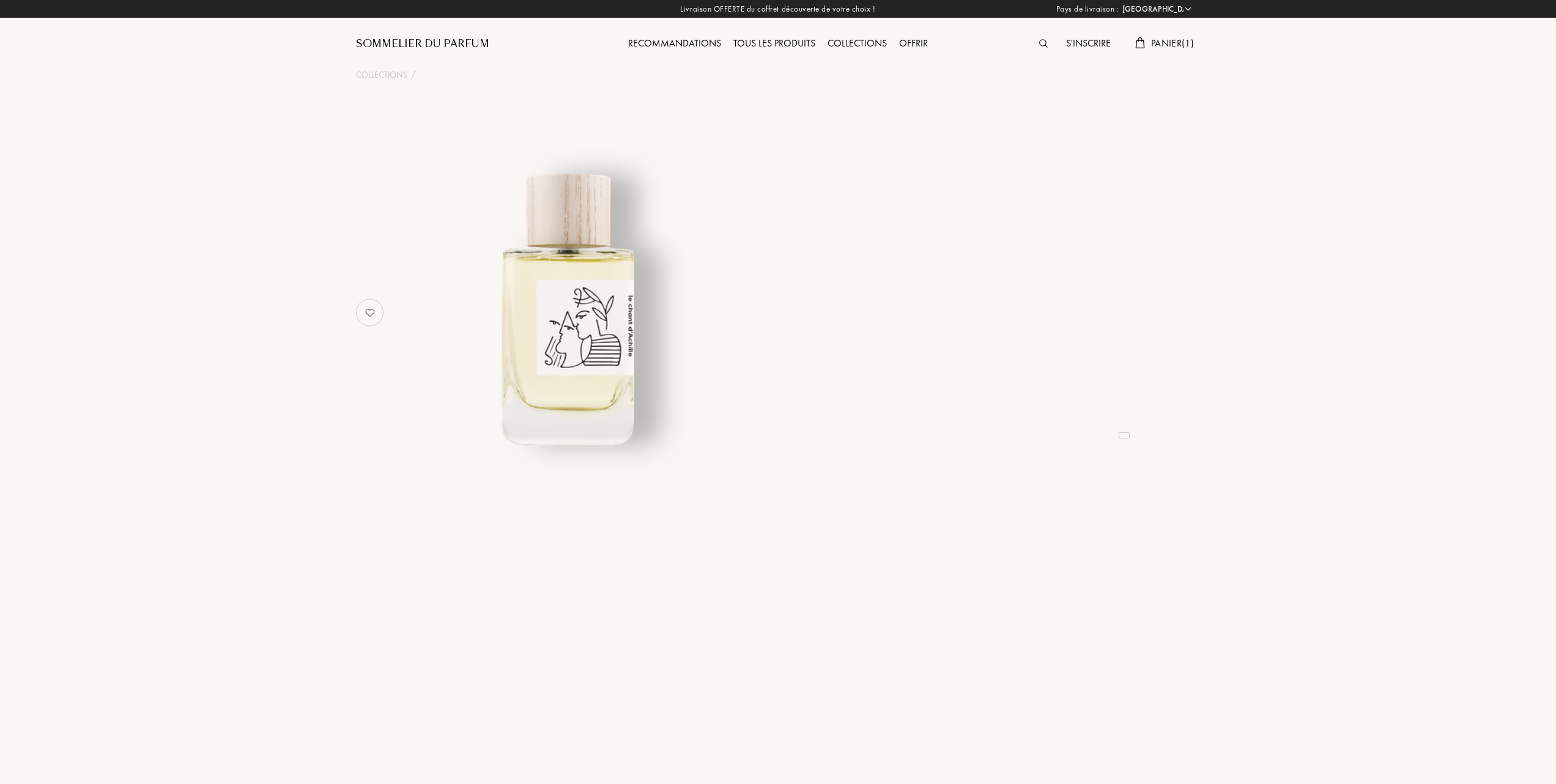
select select "FR"
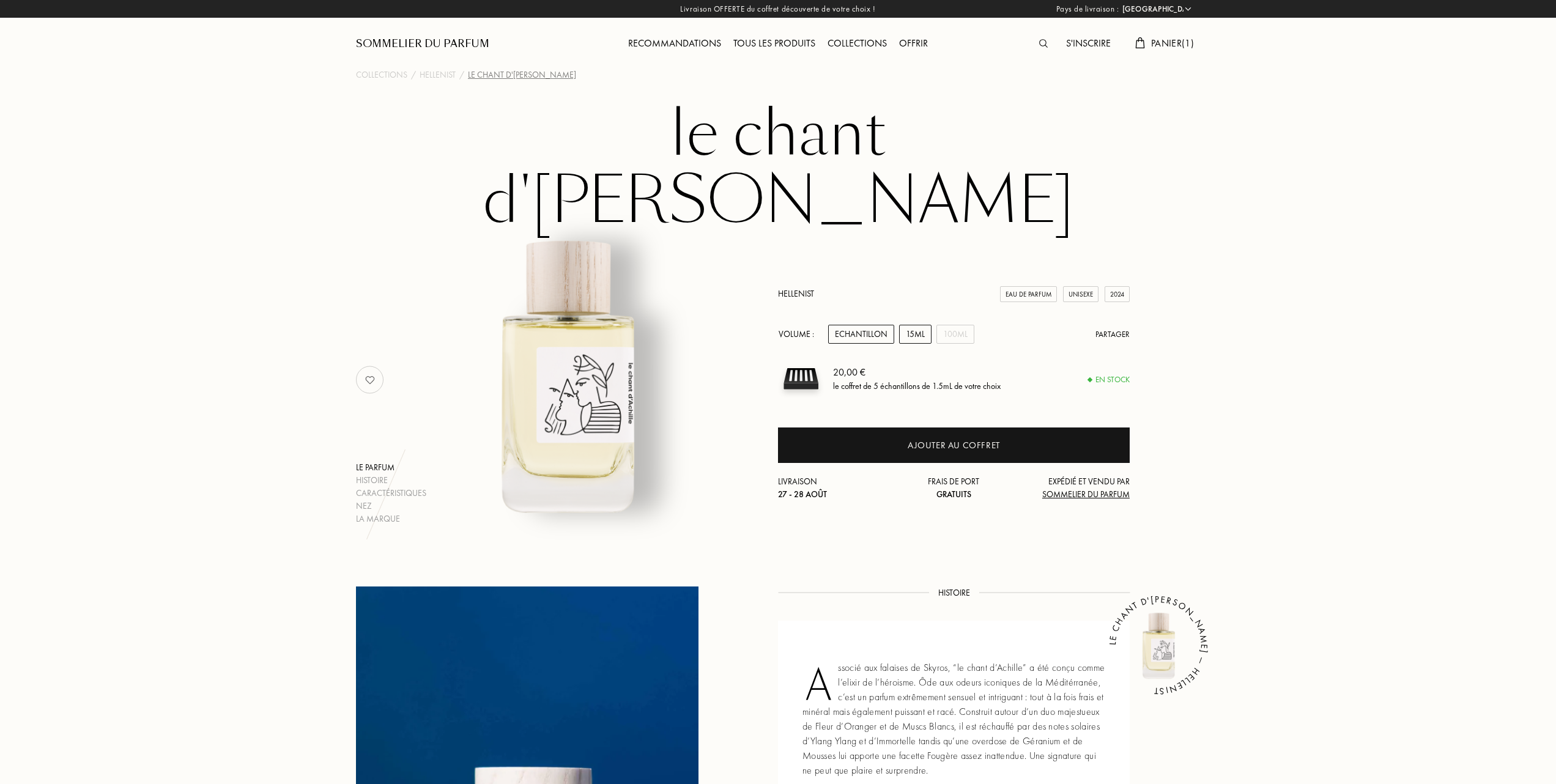
click at [918, 325] on div "15mL" at bounding box center [914, 334] width 32 height 19
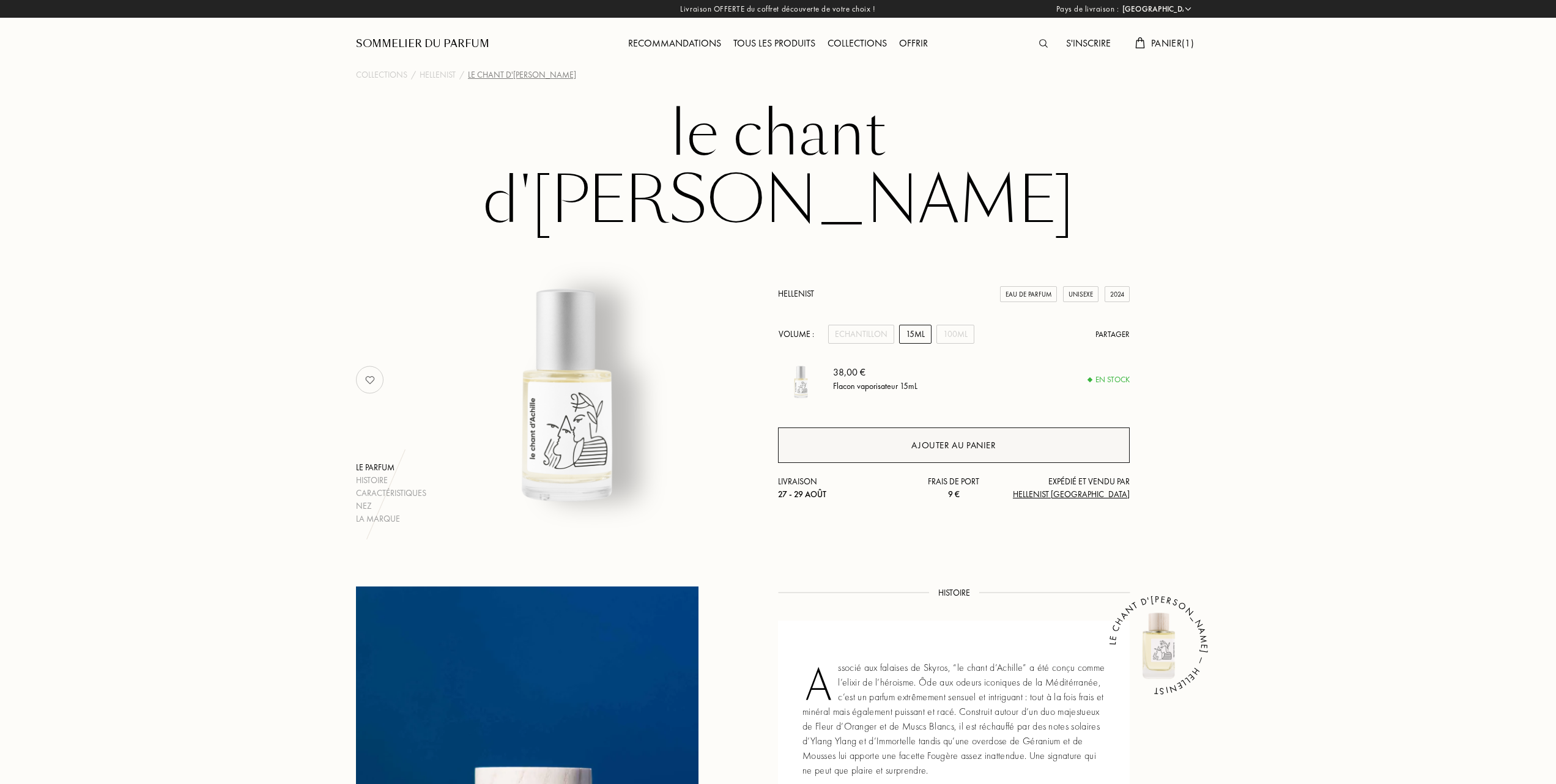
click at [916, 438] on div "Ajouter au panier" at bounding box center [953, 445] width 84 height 14
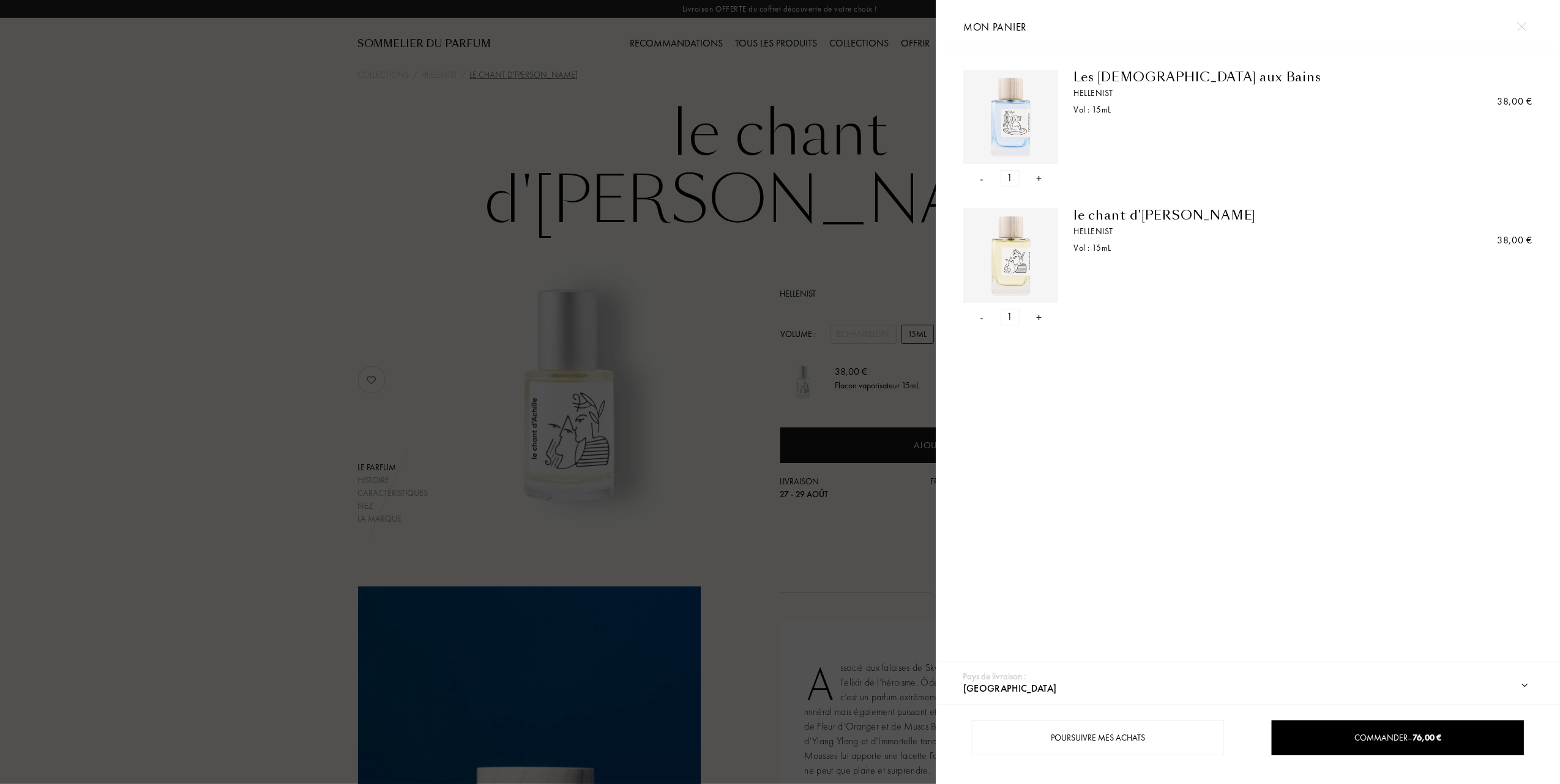
click at [374, 314] on div at bounding box center [467, 392] width 935 height 784
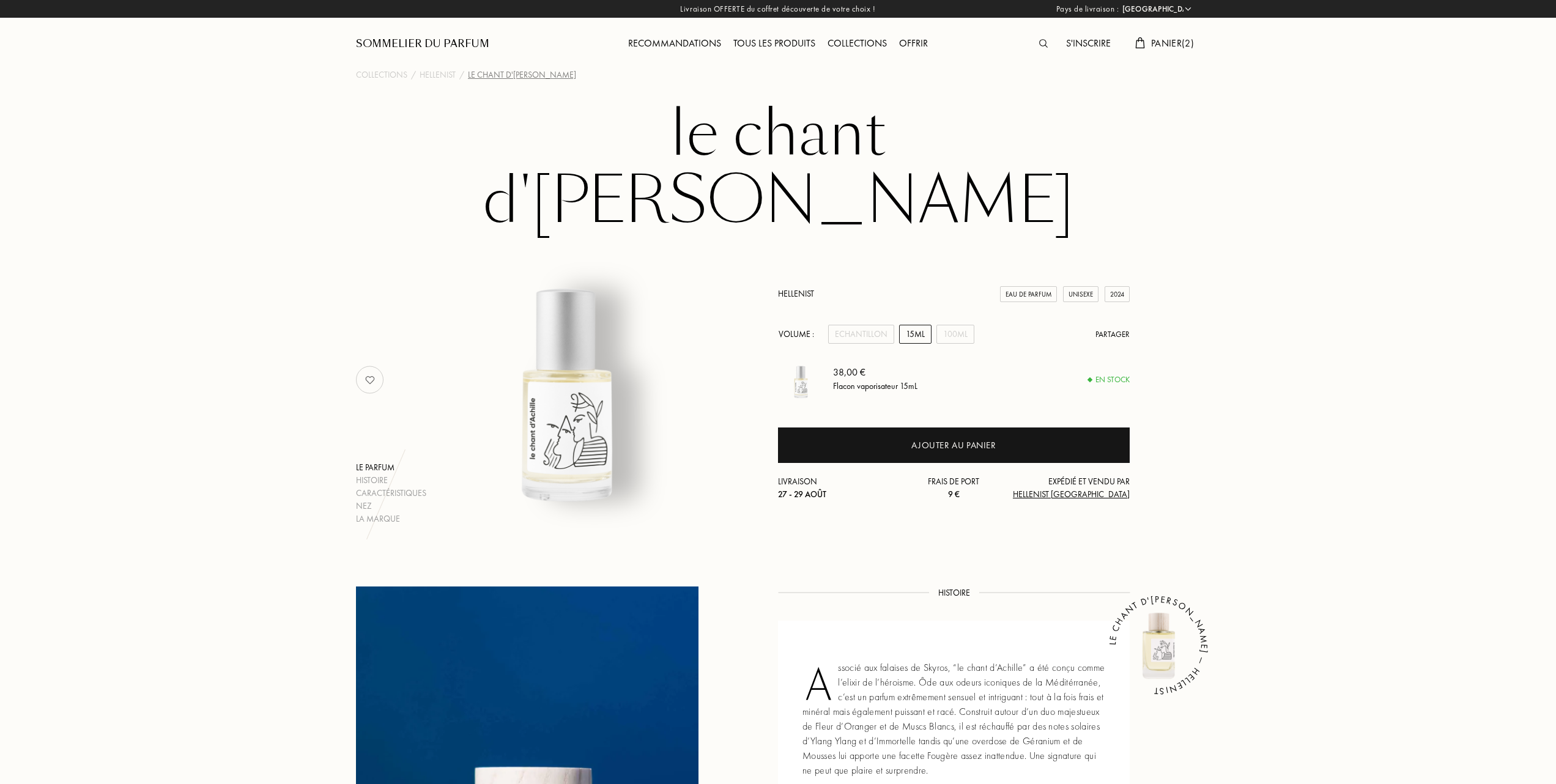
click at [777, 38] on div "Tous les produits" at bounding box center [775, 44] width 94 height 16
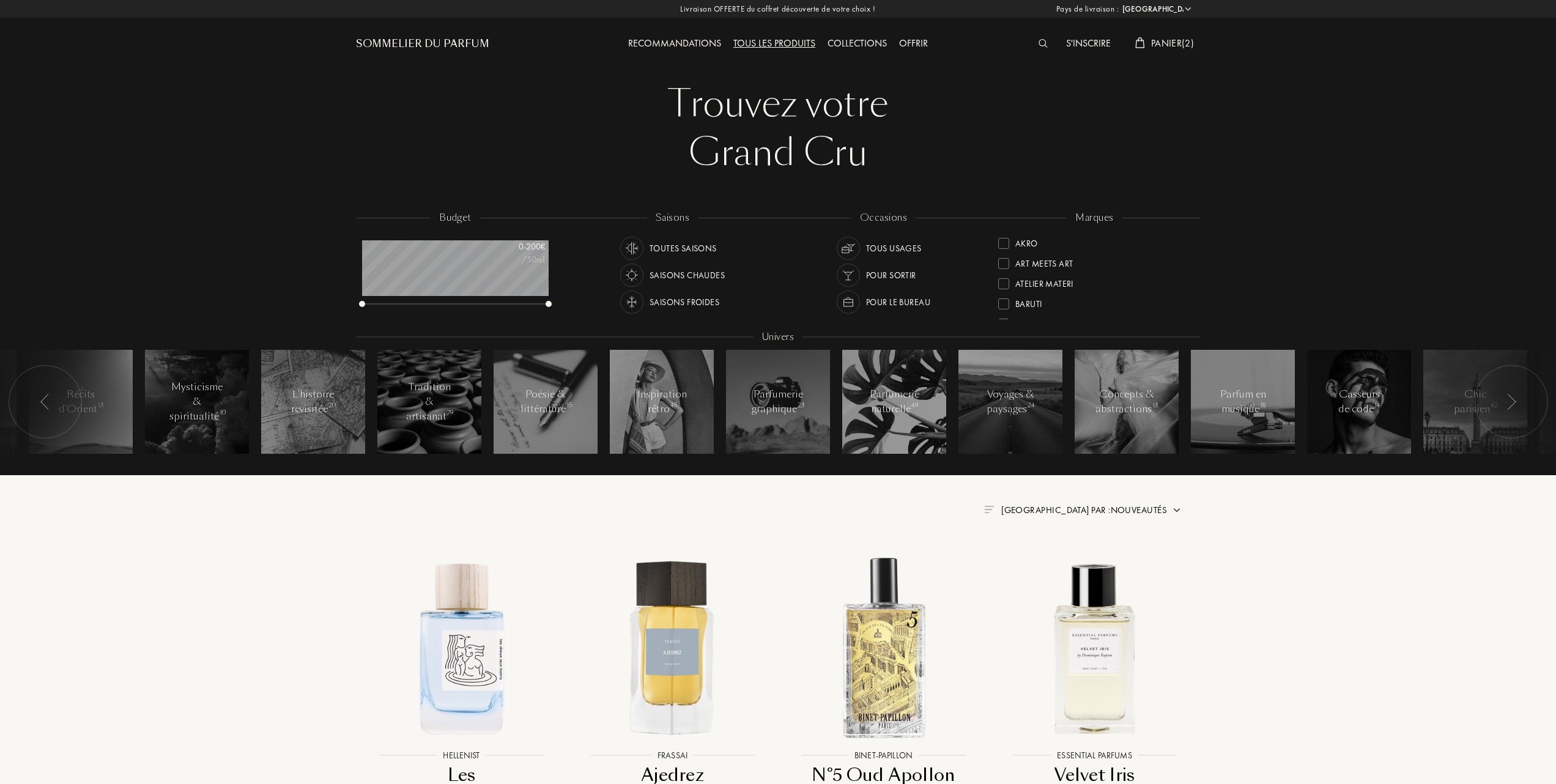
select select "FR"
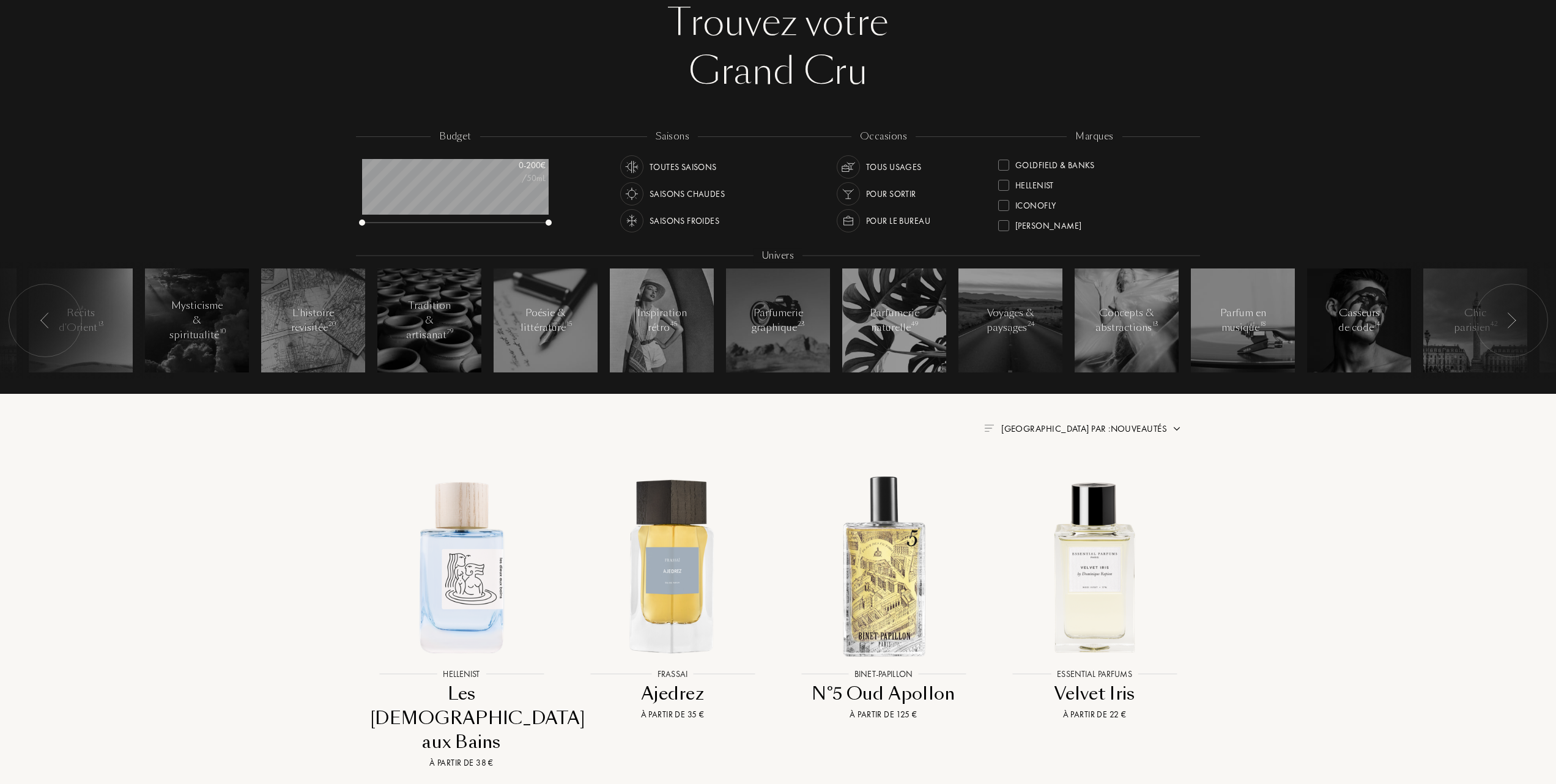
scroll to position [117, 0]
click at [1003, 221] on div at bounding box center [1004, 226] width 11 height 11
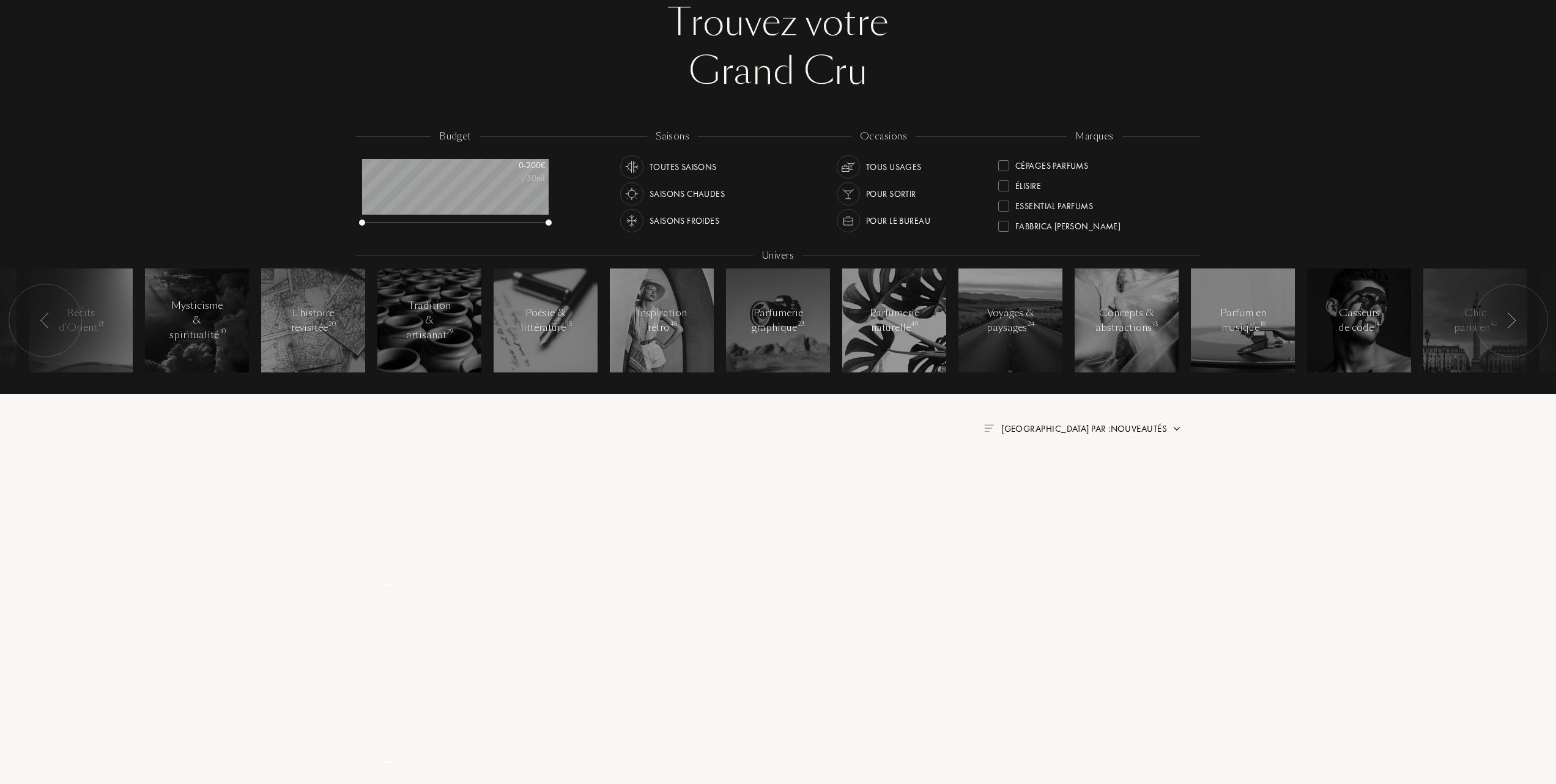
scroll to position [0, 0]
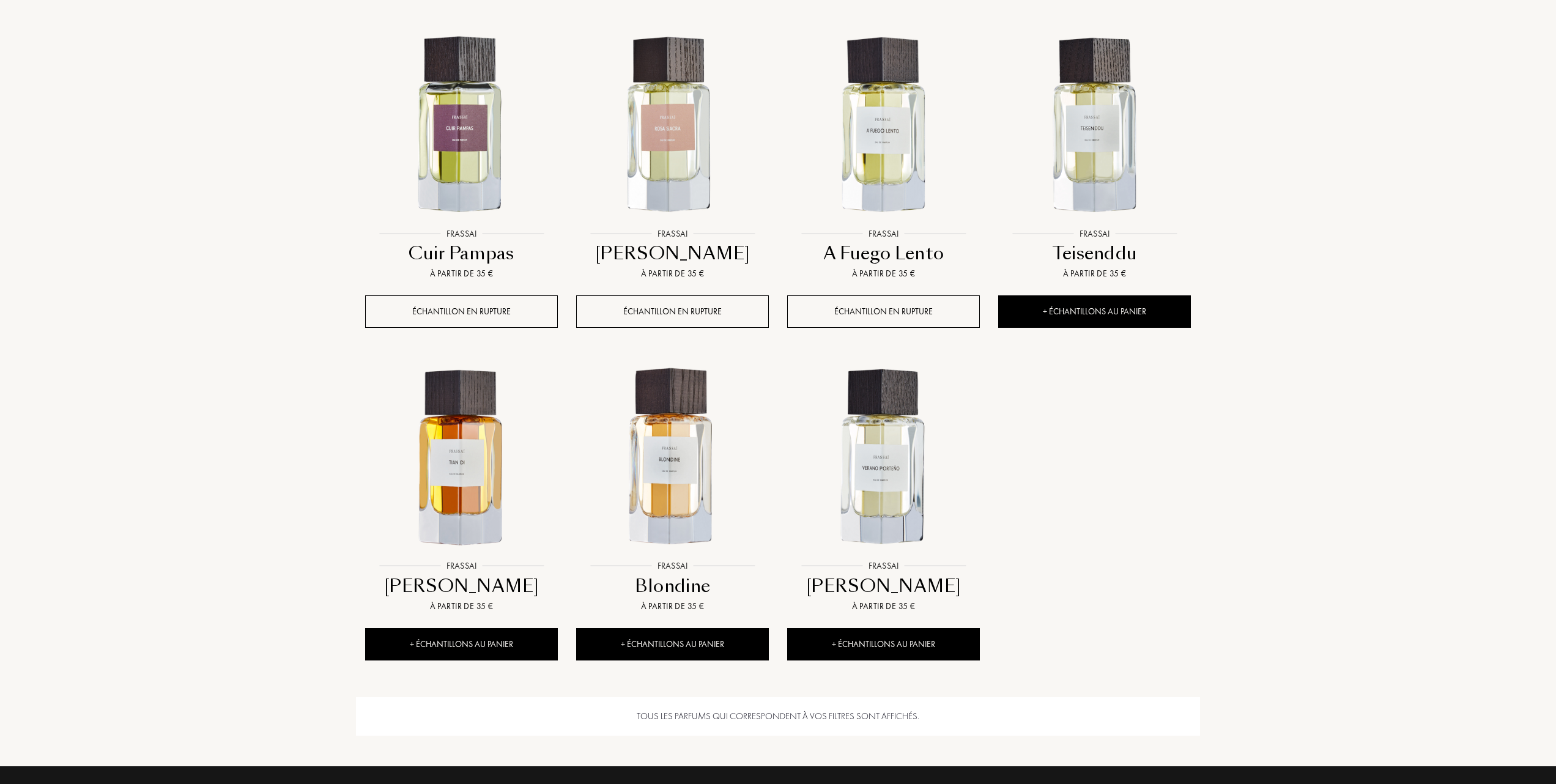
scroll to position [897, 0]
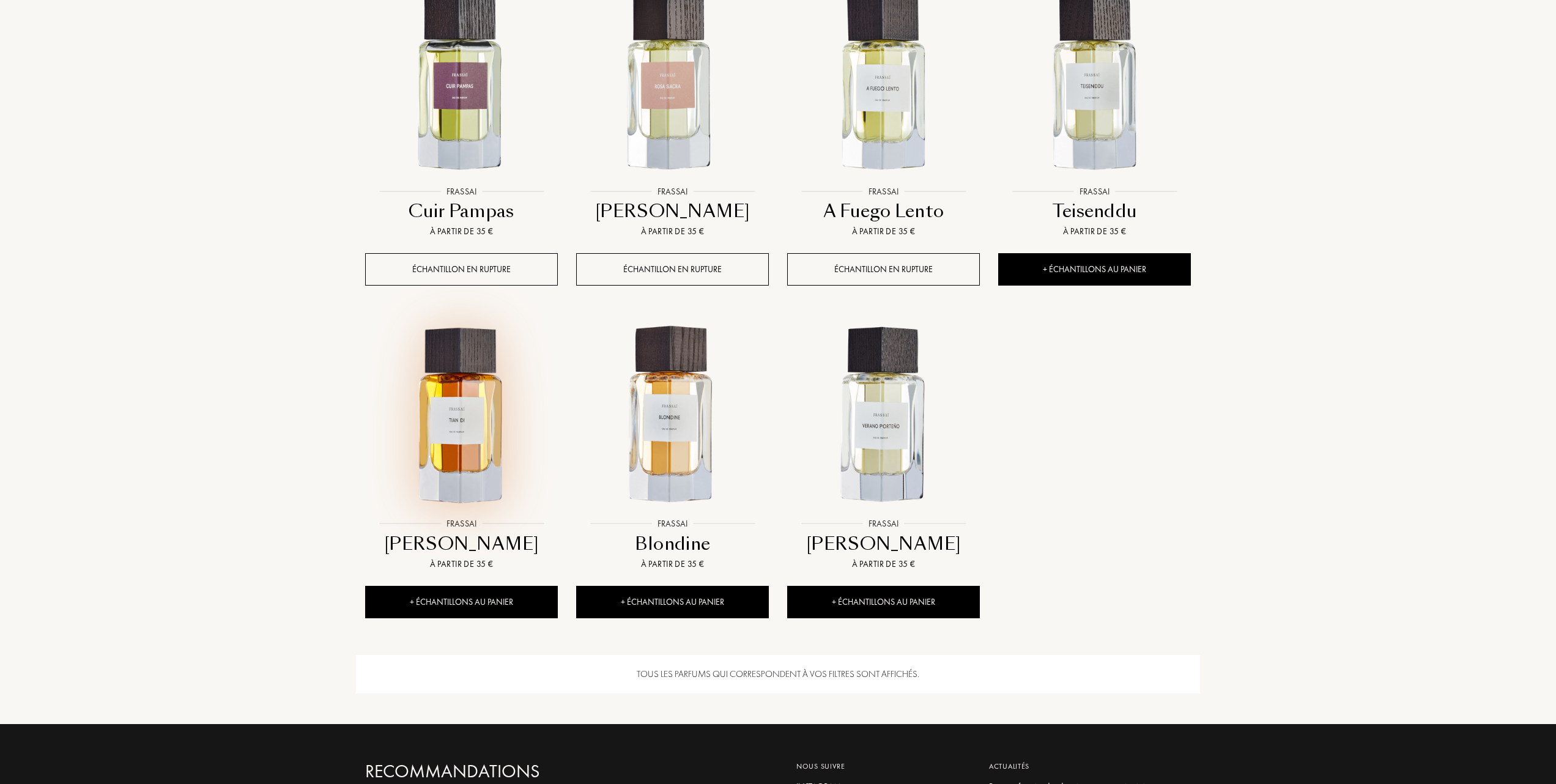
click at [460, 438] on img at bounding box center [461, 415] width 190 height 190
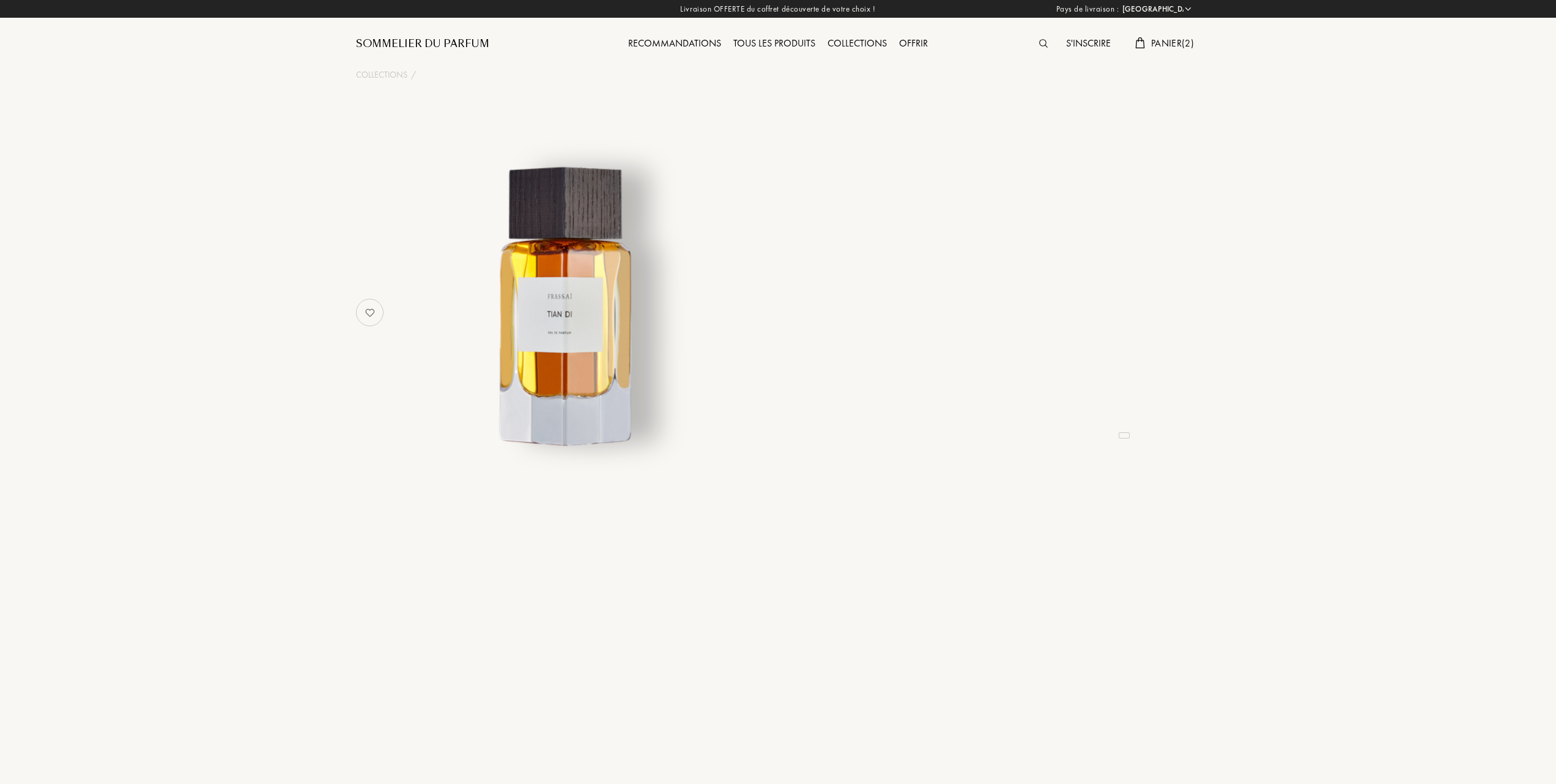
select select "FR"
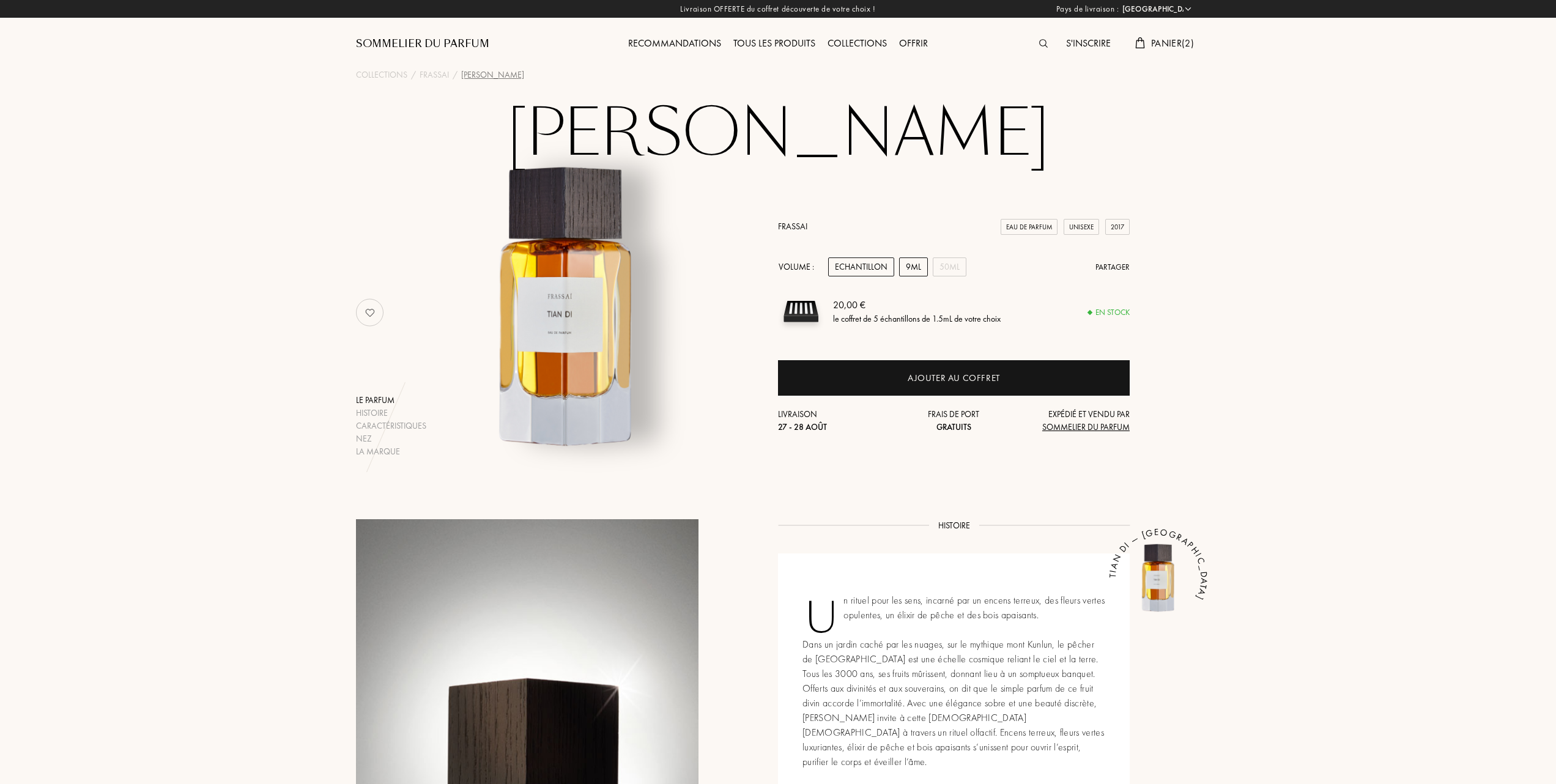
click at [909, 265] on div "9mL" at bounding box center [913, 267] width 29 height 19
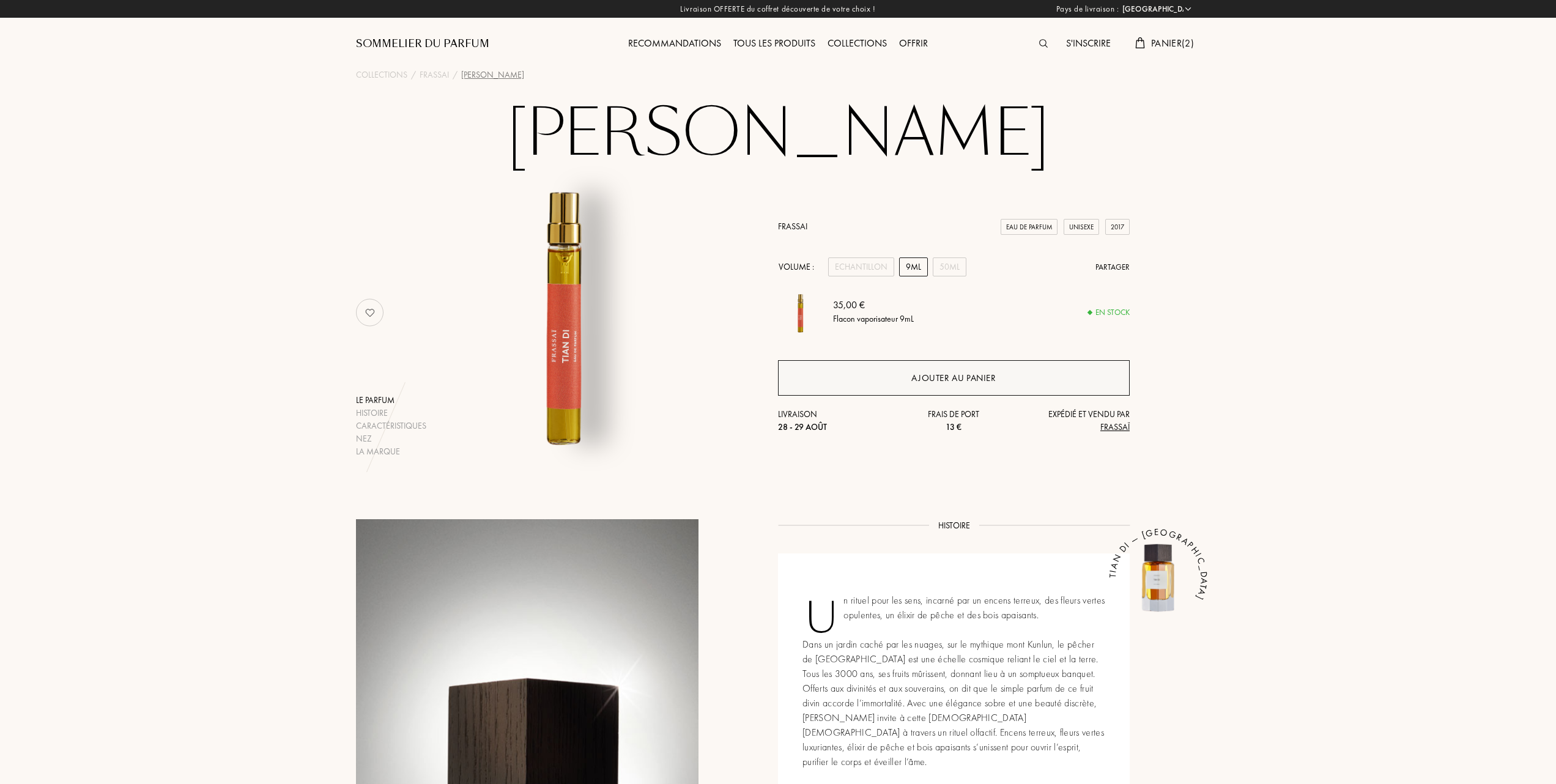
click at [928, 377] on div "Ajouter au panier" at bounding box center [953, 379] width 84 height 14
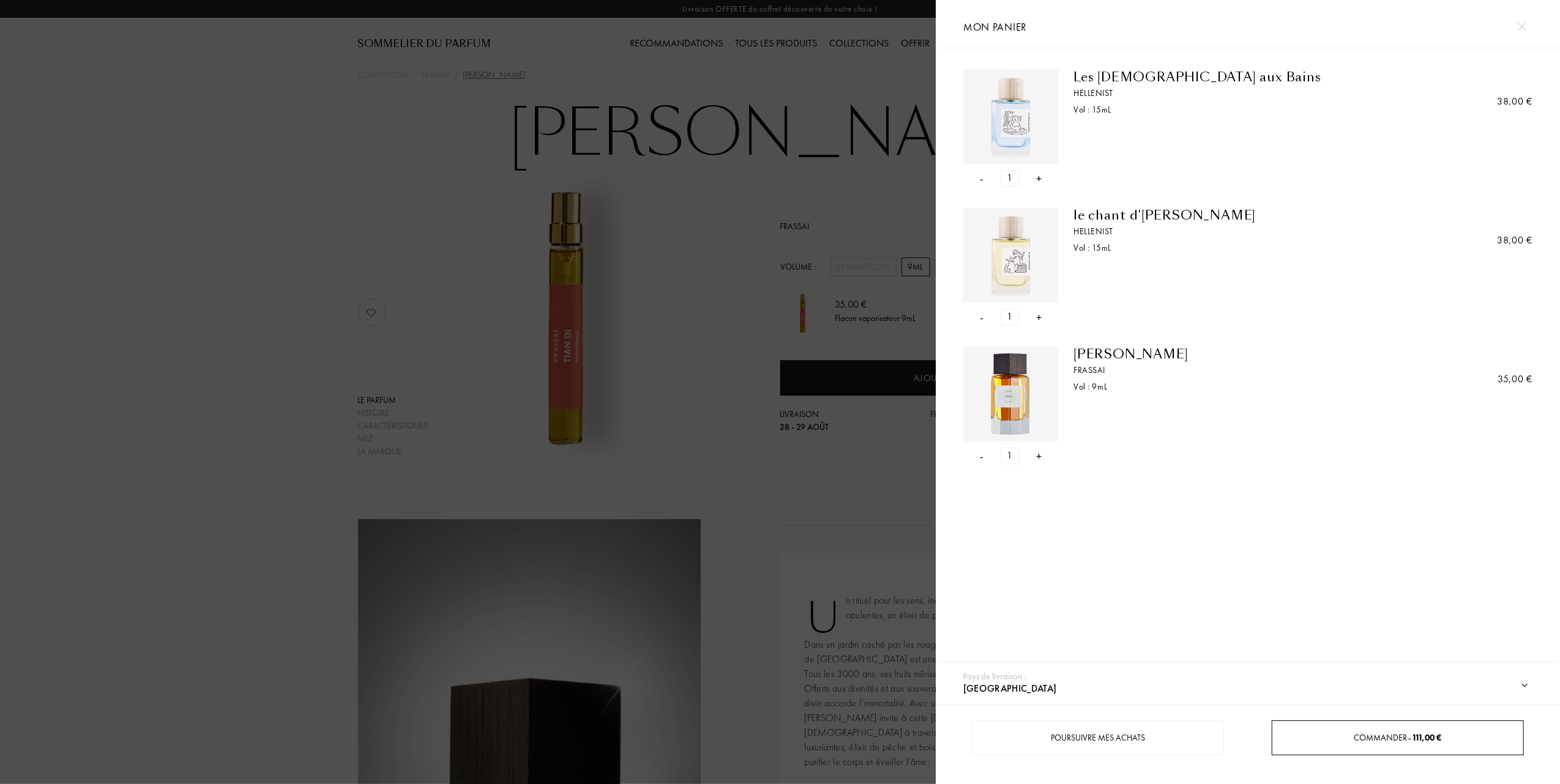
click at [1346, 733] on div "Commander – 111,00 €" at bounding box center [1397, 737] width 250 height 13
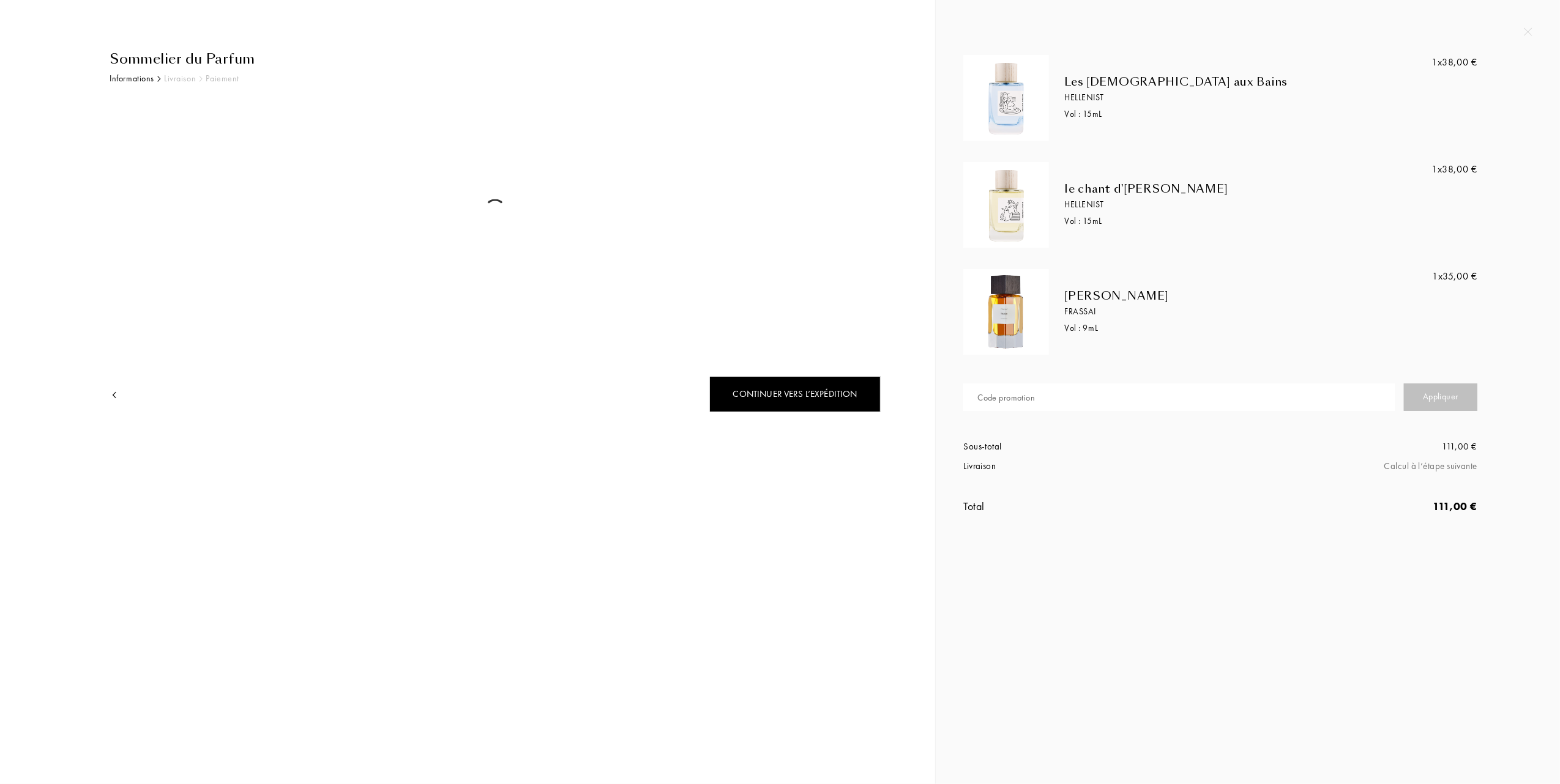
select select "FR"
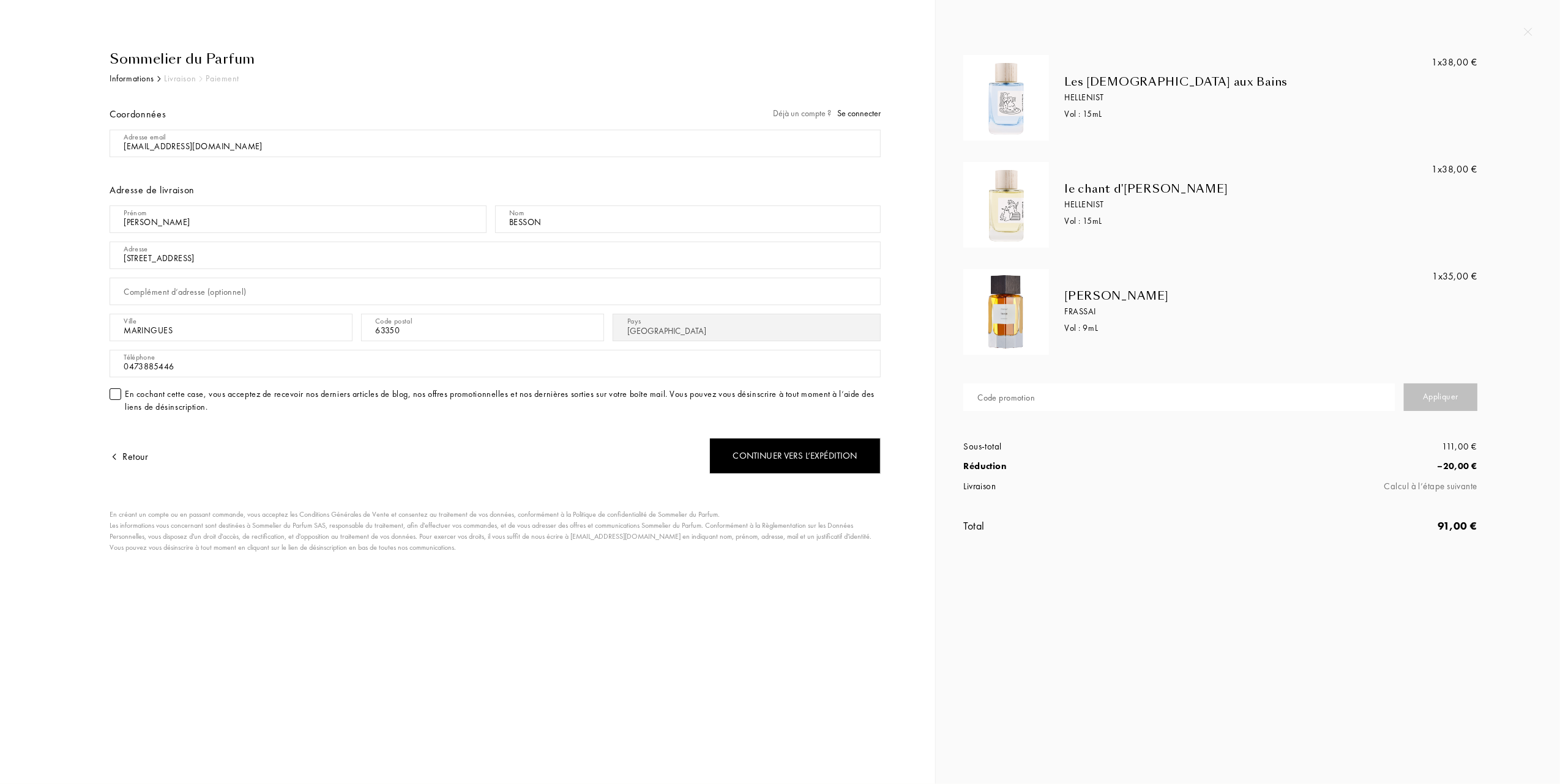
click at [1158, 398] on input "text" at bounding box center [1179, 398] width 432 height 28
type input "84XGF-HZJNM"
click at [1425, 392] on div "Appliquer" at bounding box center [1440, 398] width 74 height 28
click at [815, 458] on div "Continuer vers l’expédition" at bounding box center [794, 456] width 171 height 36
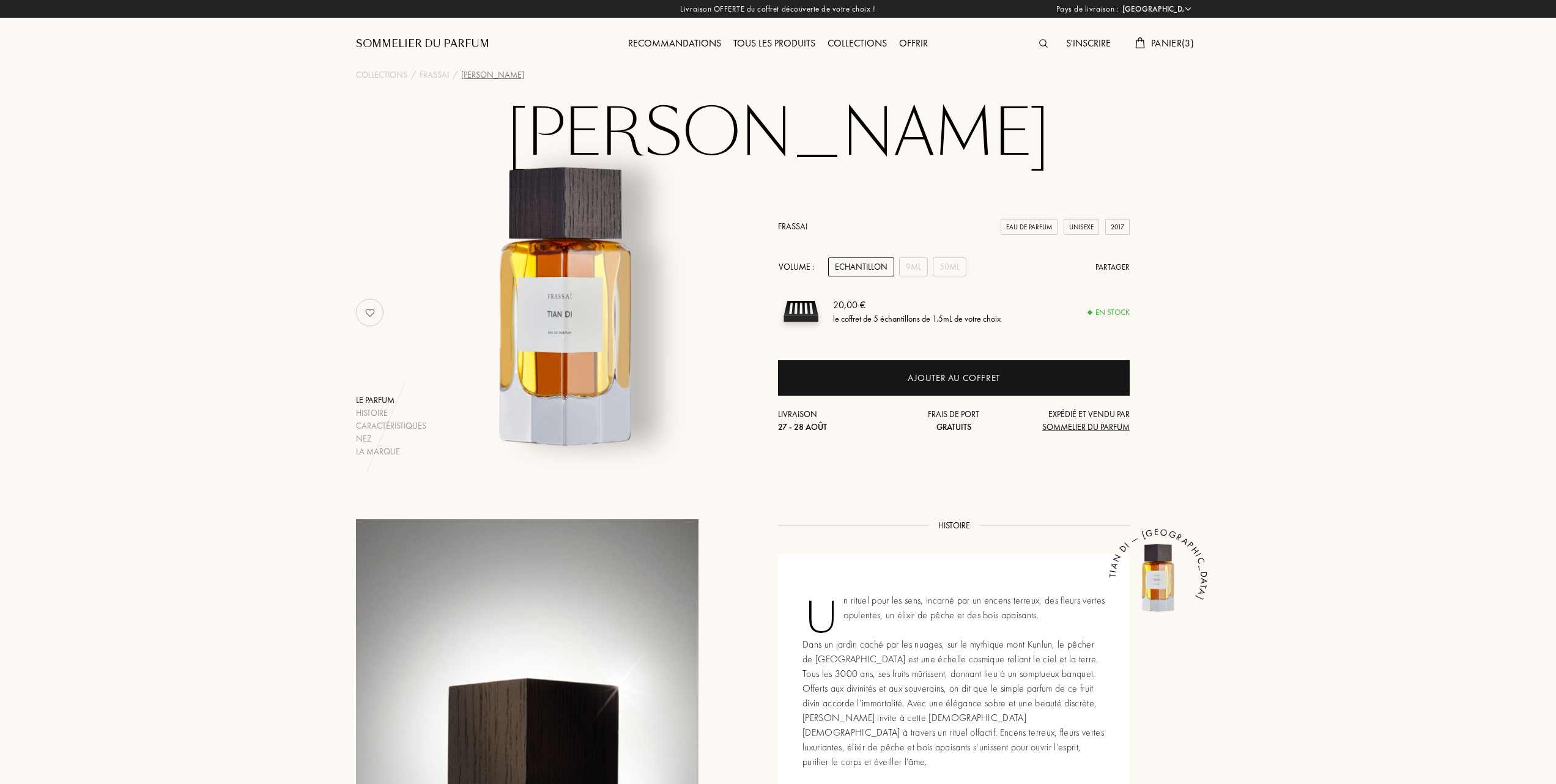
select select "FR"
click at [1166, 38] on span "Panier ( 3 )" at bounding box center [1172, 43] width 43 height 13
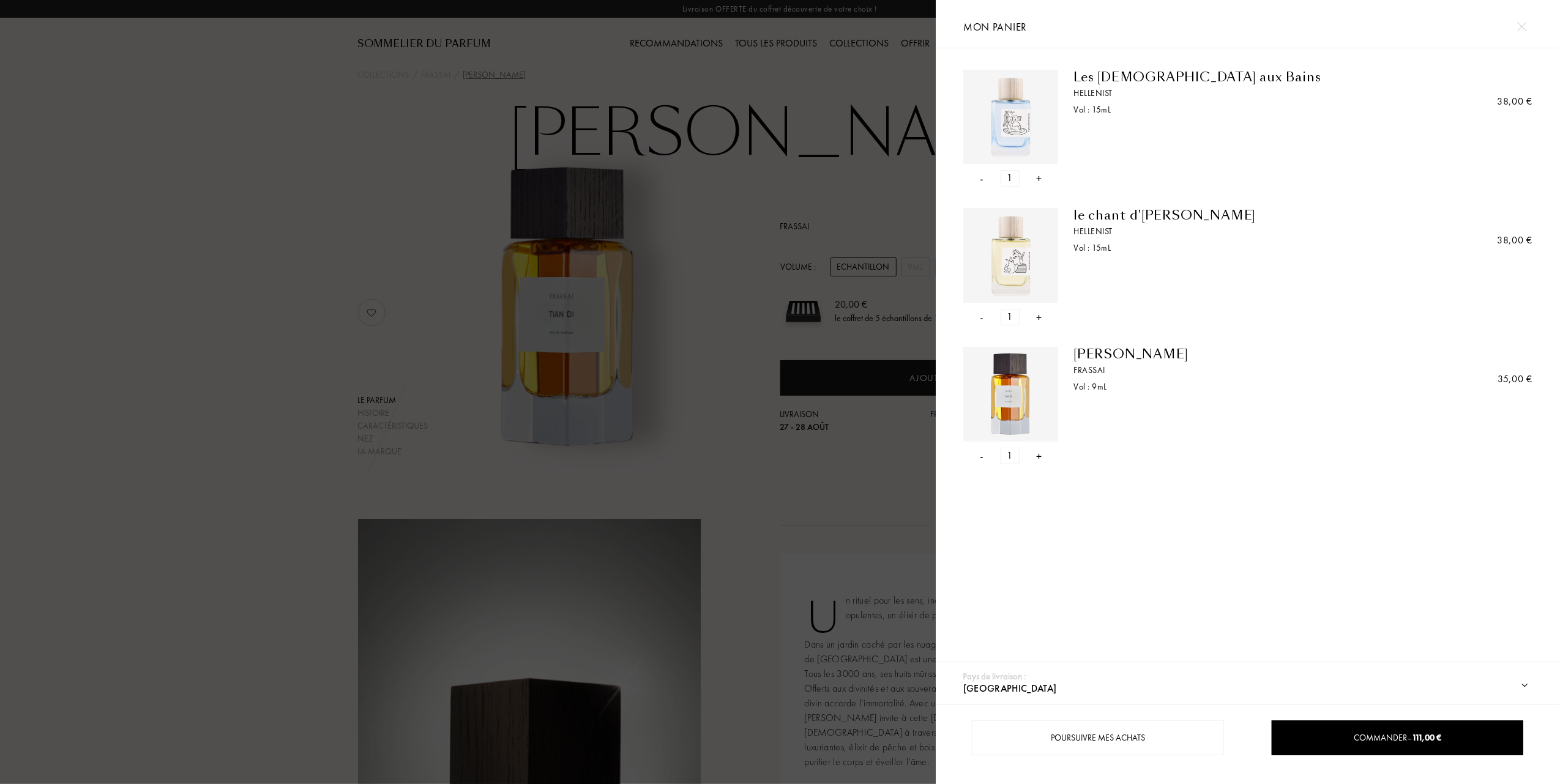
click at [982, 177] on div "-" at bounding box center [982, 178] width 3 height 16
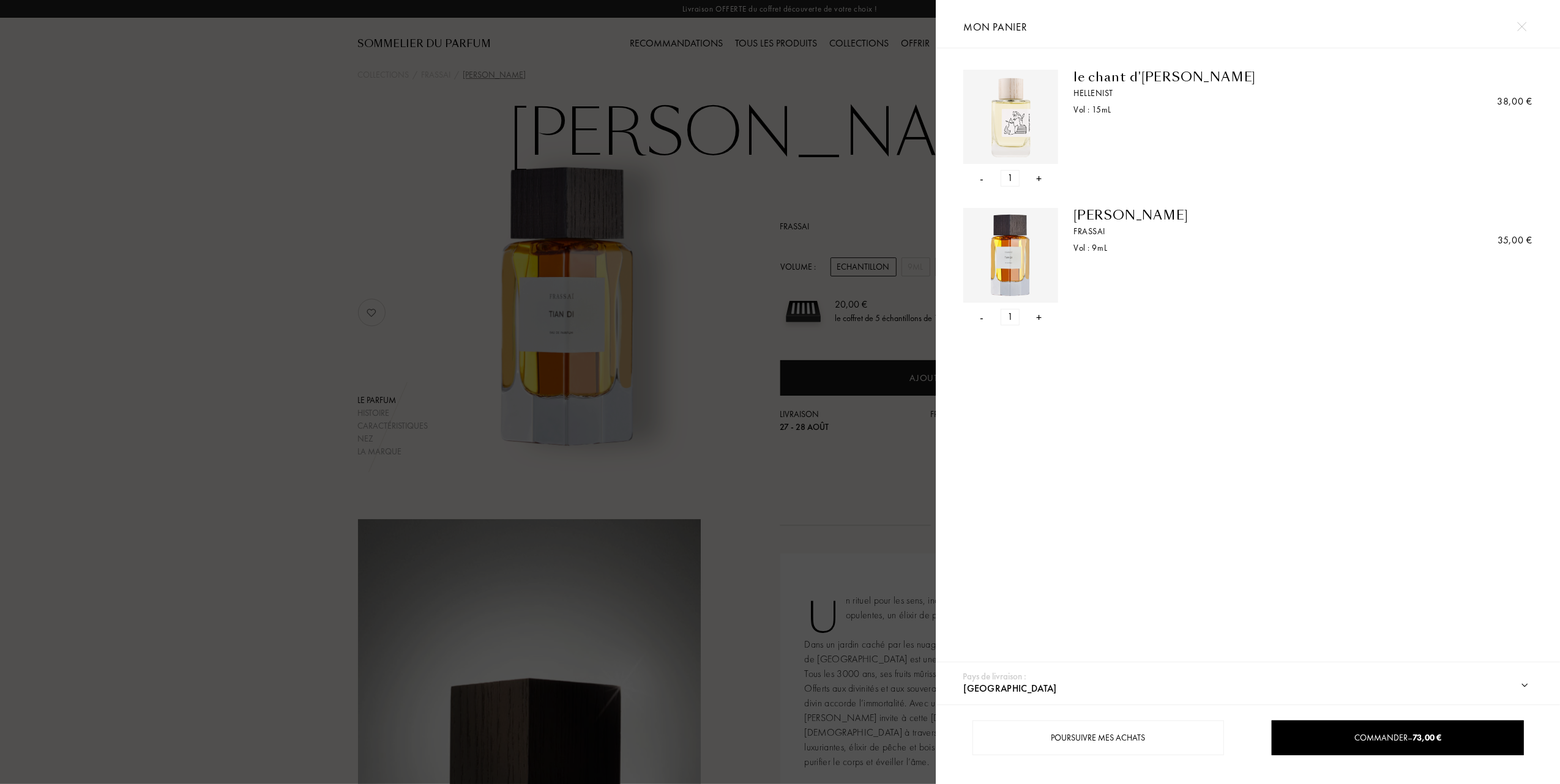
click at [980, 176] on div "-" at bounding box center [982, 178] width 3 height 16
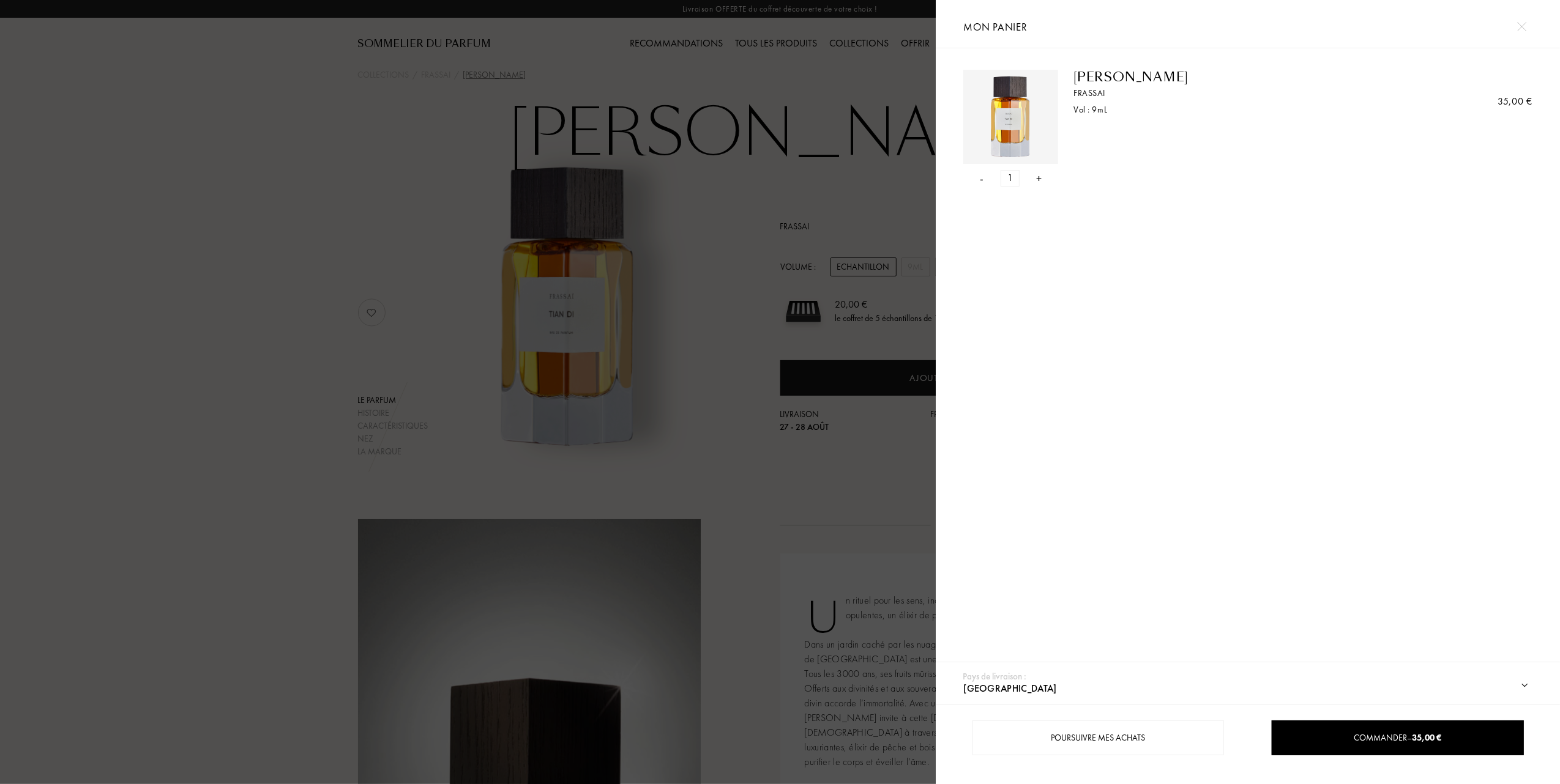
click at [982, 181] on div "-" at bounding box center [982, 178] width 3 height 16
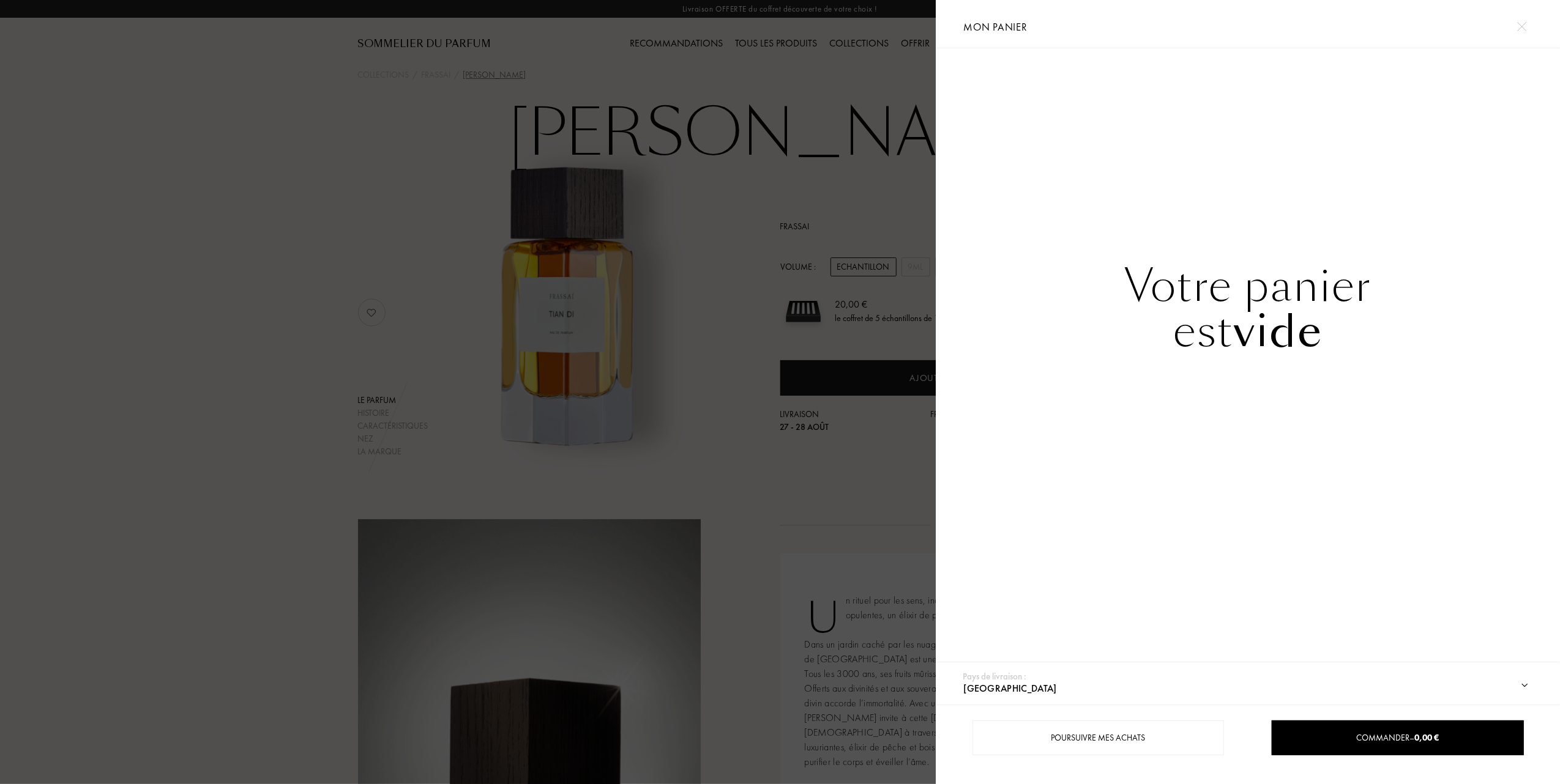
click at [312, 221] on div at bounding box center [467, 392] width 935 height 784
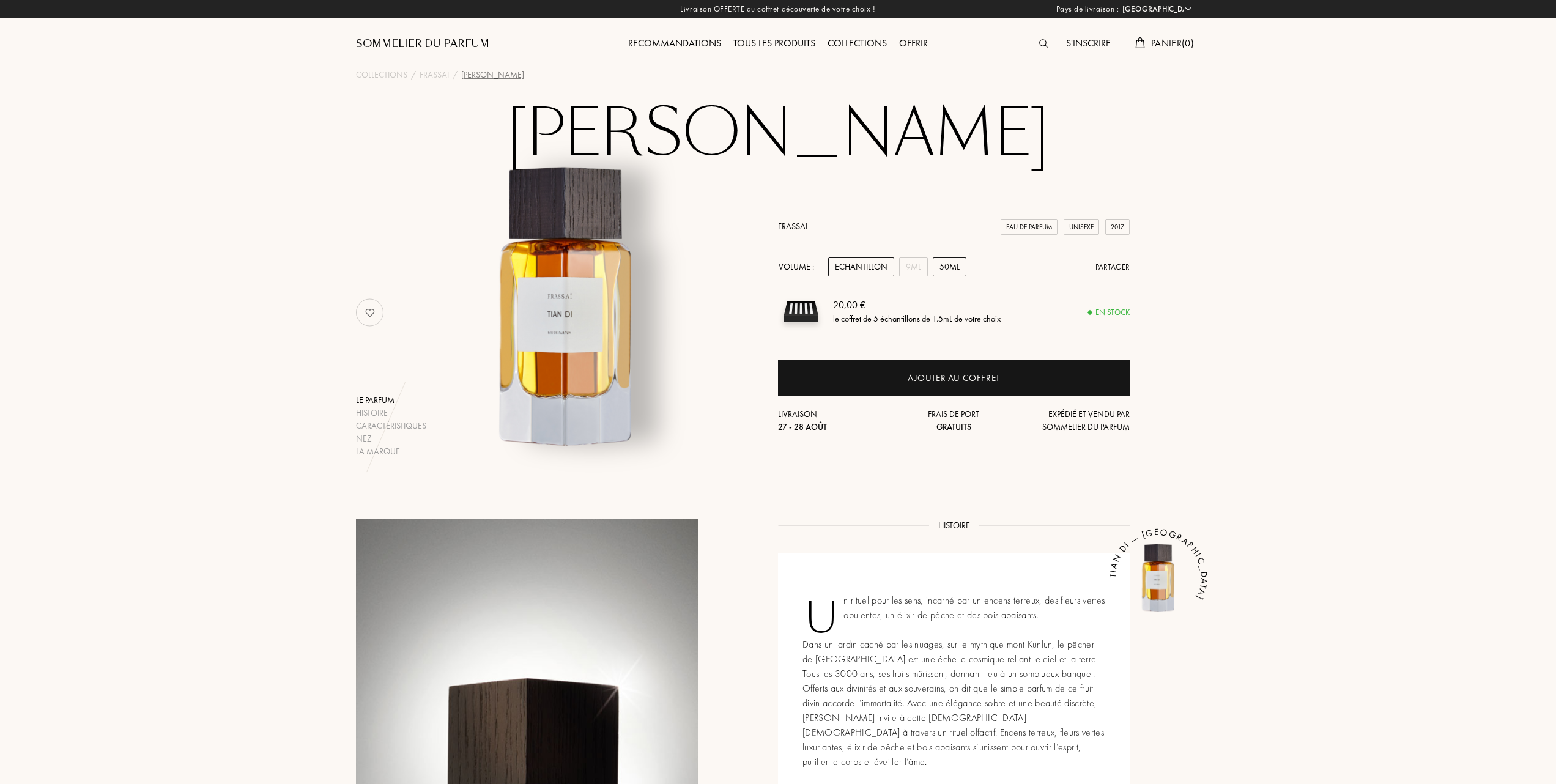
click at [948, 268] on div "50mL" at bounding box center [949, 267] width 34 height 19
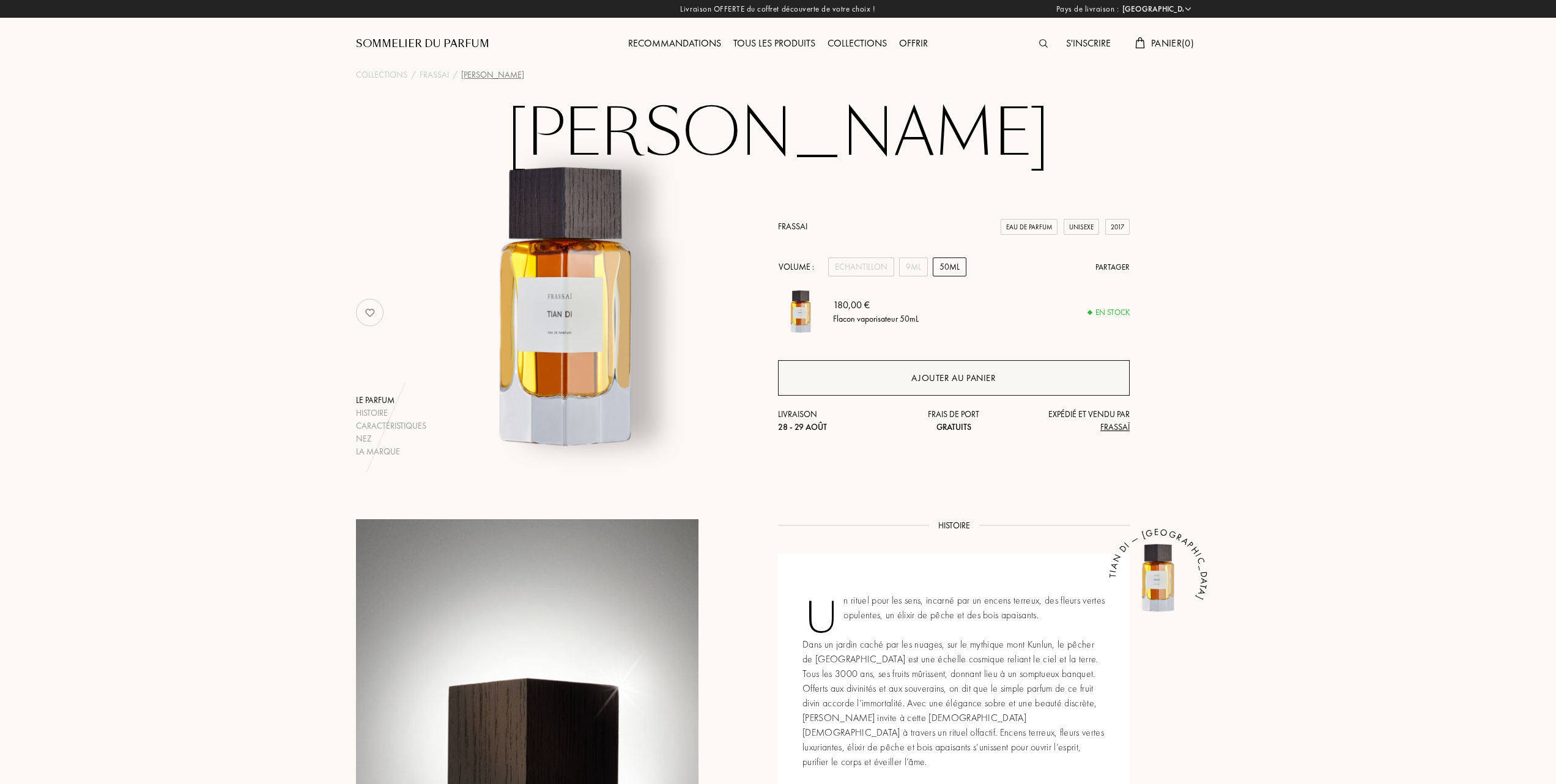
click at [954, 376] on div "Ajouter au panier" at bounding box center [953, 379] width 84 height 14
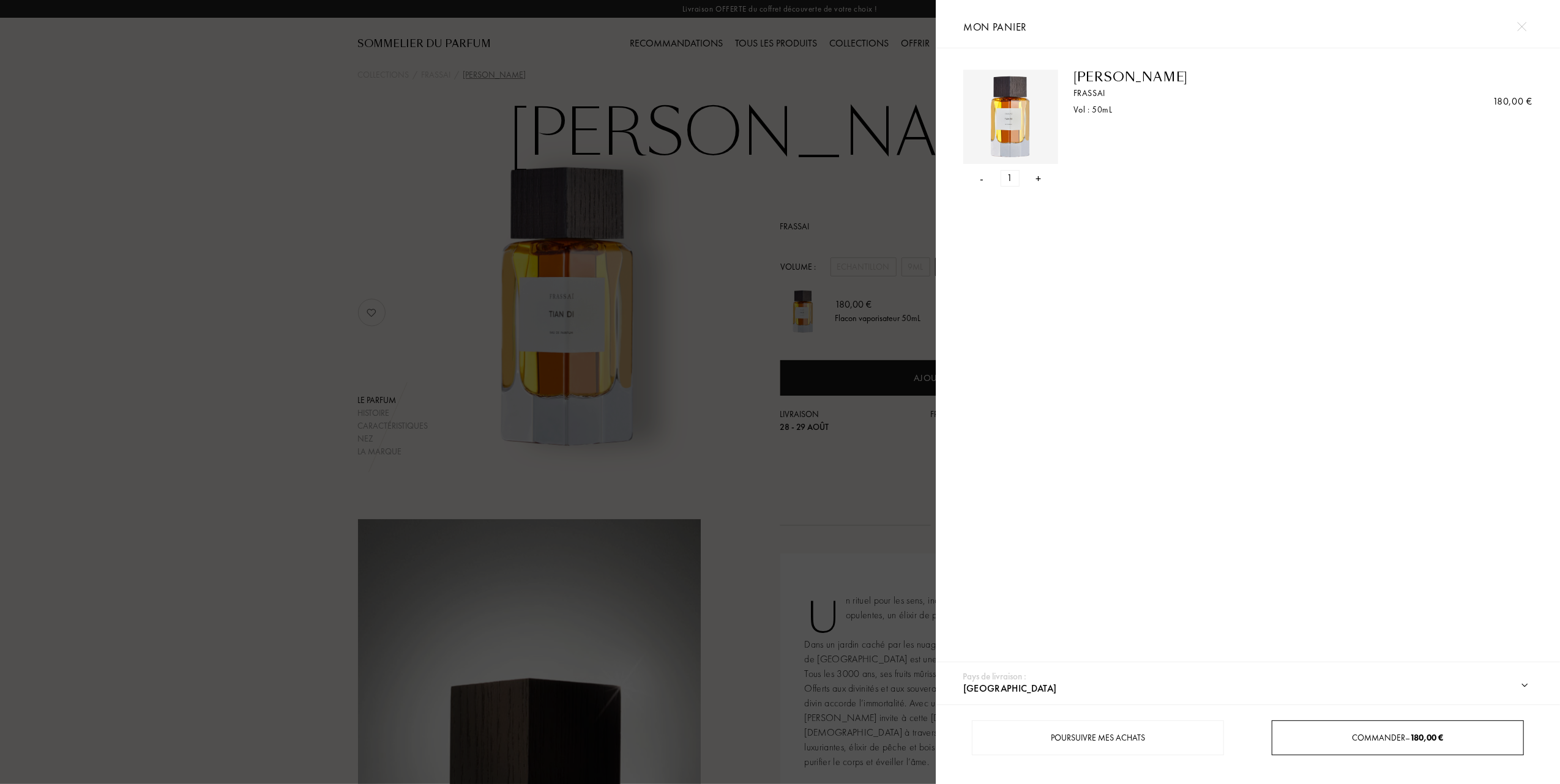
click at [1349, 735] on div "Commander – 180,00 €" at bounding box center [1397, 737] width 250 height 13
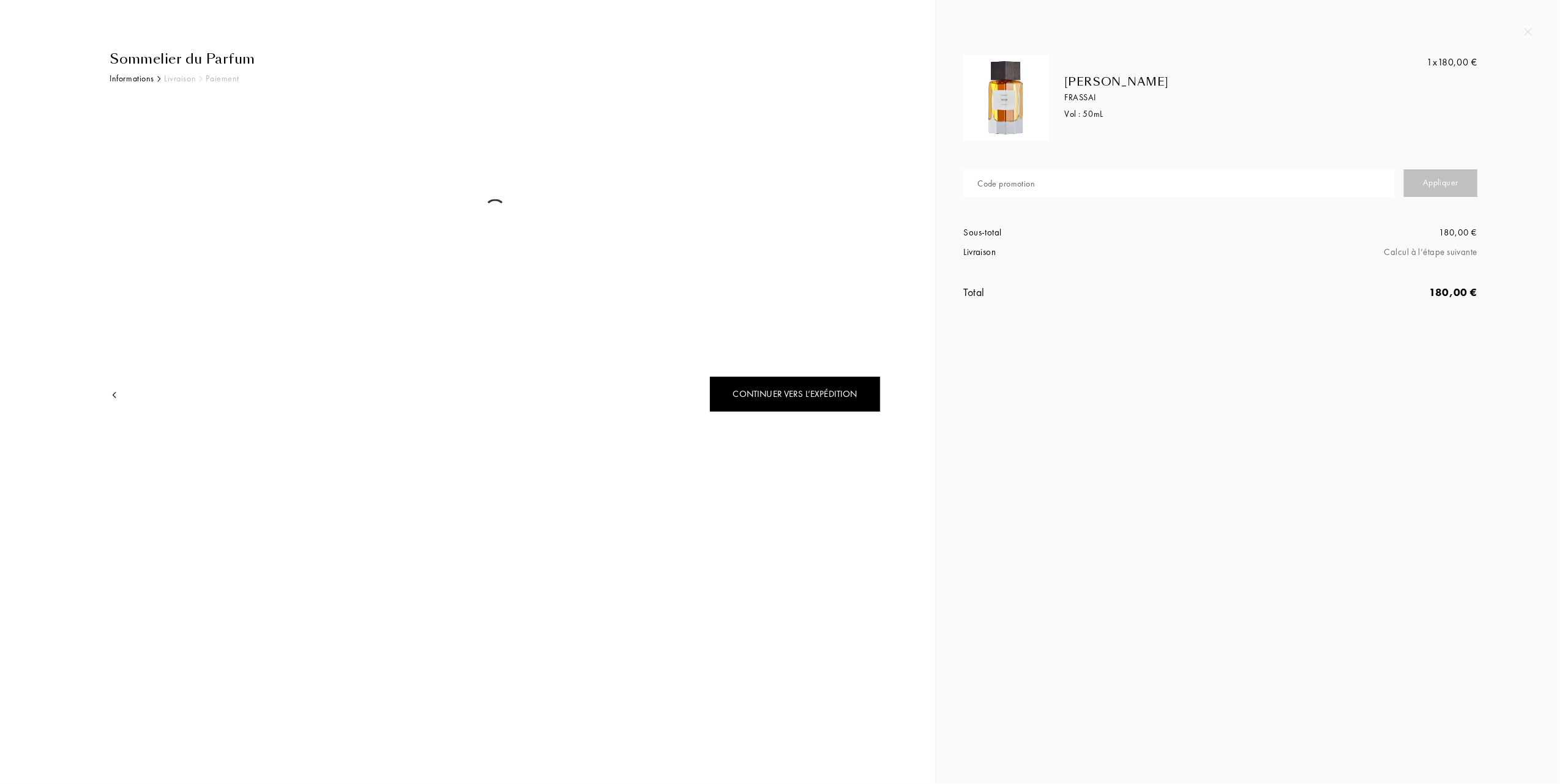
select select "FR"
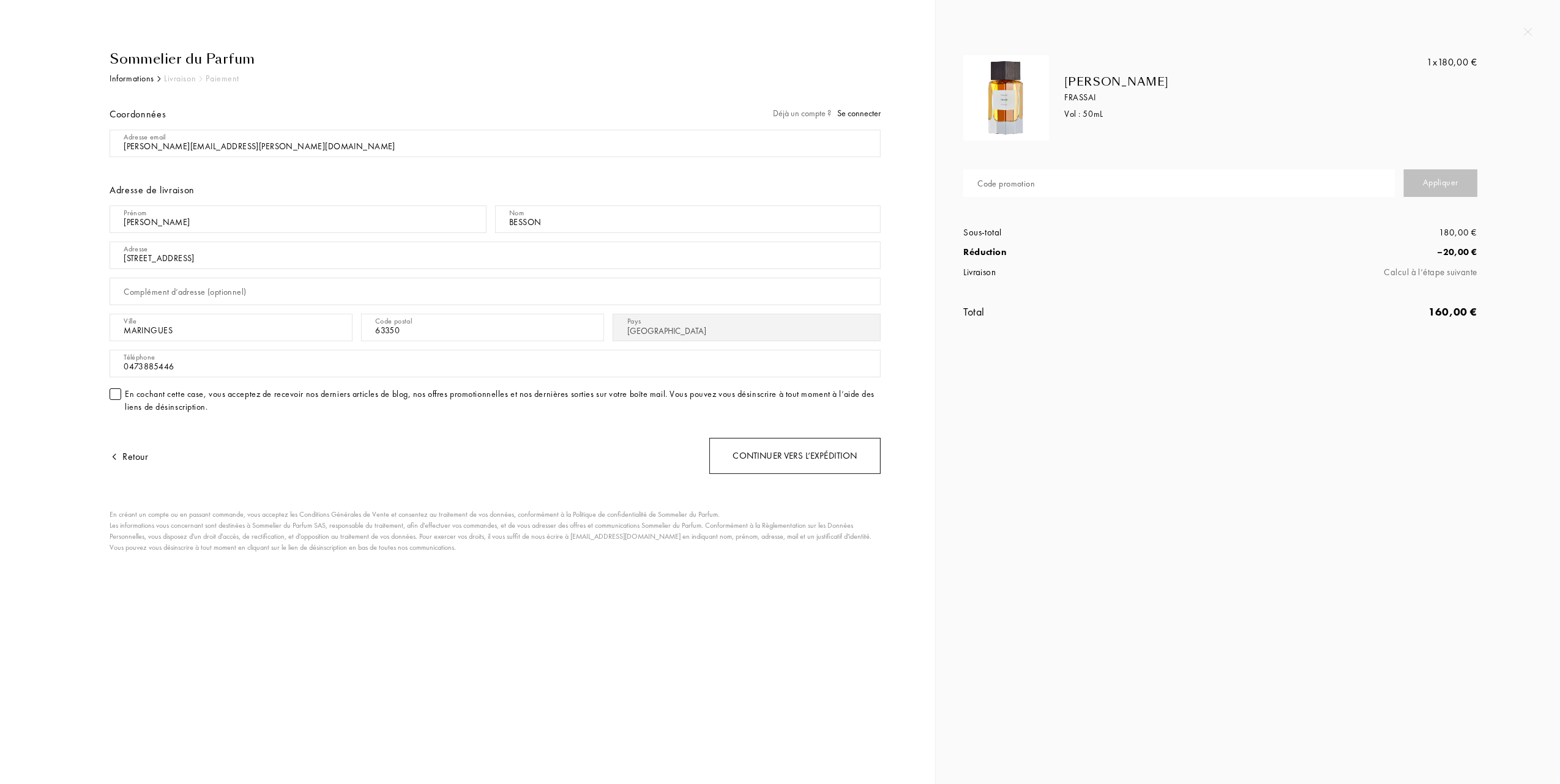
click at [830, 456] on div "Continuer vers l’expédition" at bounding box center [794, 456] width 171 height 36
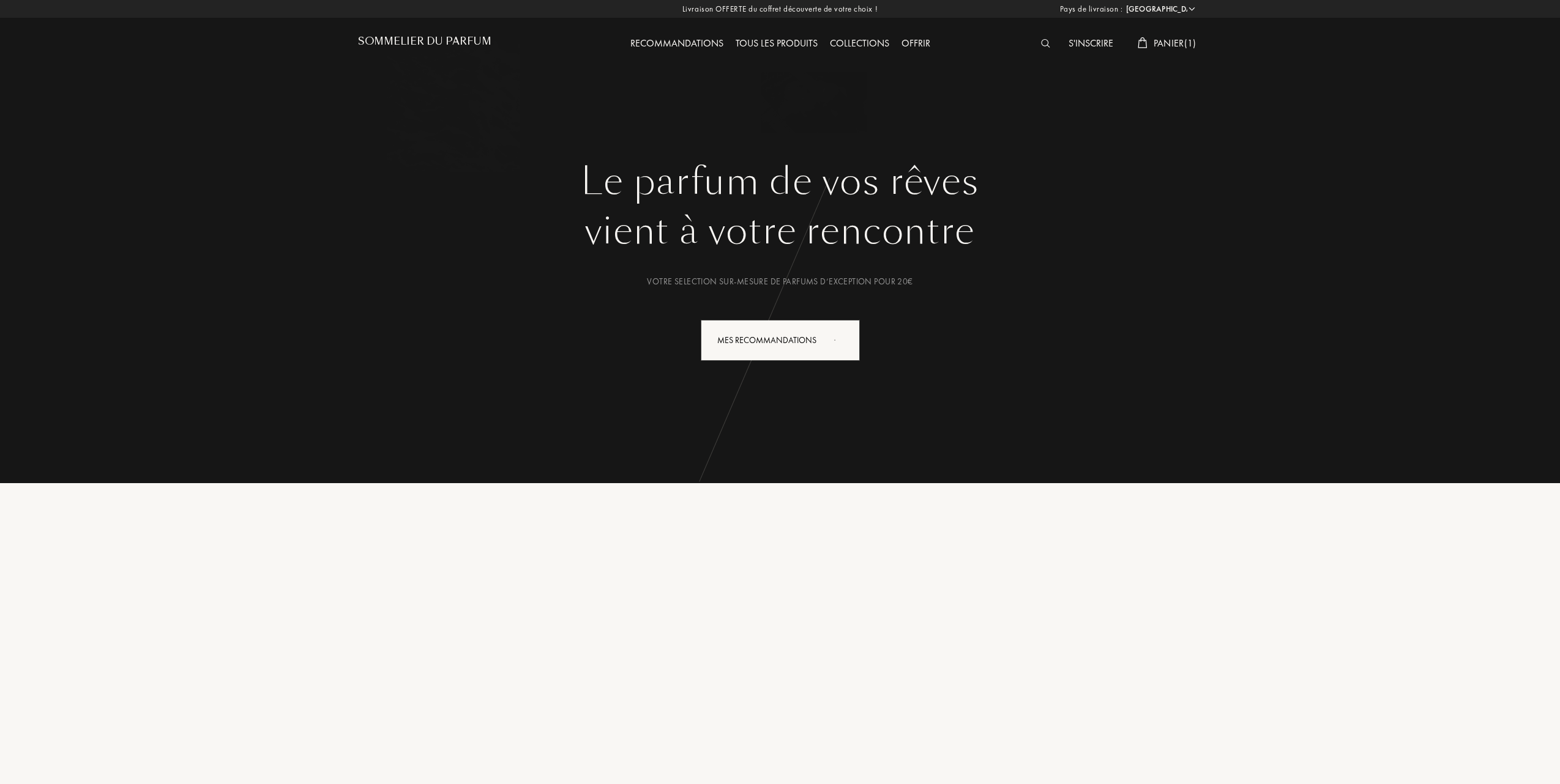
select select "FR"
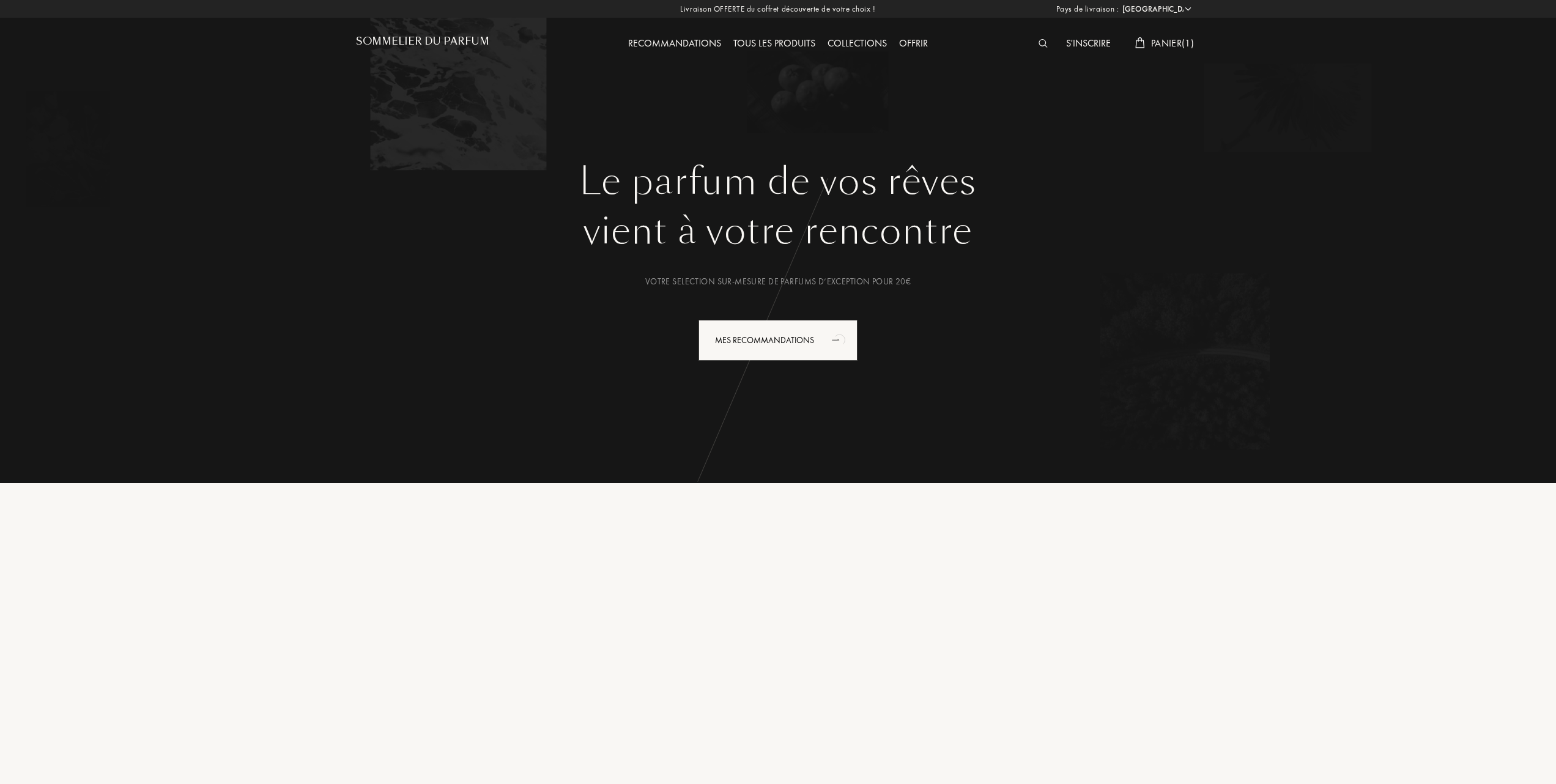
click at [1190, 44] on span "Panier ( 1 )" at bounding box center [1172, 43] width 43 height 13
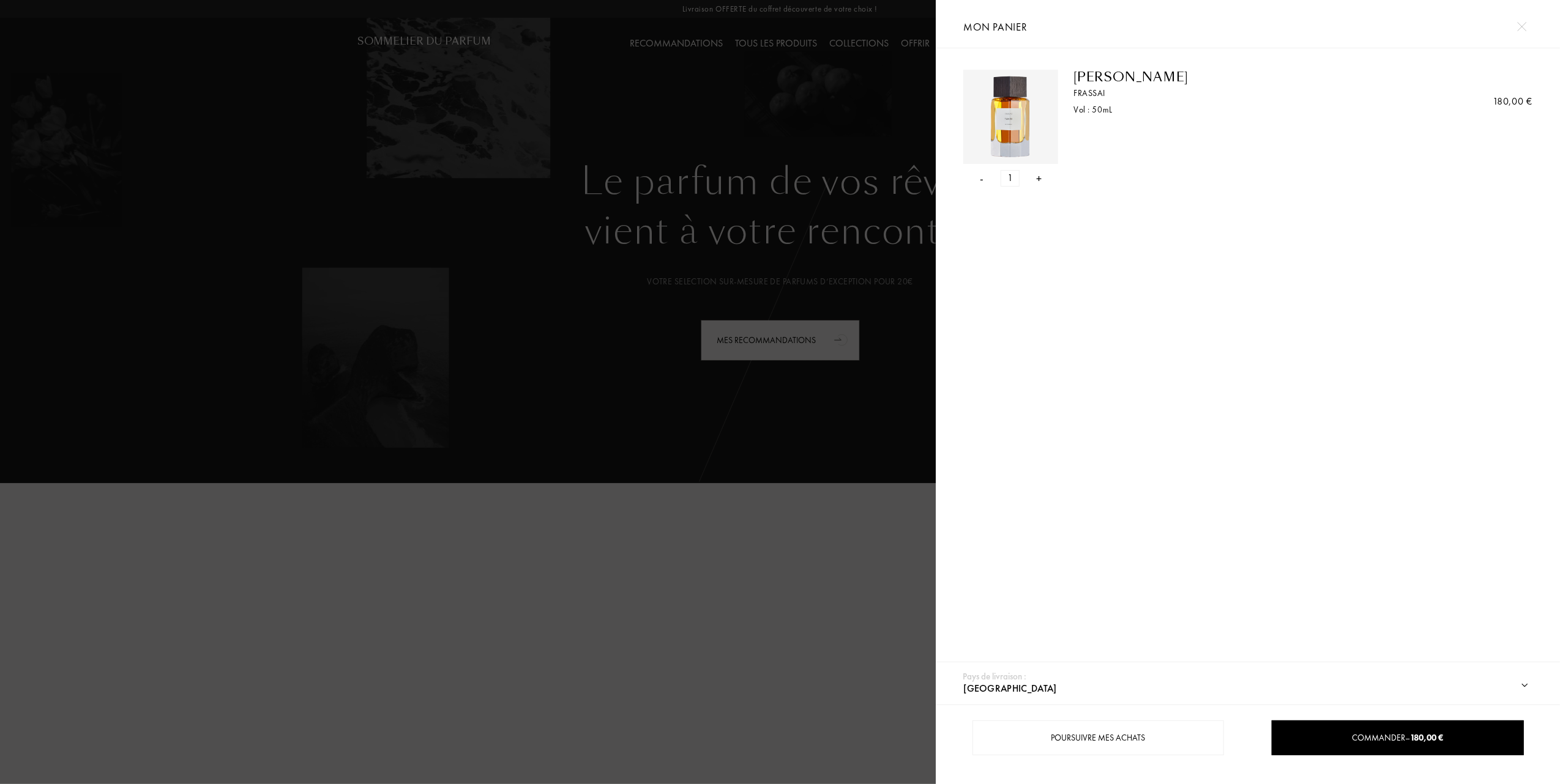
click at [984, 180] on div "- 1 +" at bounding box center [1010, 178] width 95 height 16
click at [984, 179] on div "- 1 +" at bounding box center [1010, 178] width 95 height 16
click at [980, 179] on div "-" at bounding box center [982, 178] width 3 height 16
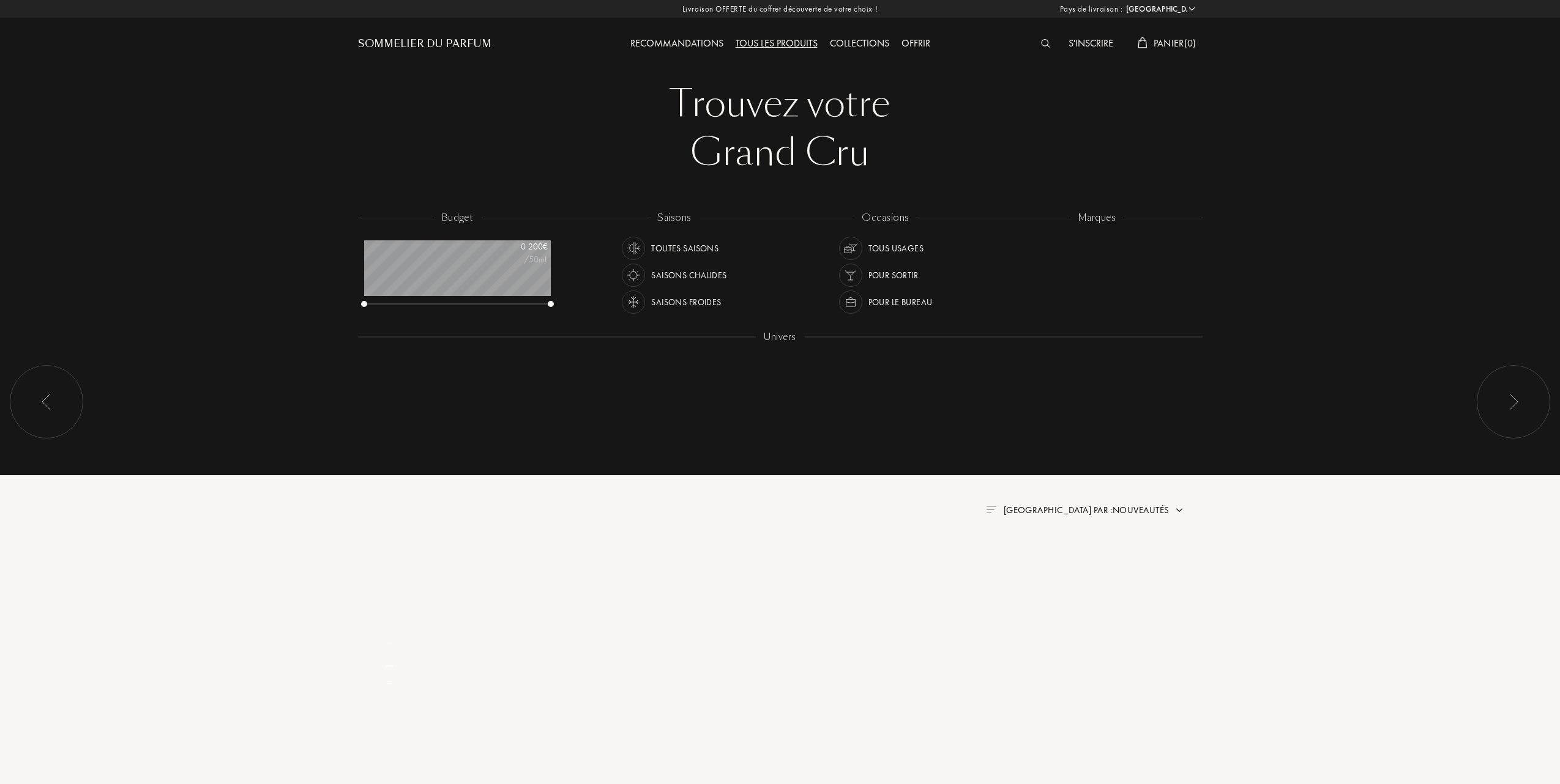
select select "FR"
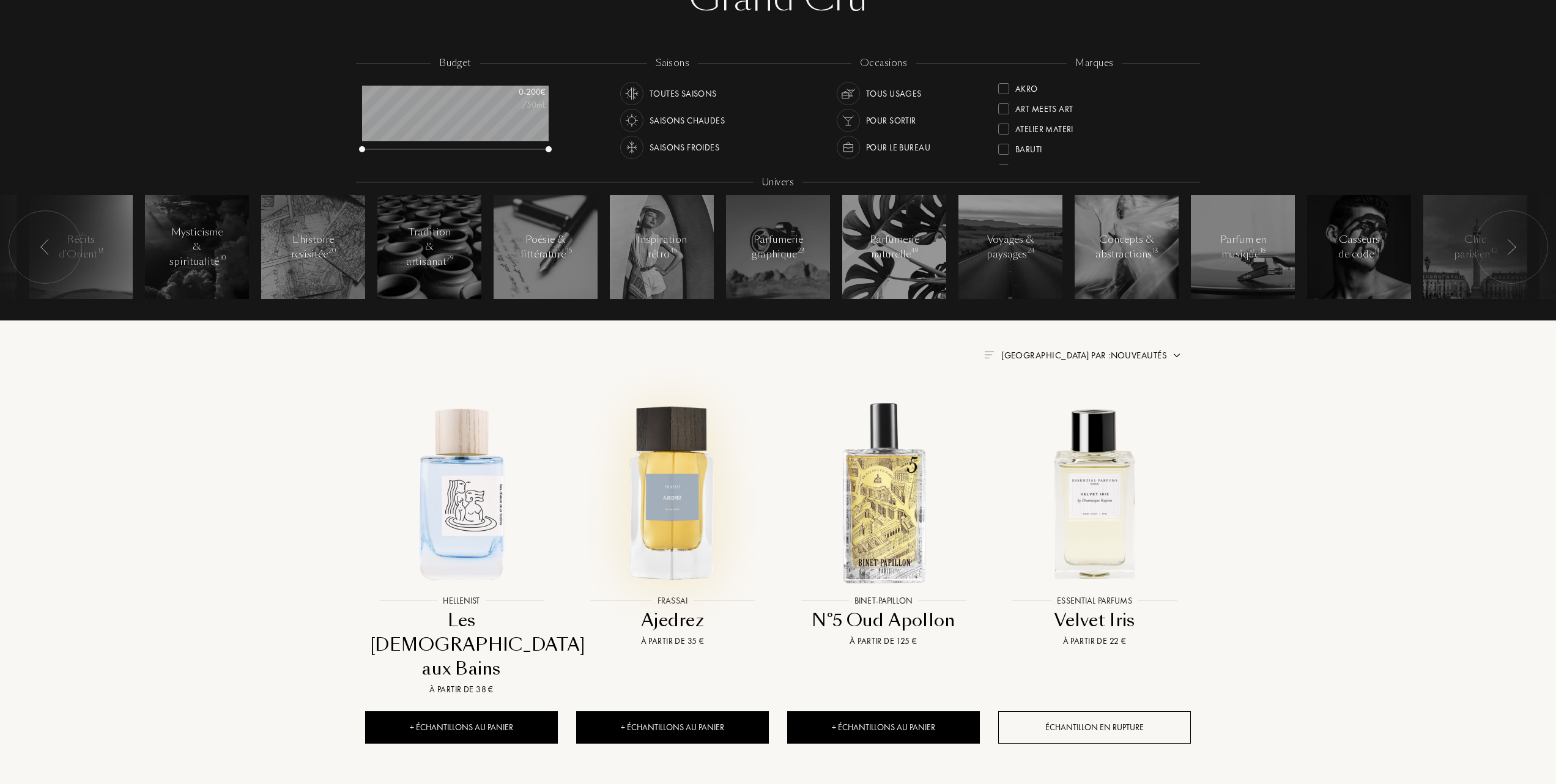
scroll to position [162, 0]
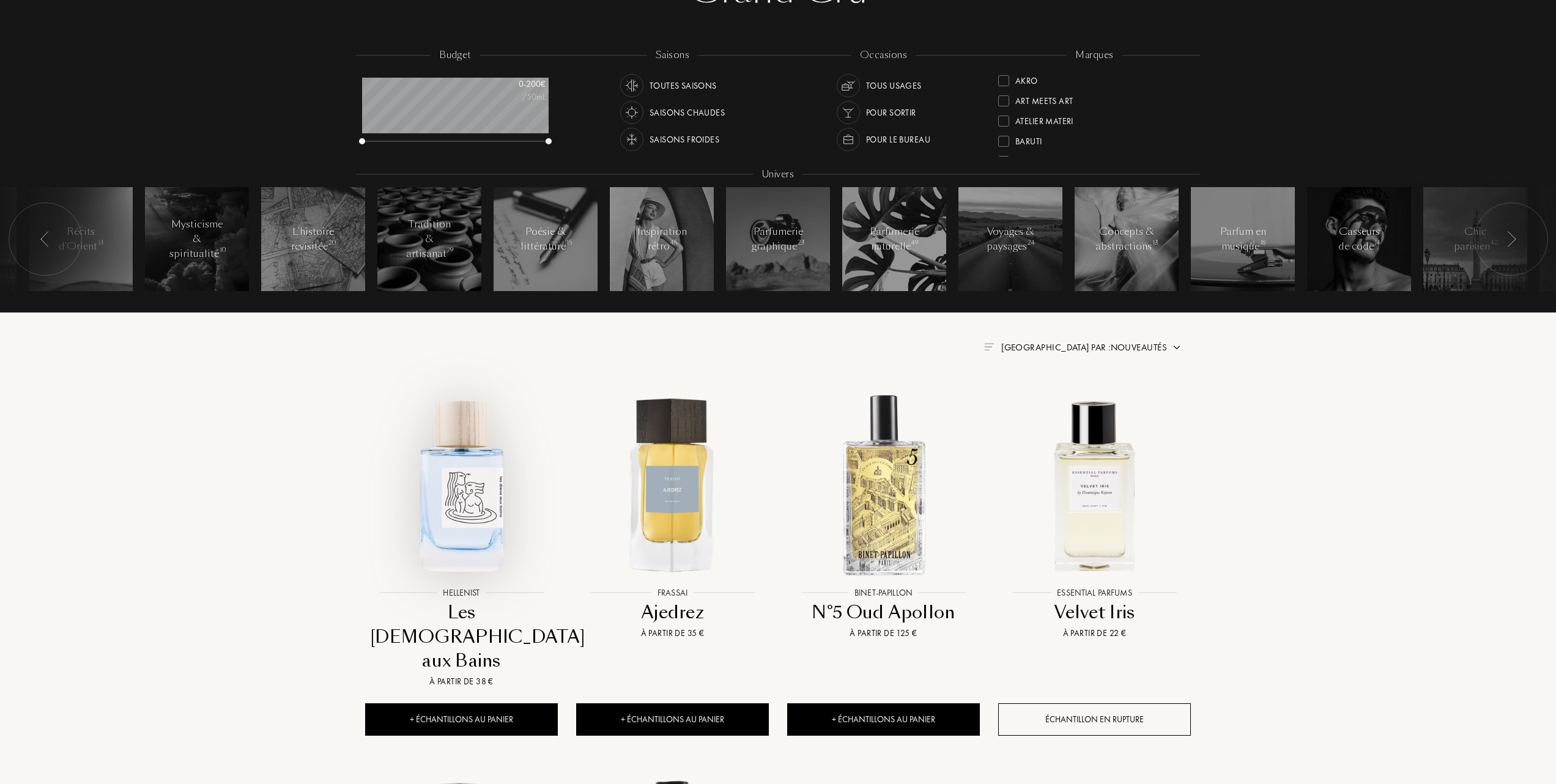
click at [483, 497] on img at bounding box center [461, 484] width 190 height 190
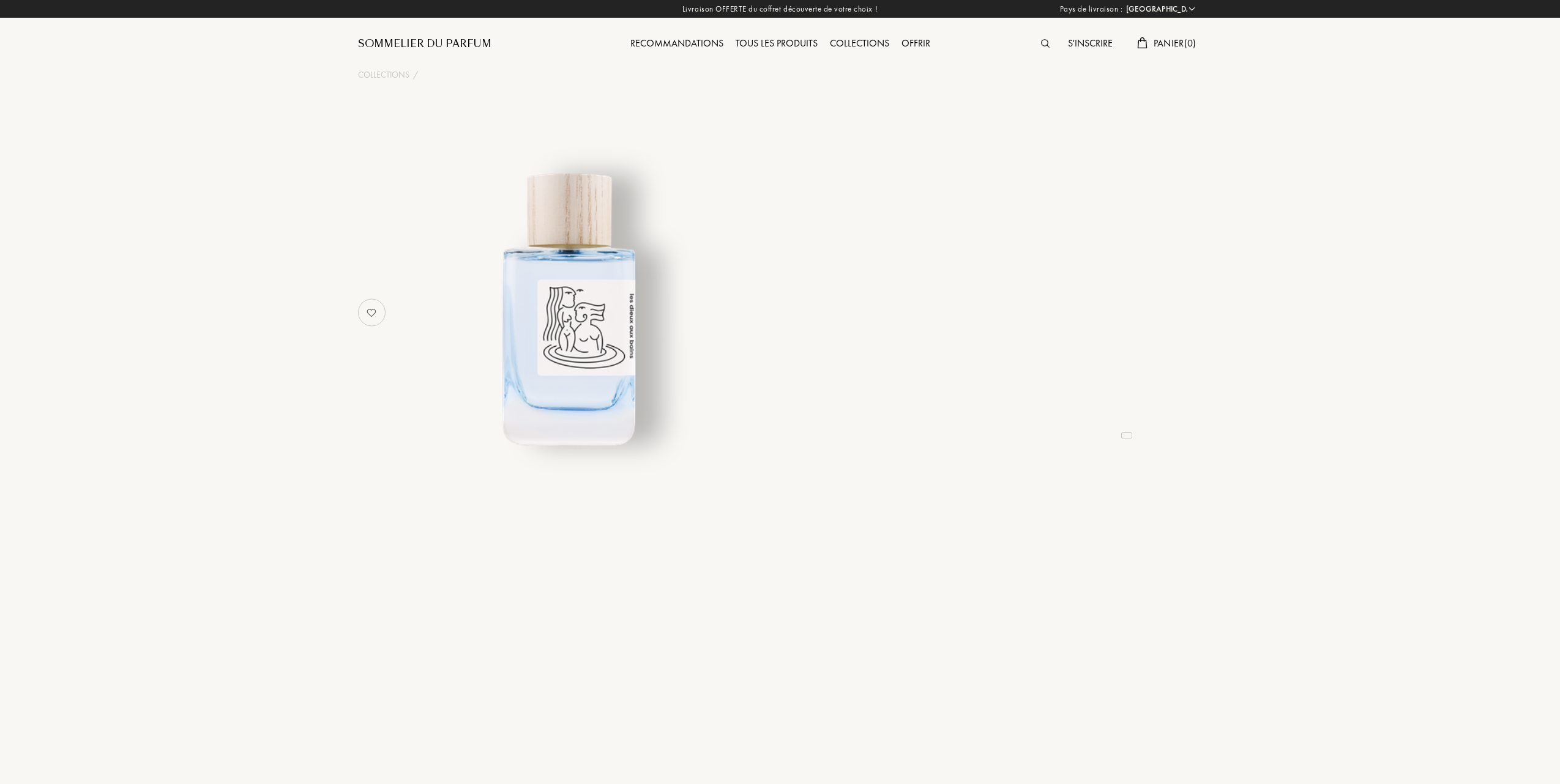
select select "FR"
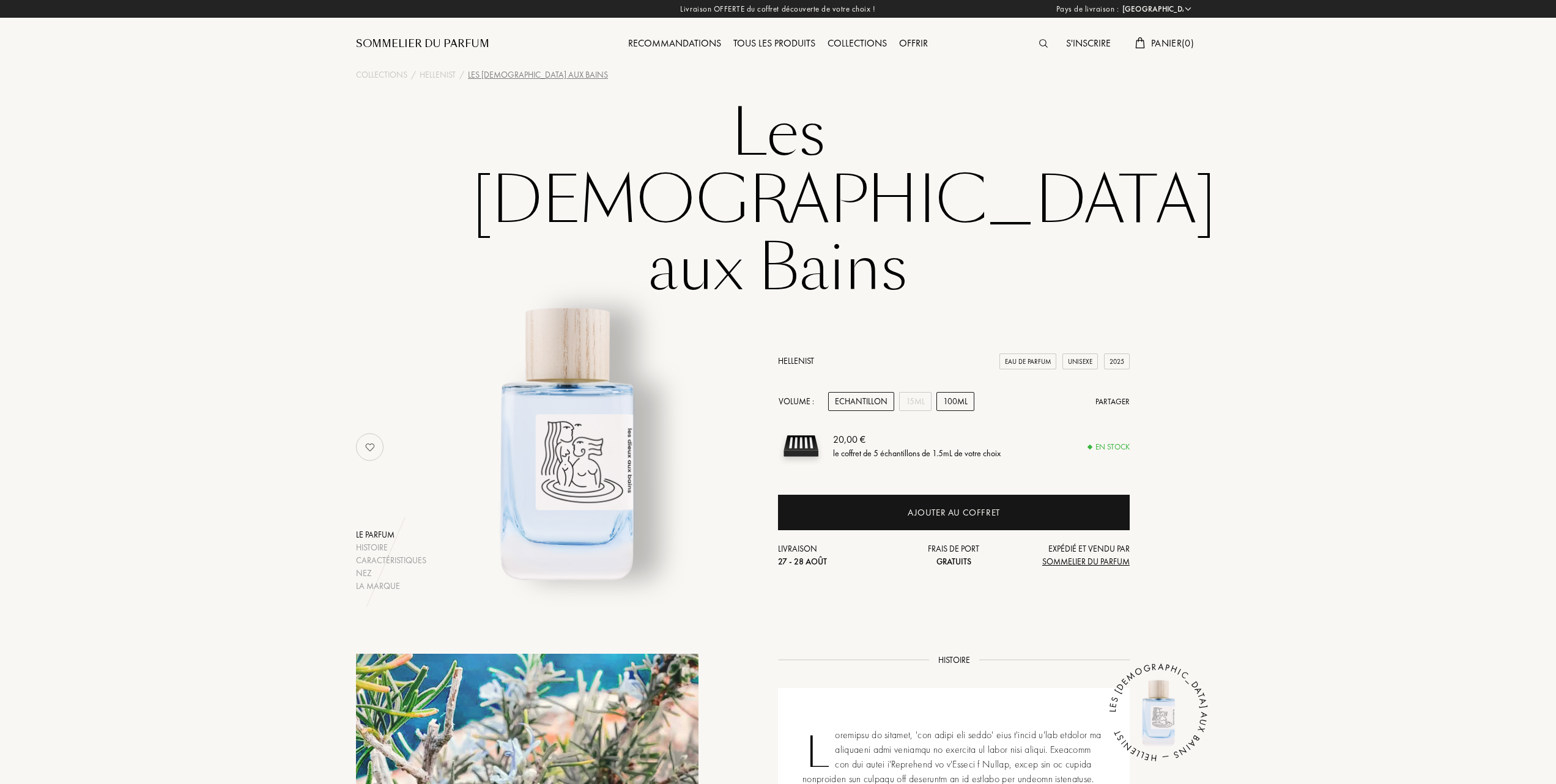
click at [964, 392] on div "100mL" at bounding box center [955, 402] width 38 height 19
